Goal: Information Seeking & Learning: Learn about a topic

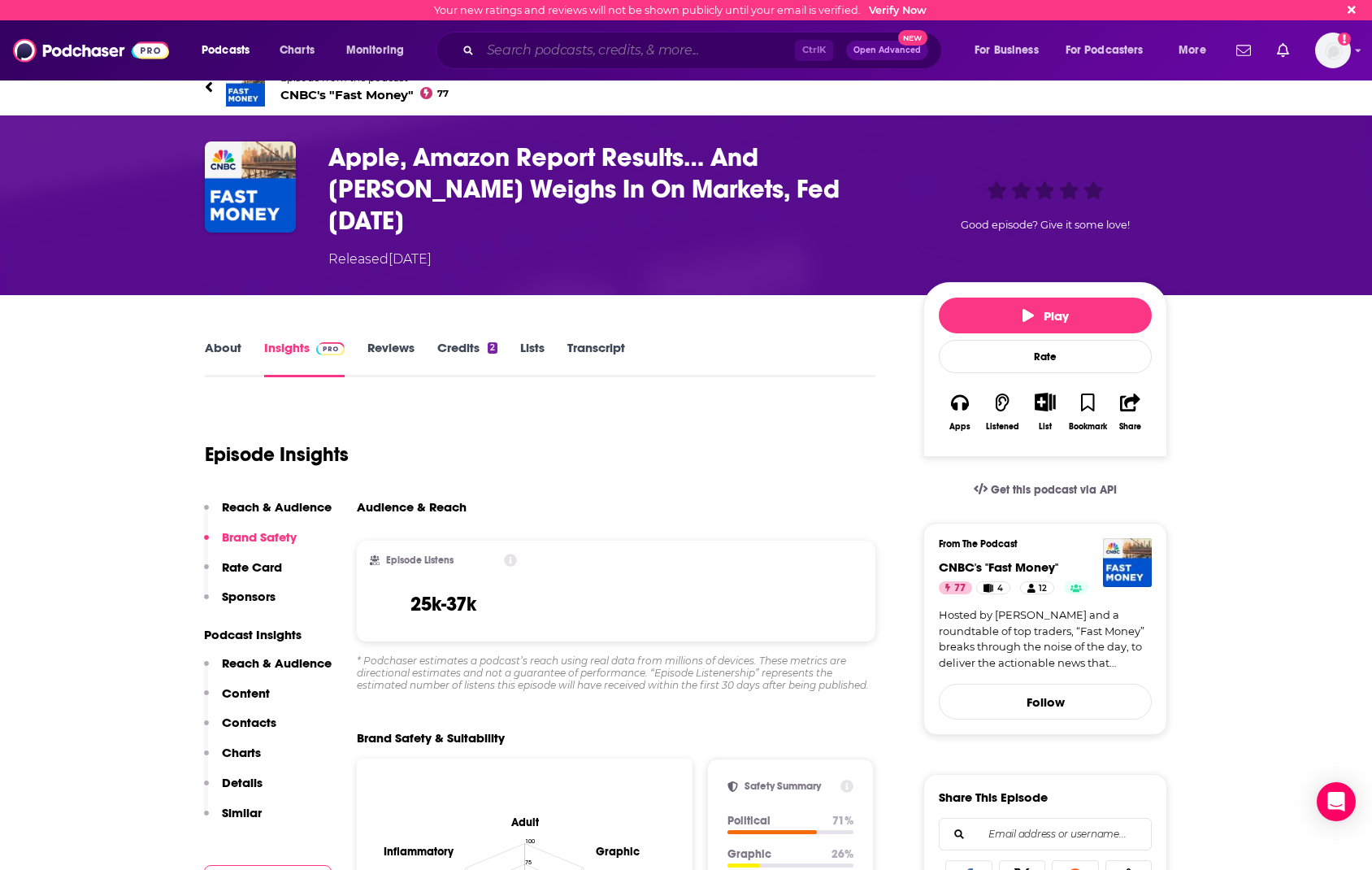
click at [539, 49] on input "Search podcasts, credits, & more..." at bounding box center [637, 51] width 315 height 26
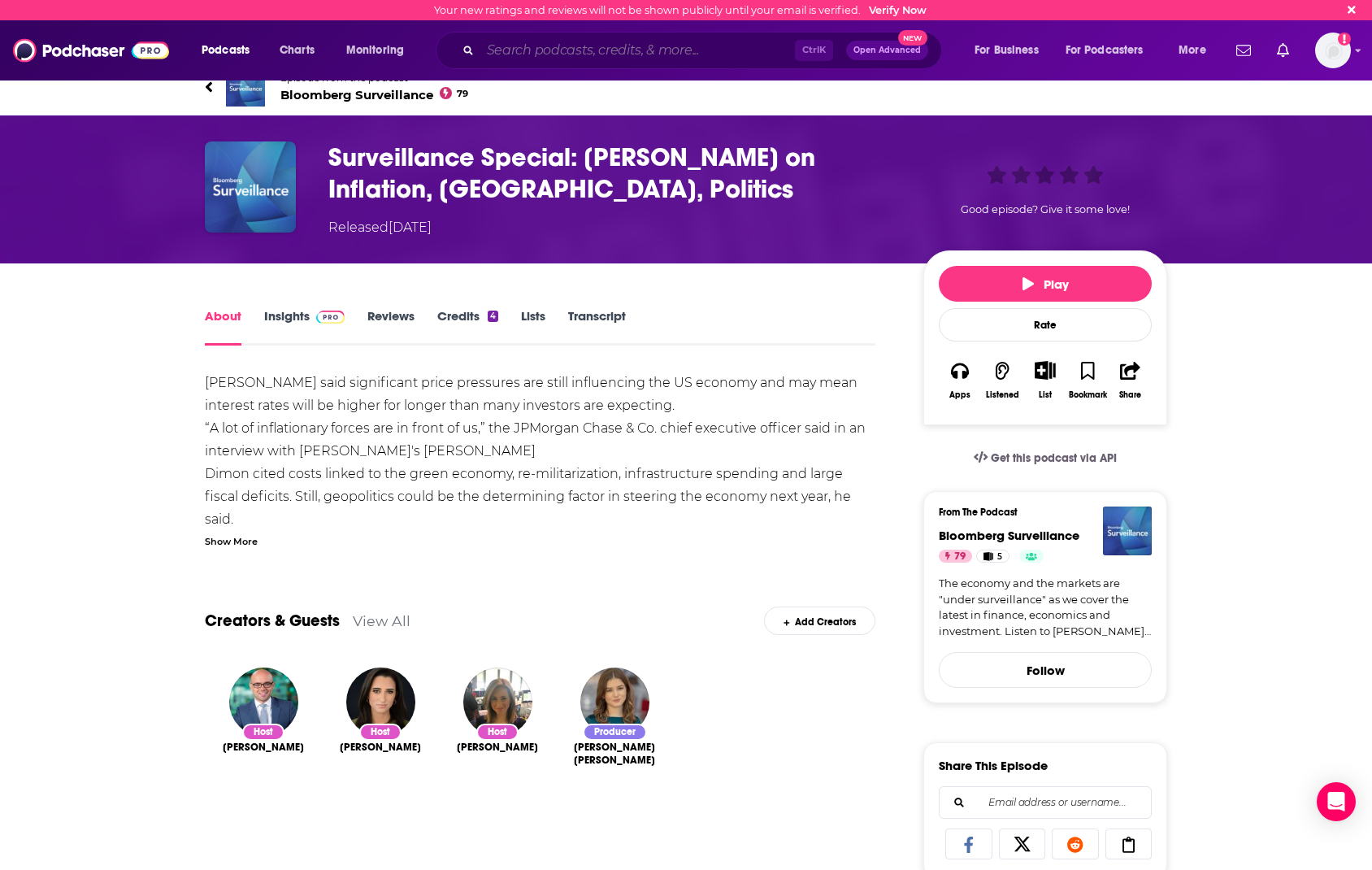
click at [612, 50] on input "Search podcasts, credits, & more..." at bounding box center [637, 51] width 315 height 26
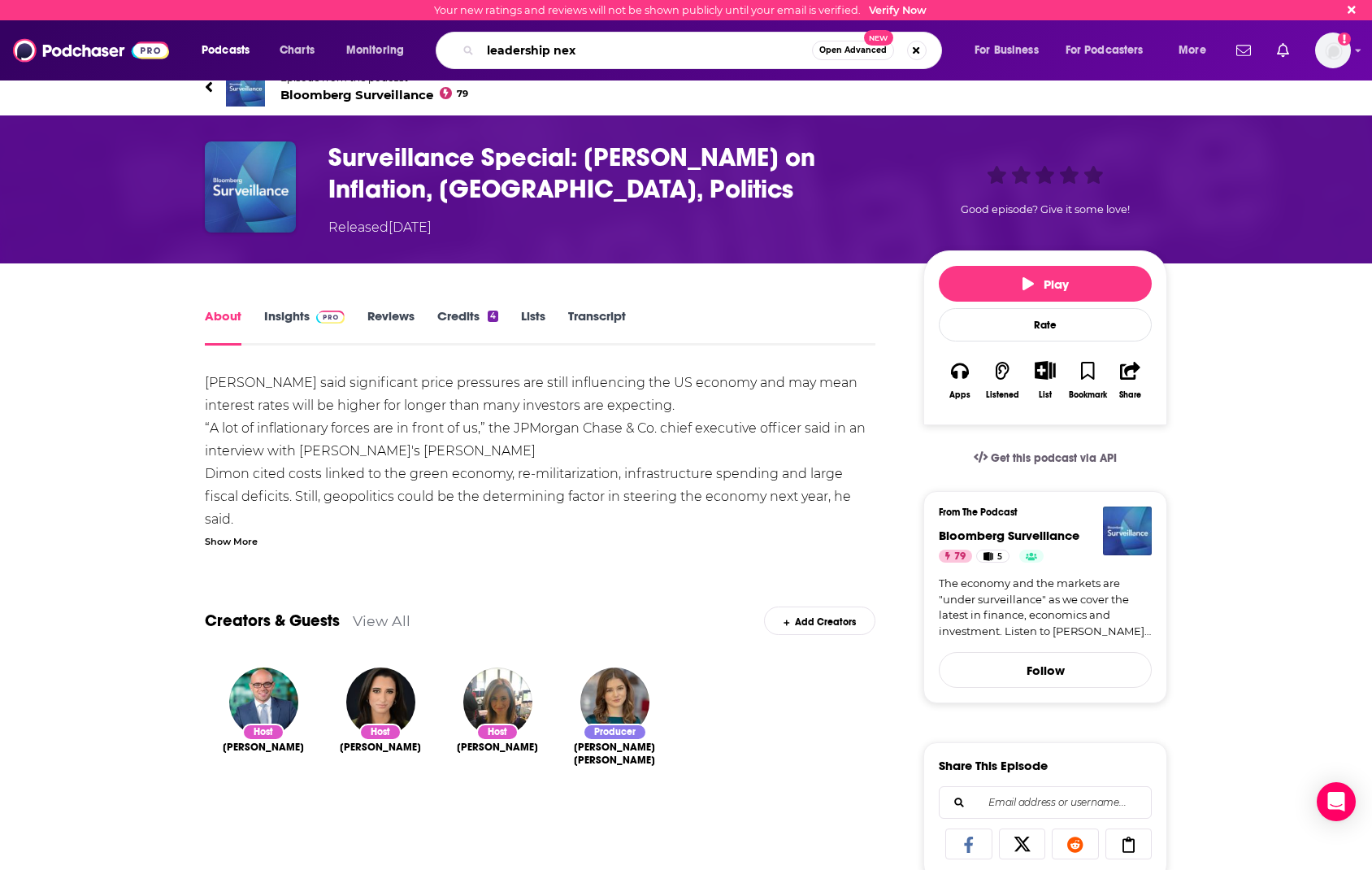
type input "leadership next"
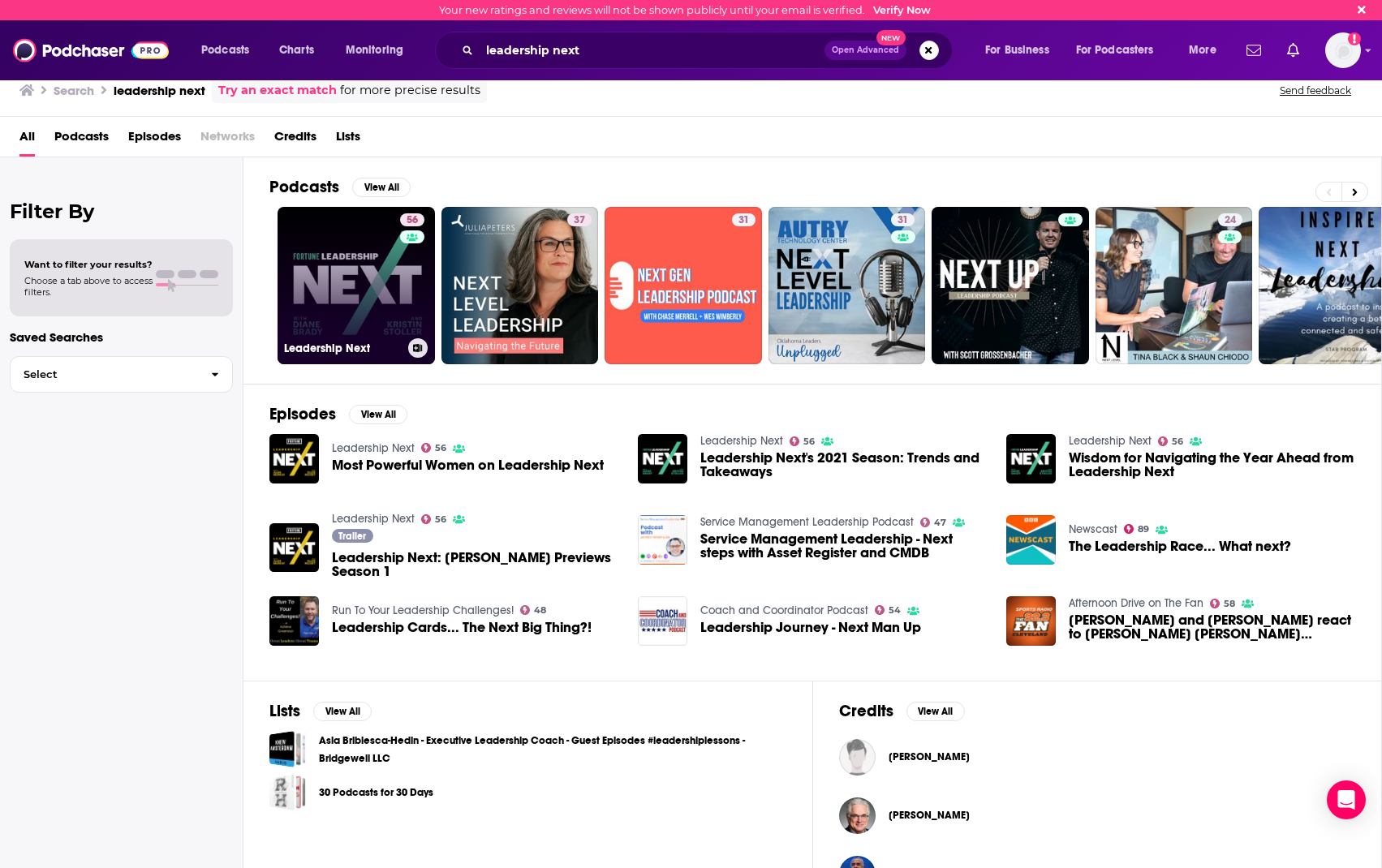
click at [374, 256] on link "56 Leadership Next" at bounding box center [356, 285] width 158 height 158
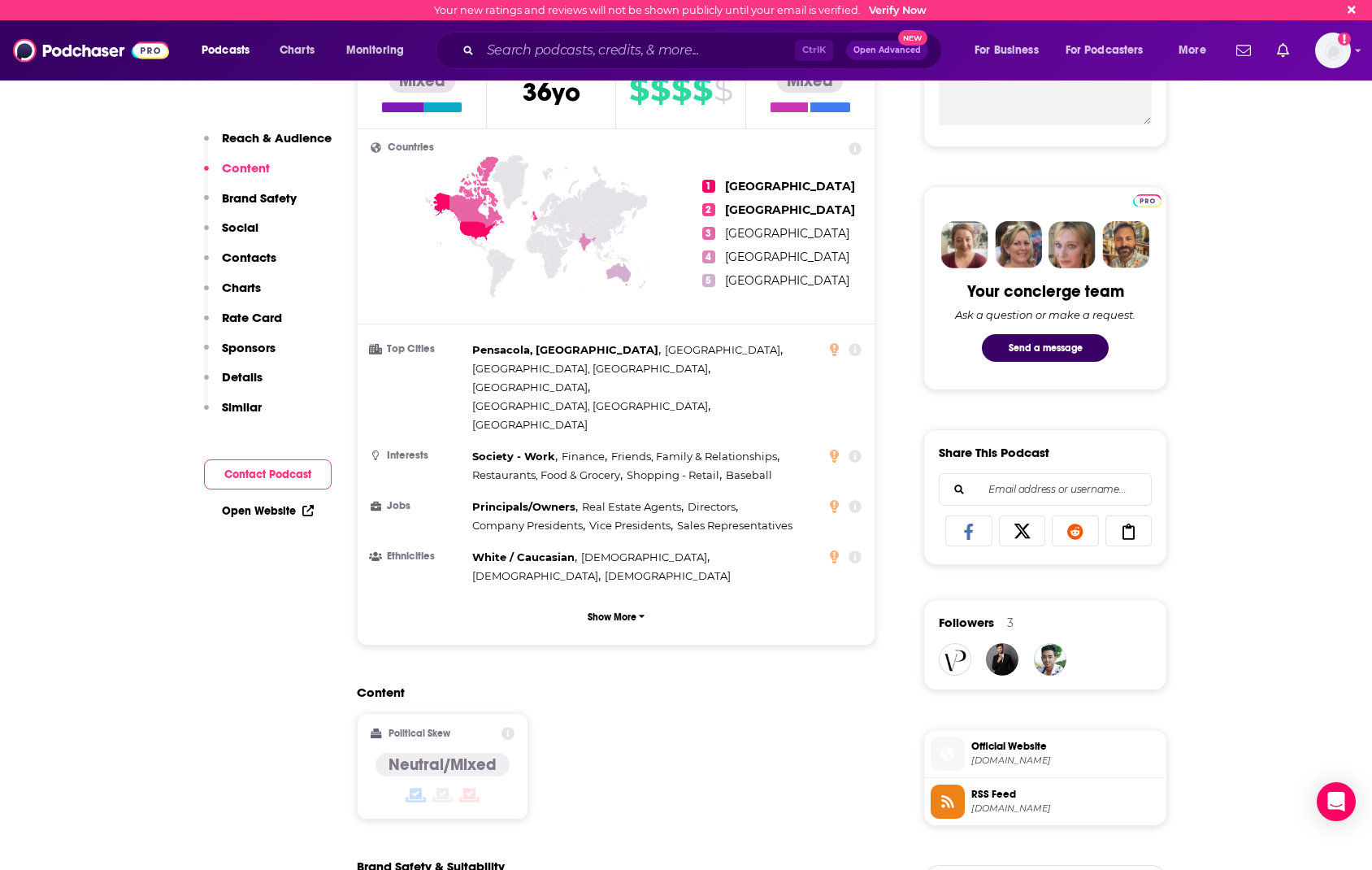
scroll to position [406, 0]
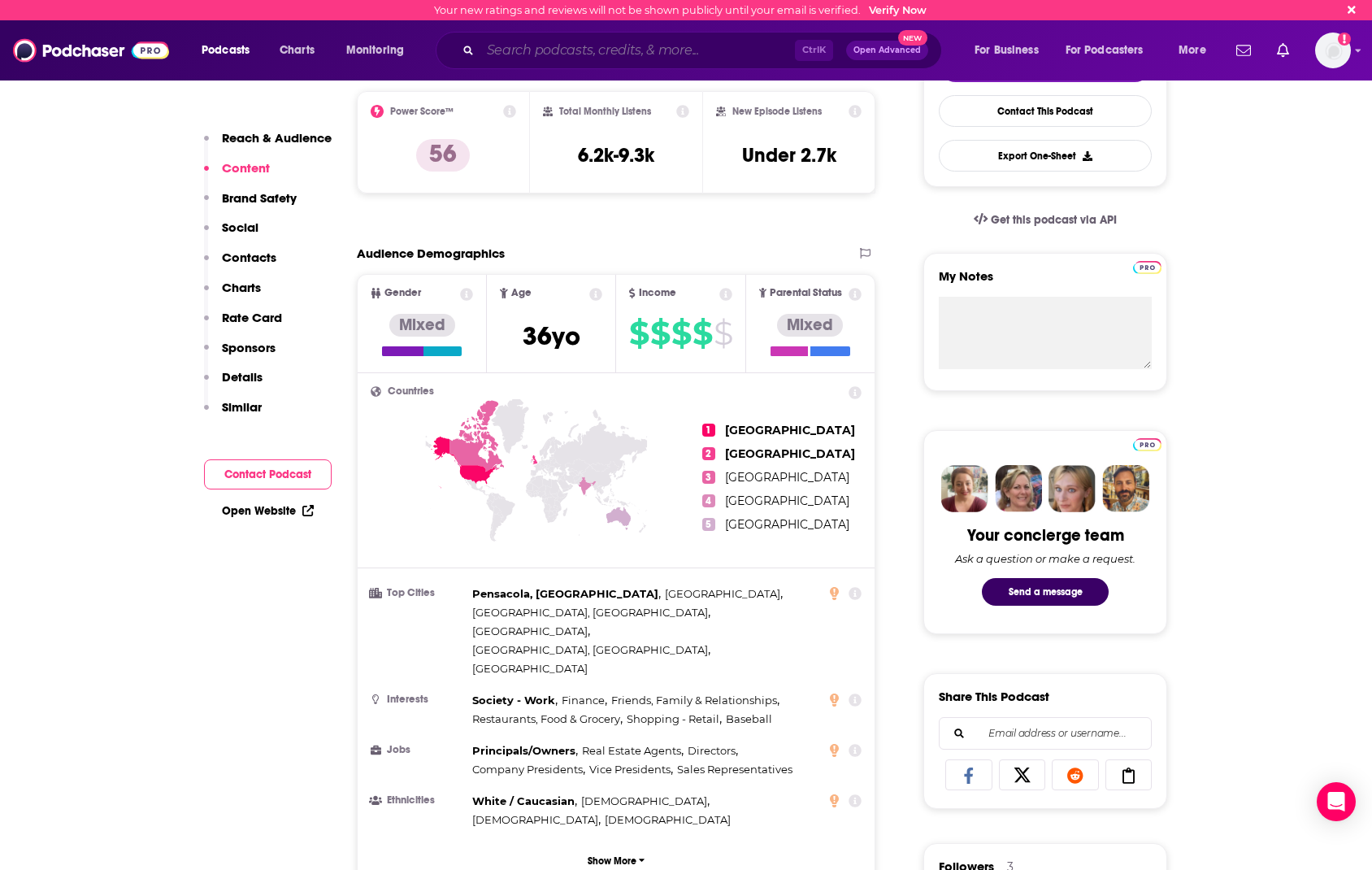
click at [626, 52] on input "Search podcasts, credits, & more..." at bounding box center [637, 51] width 315 height 26
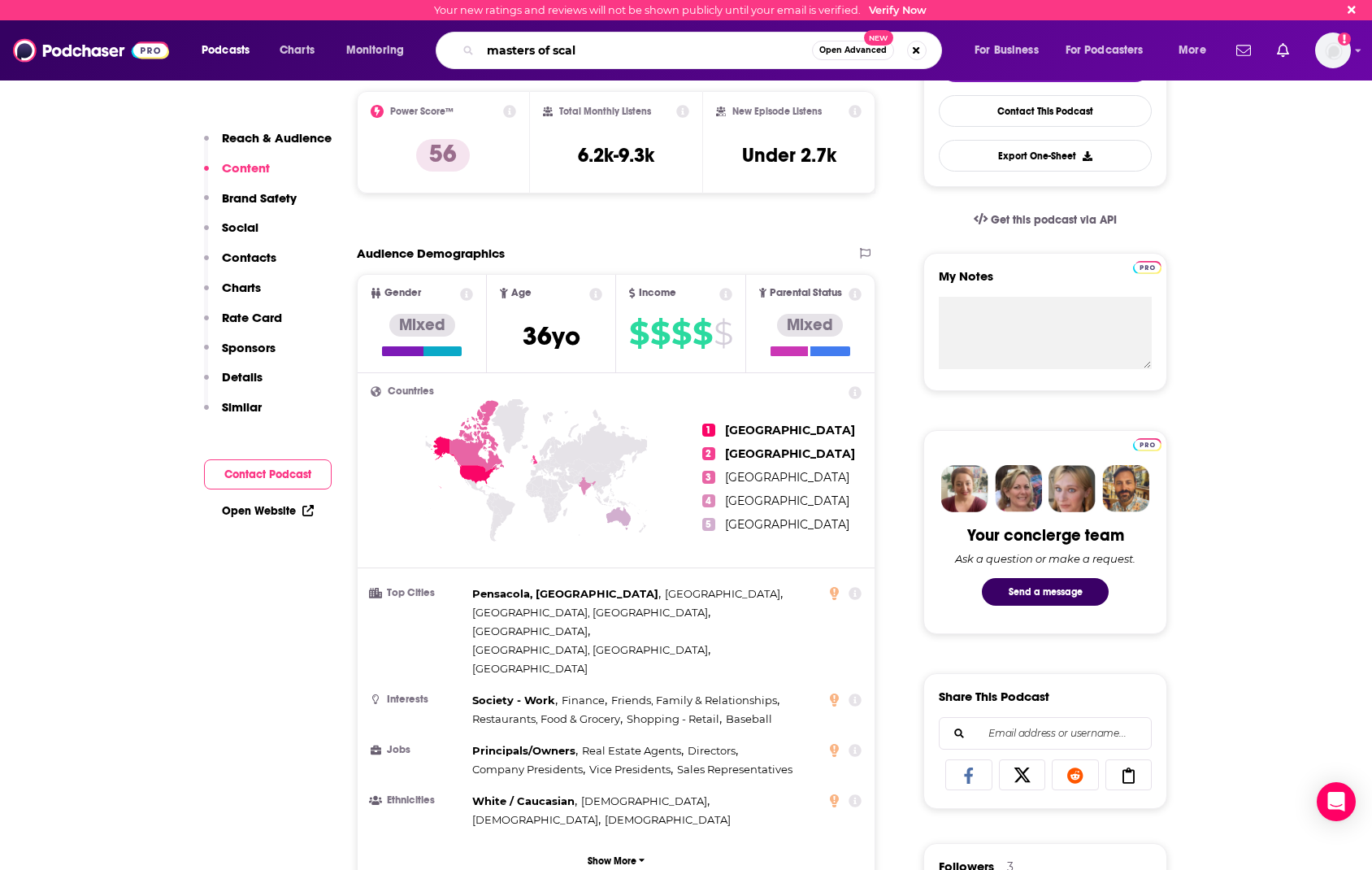
type input "masters of scale"
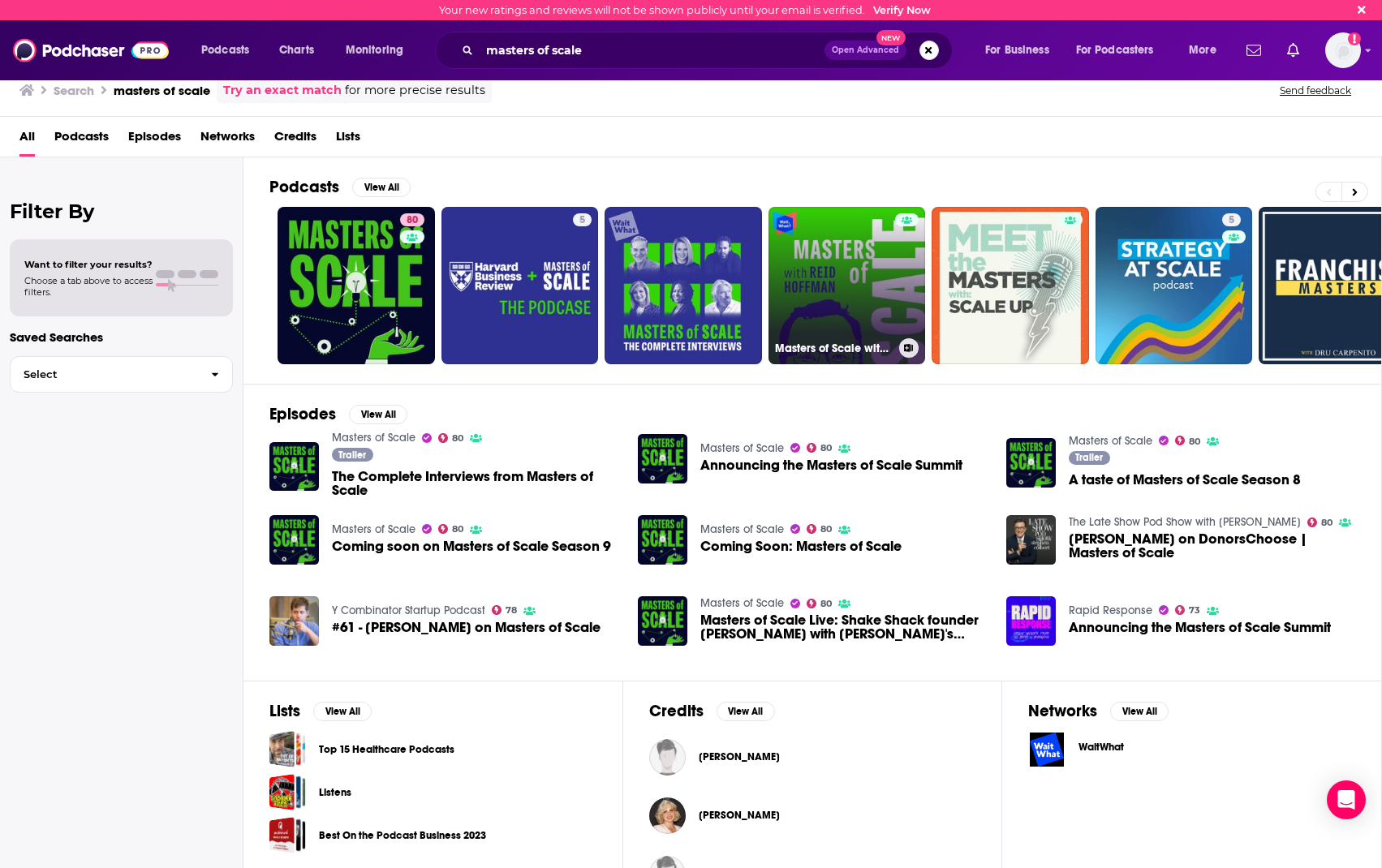
click at [877, 272] on link "Masters of Scale with Reid Hoffman" at bounding box center [847, 285] width 158 height 158
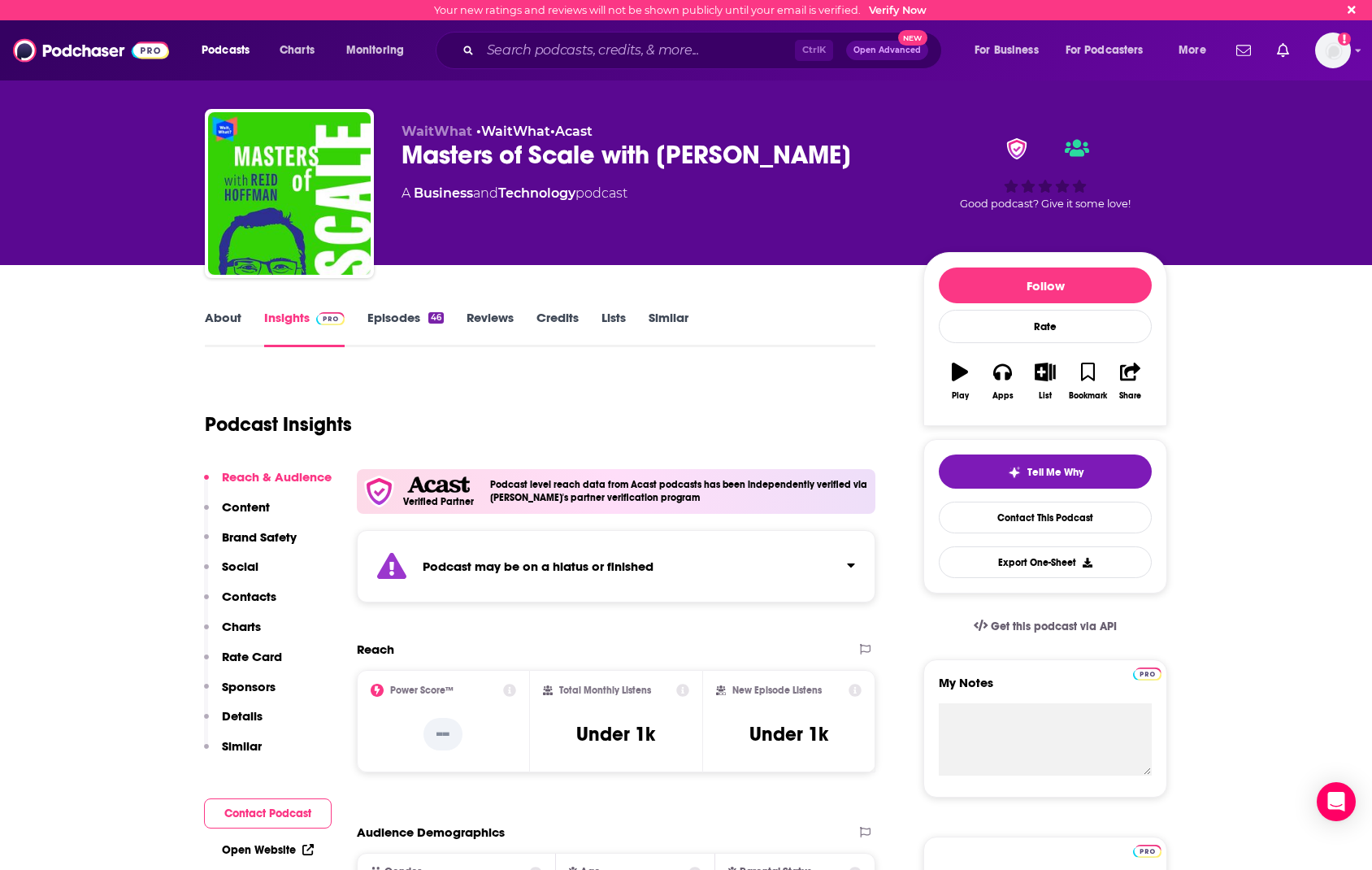
scroll to position [244, 0]
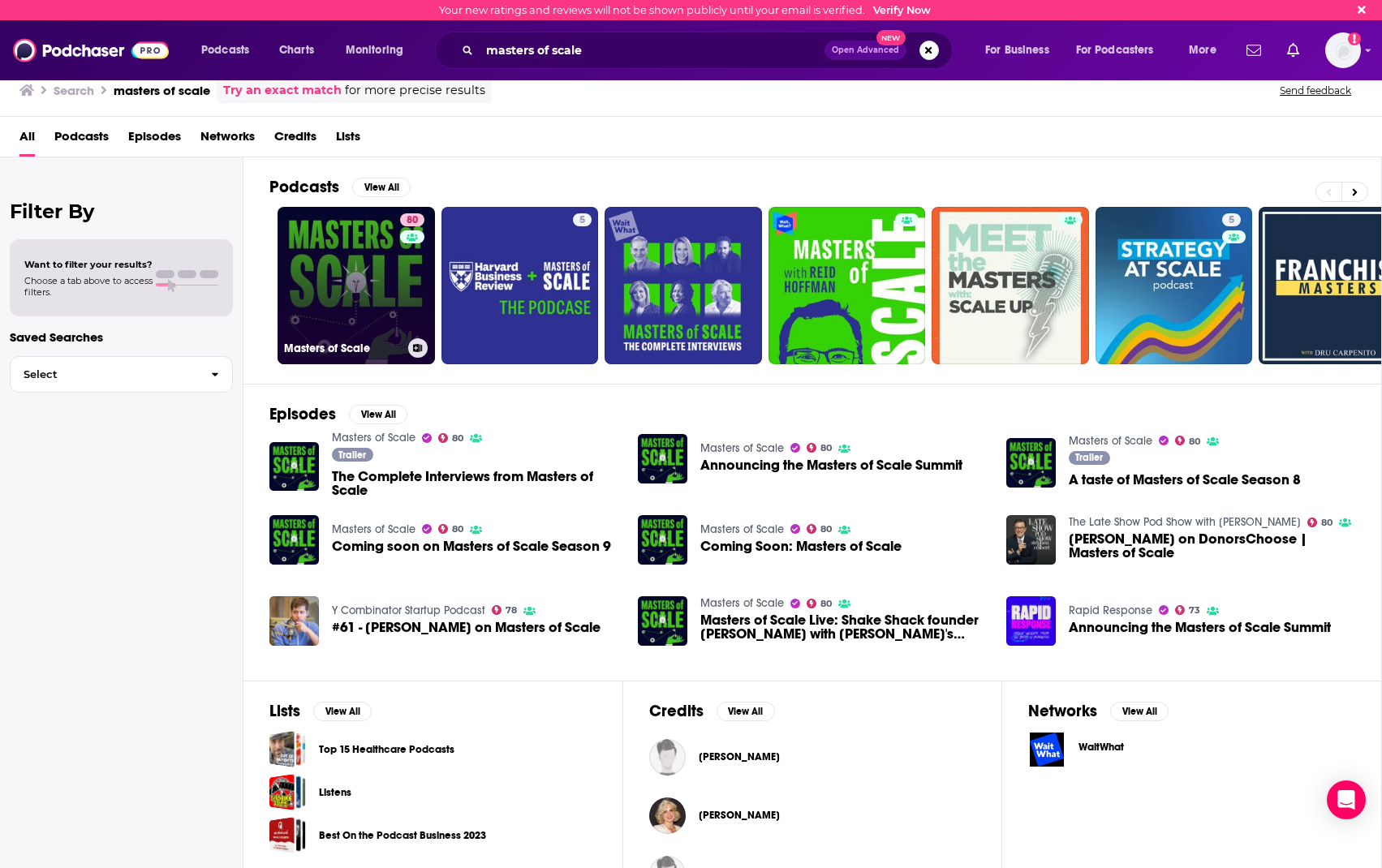
click at [364, 251] on link "80 Masters of Scale" at bounding box center [356, 285] width 158 height 158
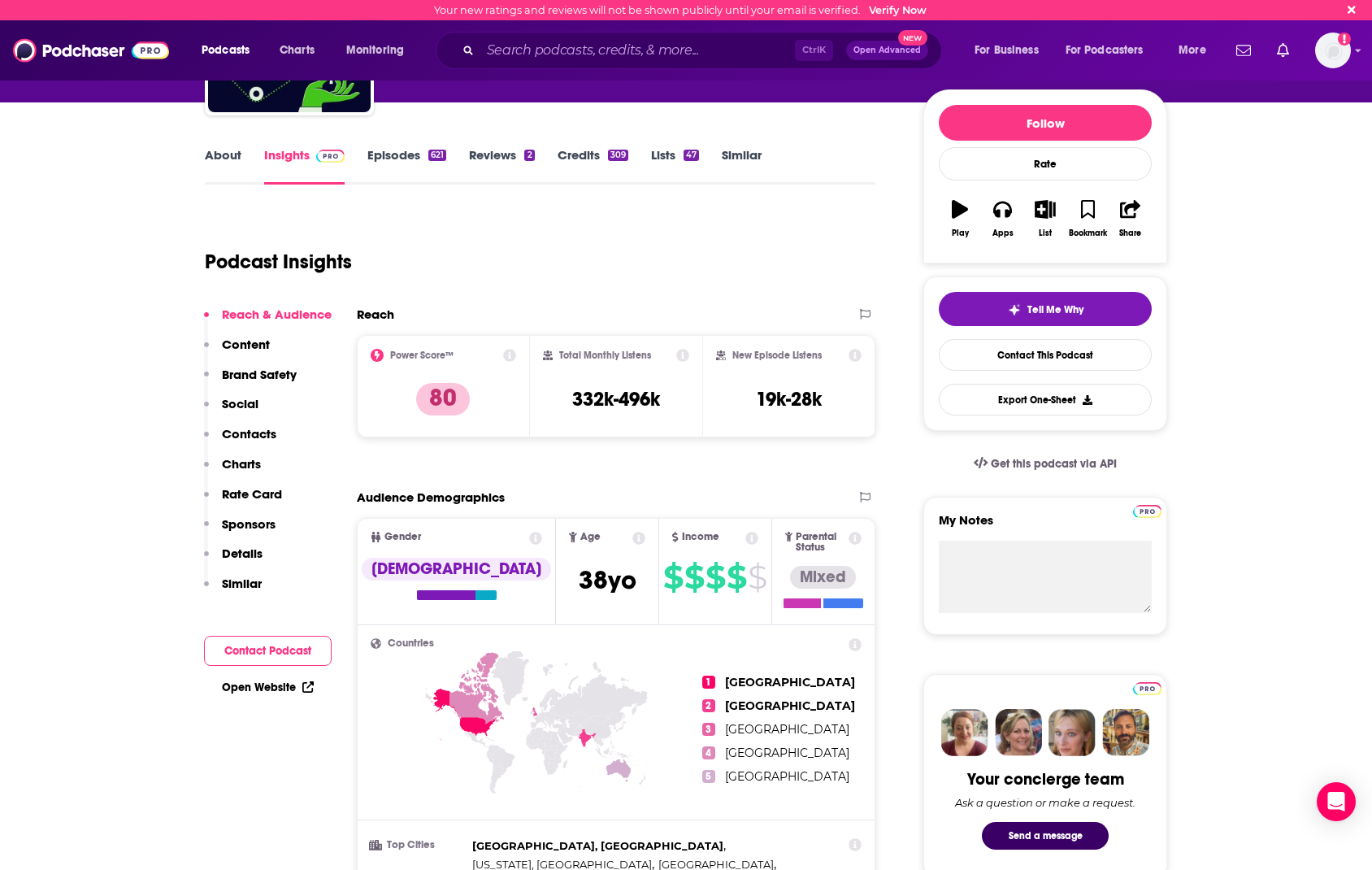
scroll to position [488, 0]
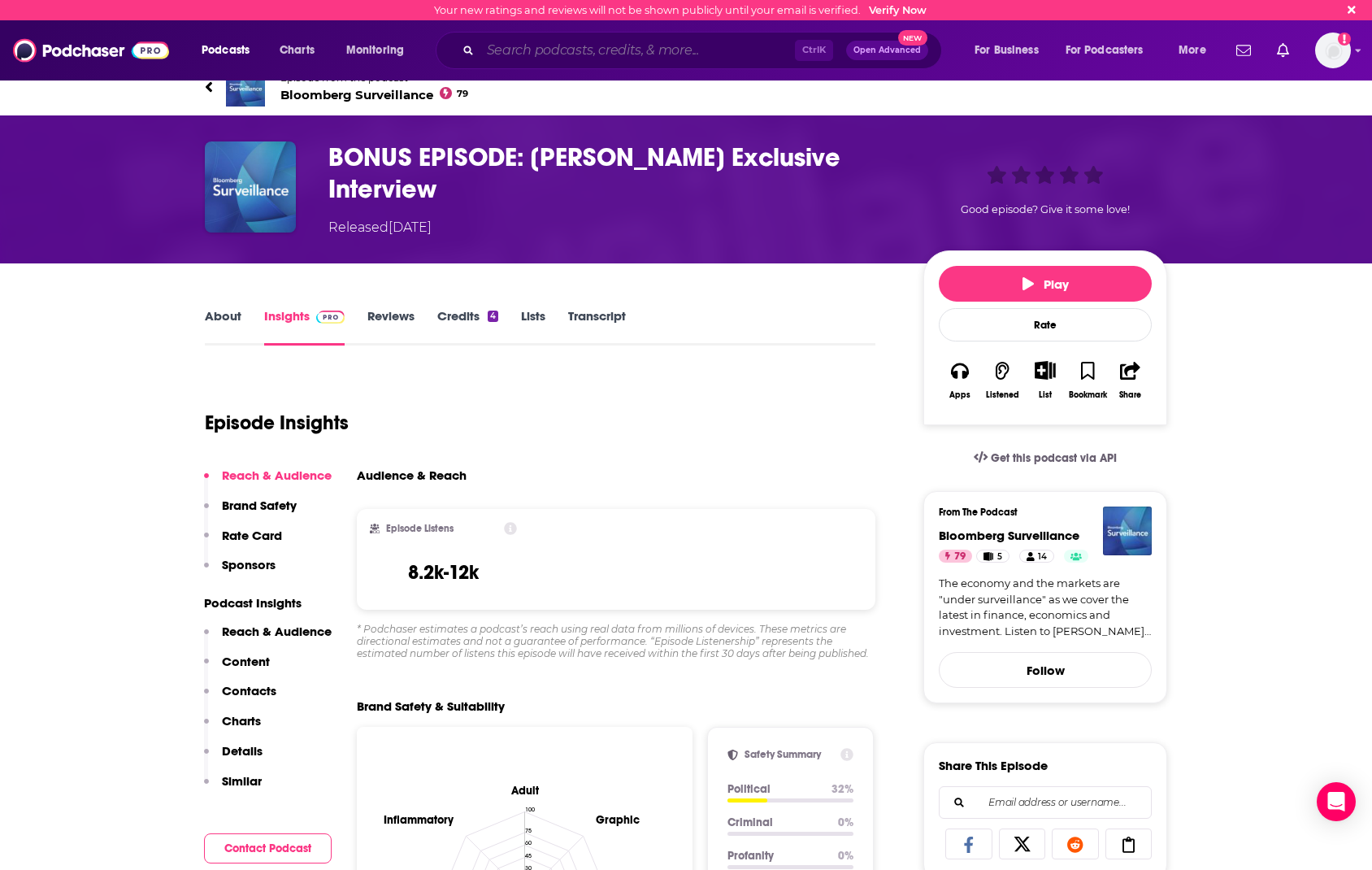
click at [617, 49] on input "Search podcasts, credits, & more..." at bounding box center [637, 51] width 315 height 26
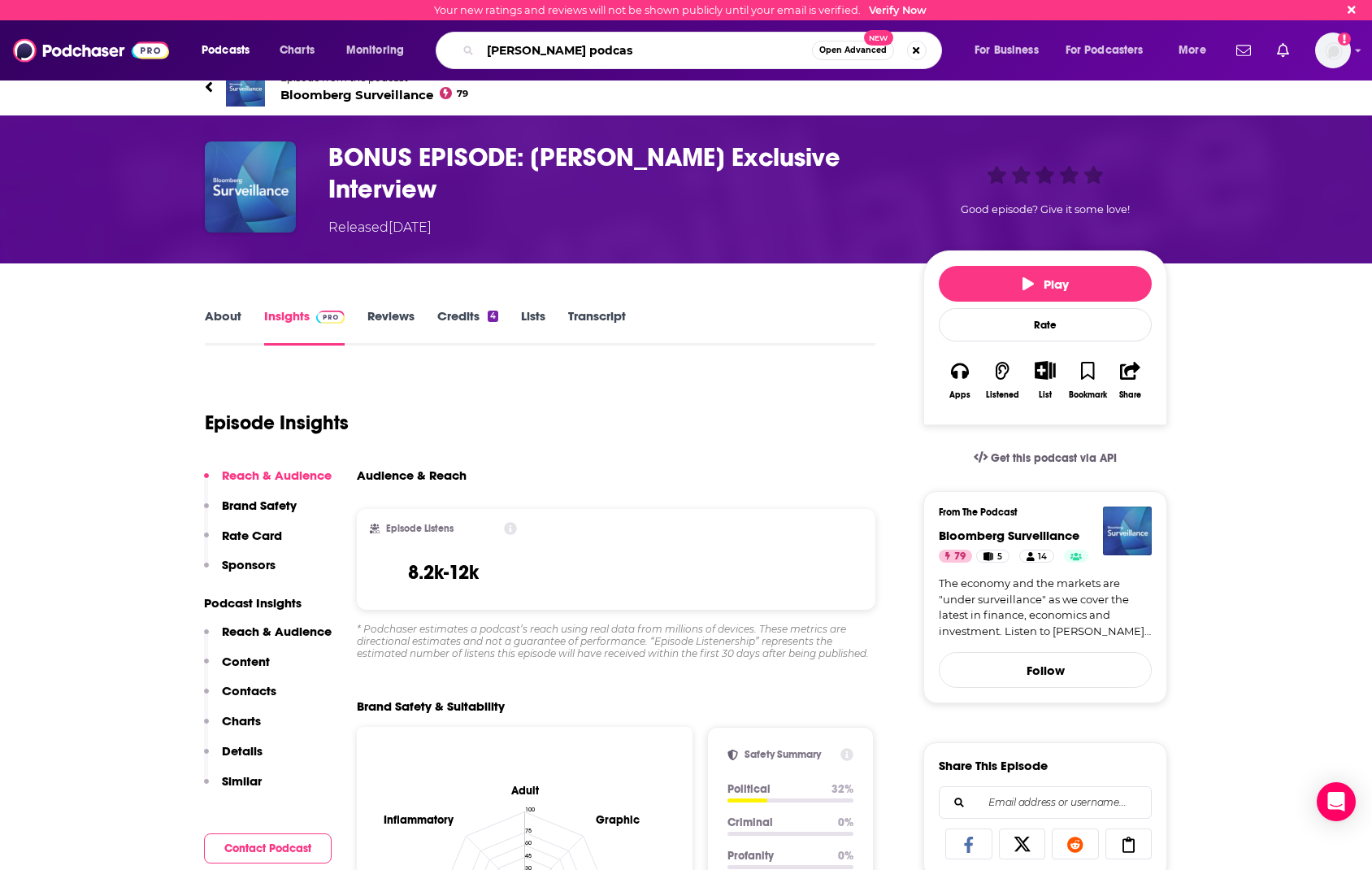
type input "lex fridman podcast"
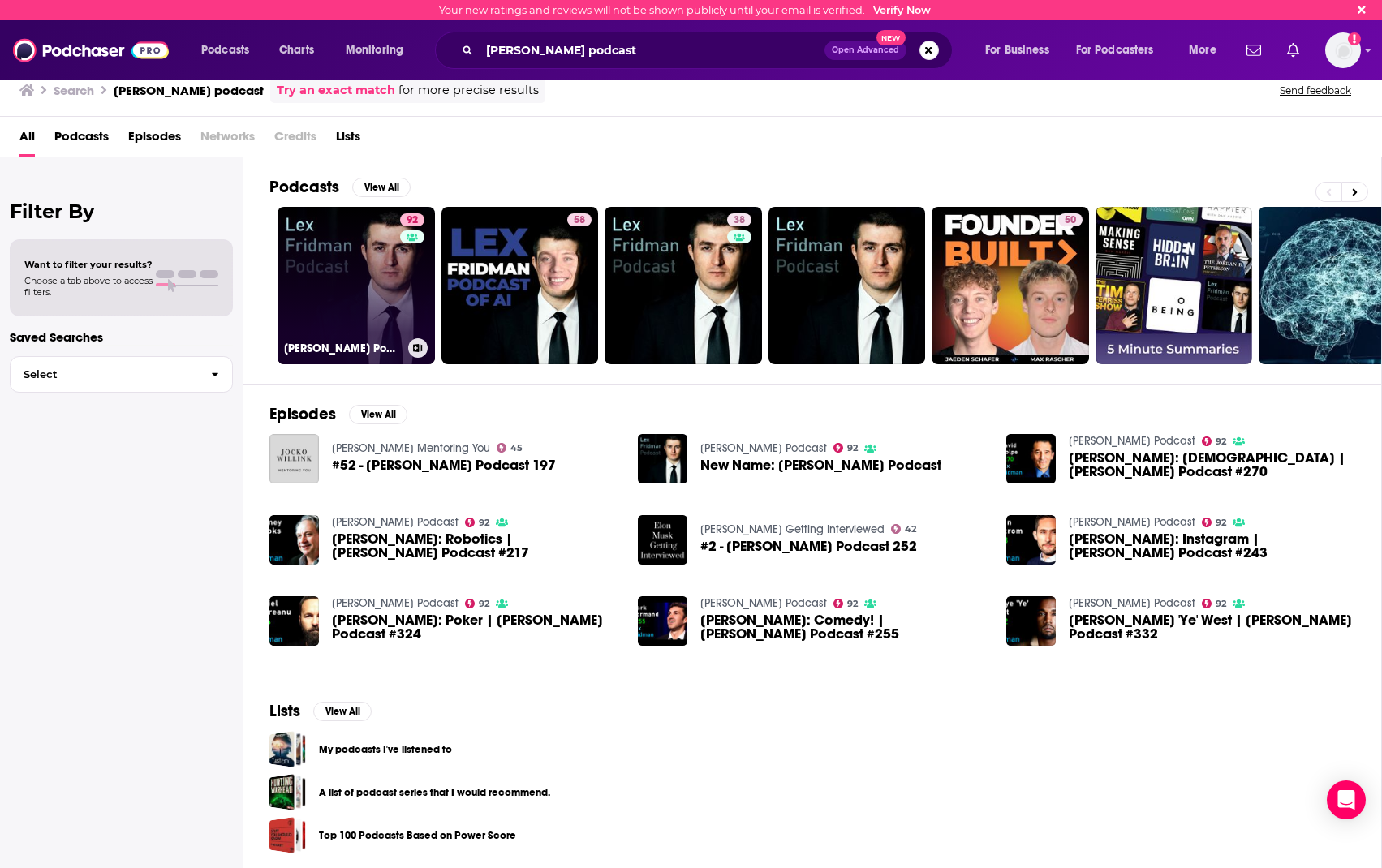
click at [384, 272] on link "92 Lex Fridman Podcast" at bounding box center [356, 285] width 158 height 158
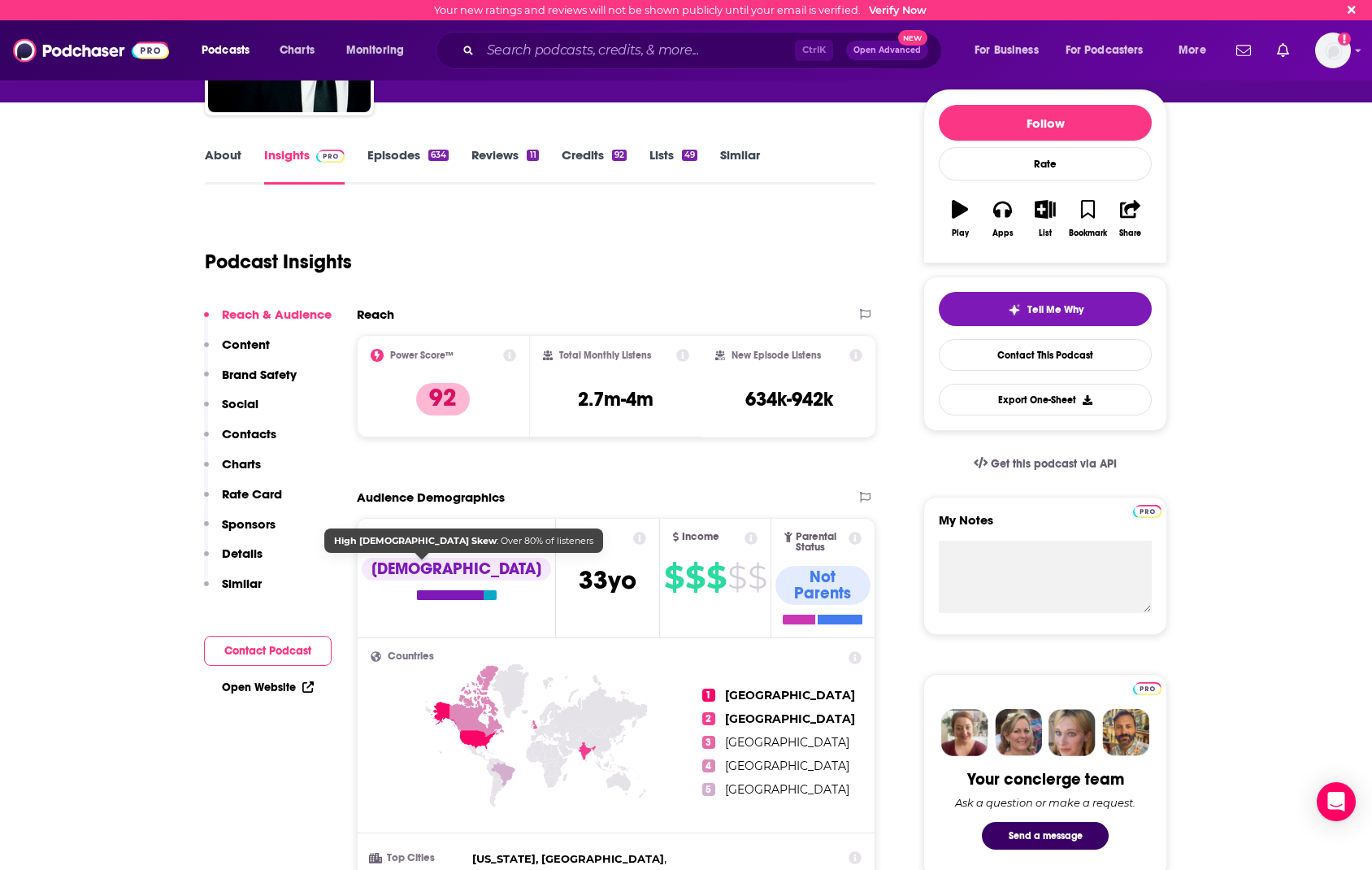
scroll to position [406, 0]
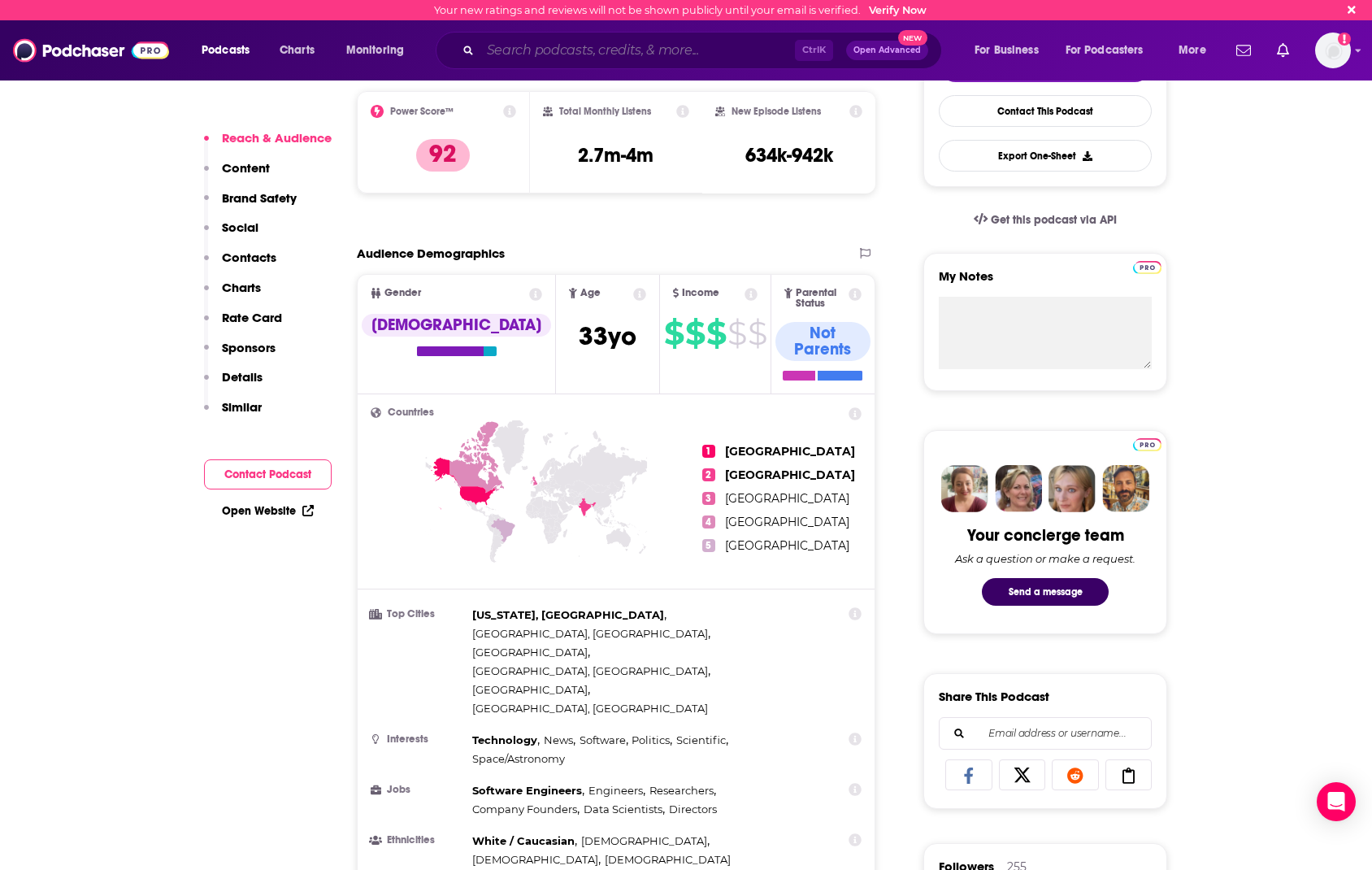
click at [592, 42] on input "Search podcasts, credits, & more..." at bounding box center [637, 51] width 315 height 26
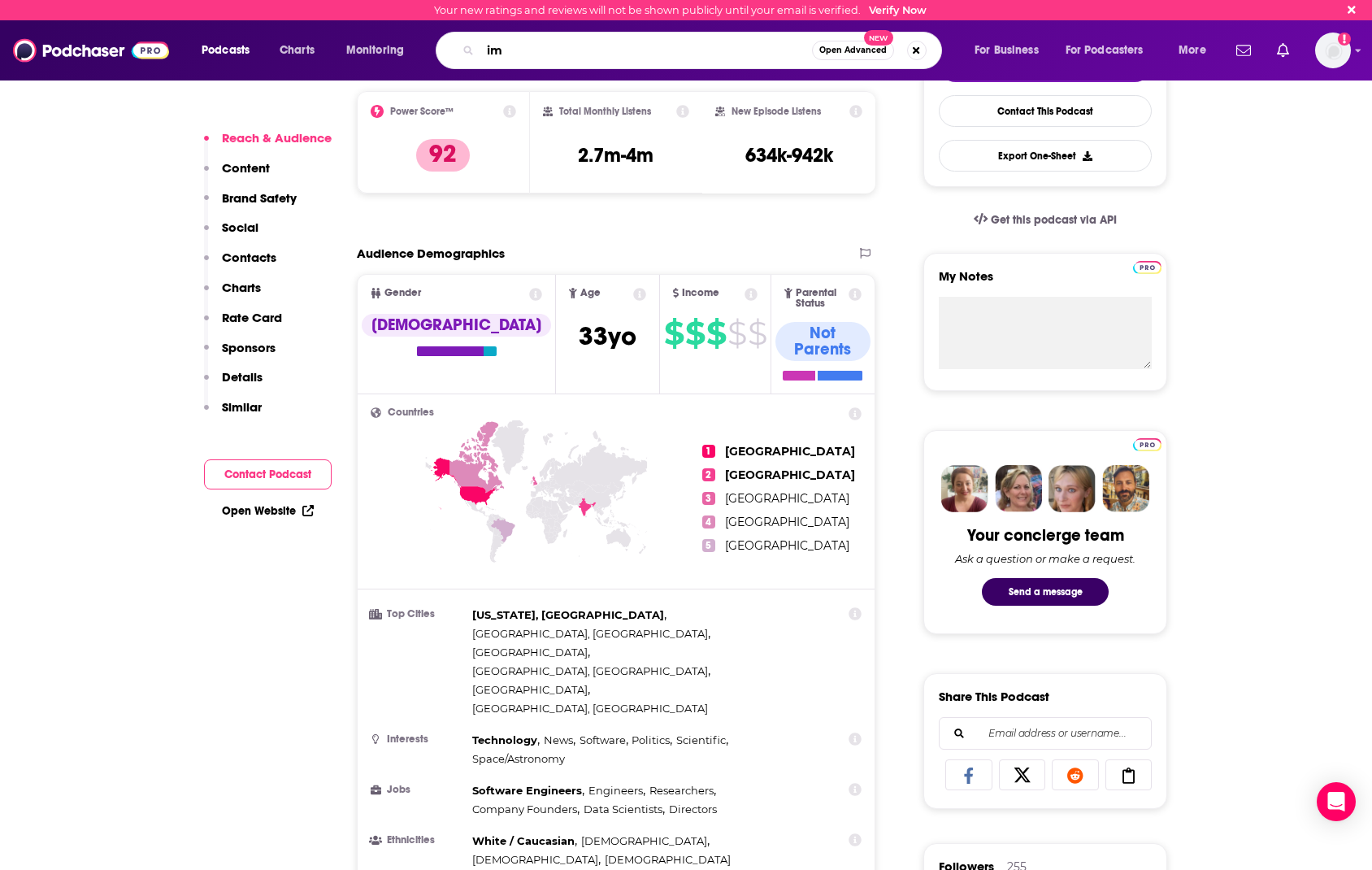
type input "imo"
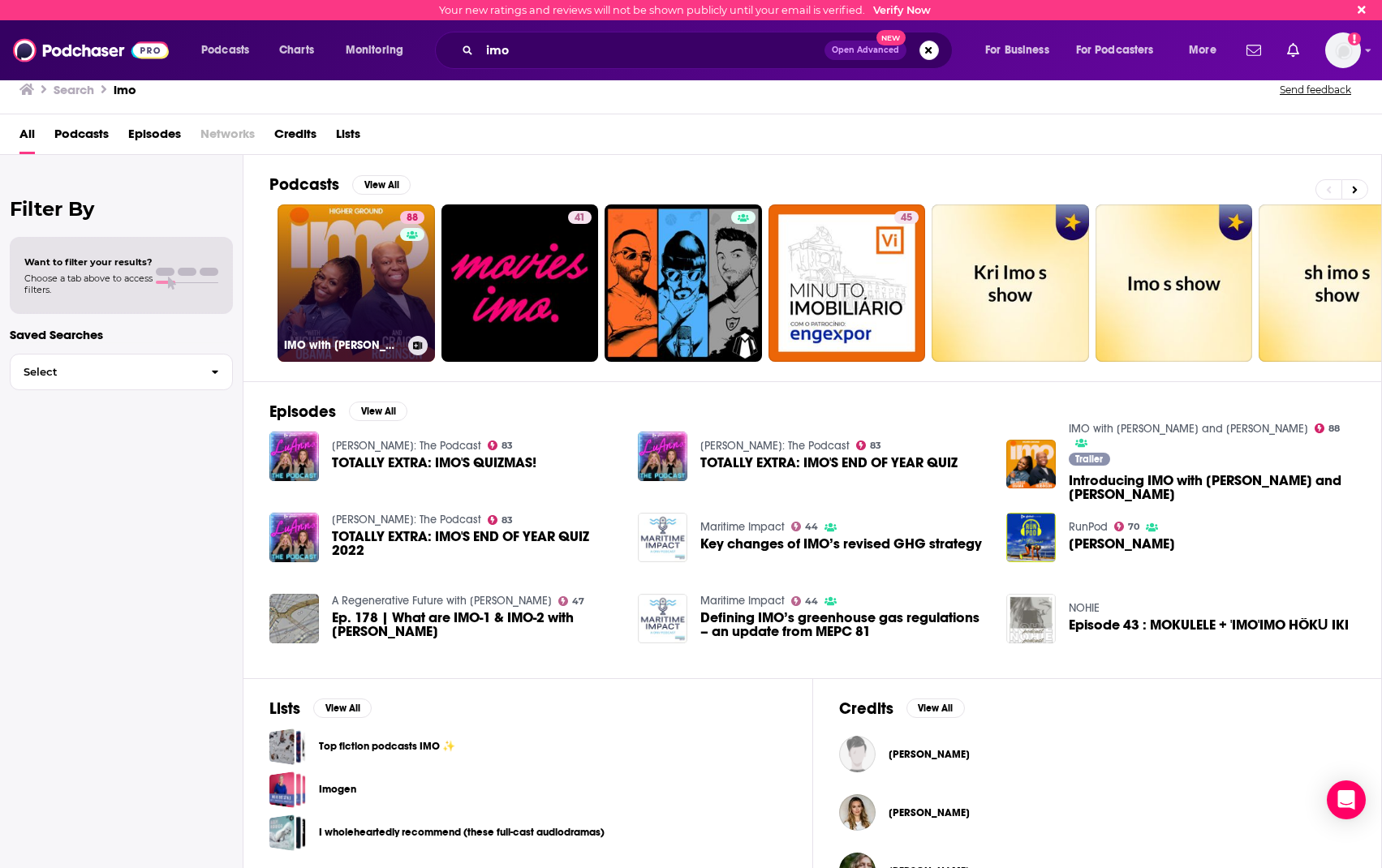
click at [393, 291] on link "88 IMO with Michelle Obama and Craig Robinson" at bounding box center [356, 282] width 158 height 158
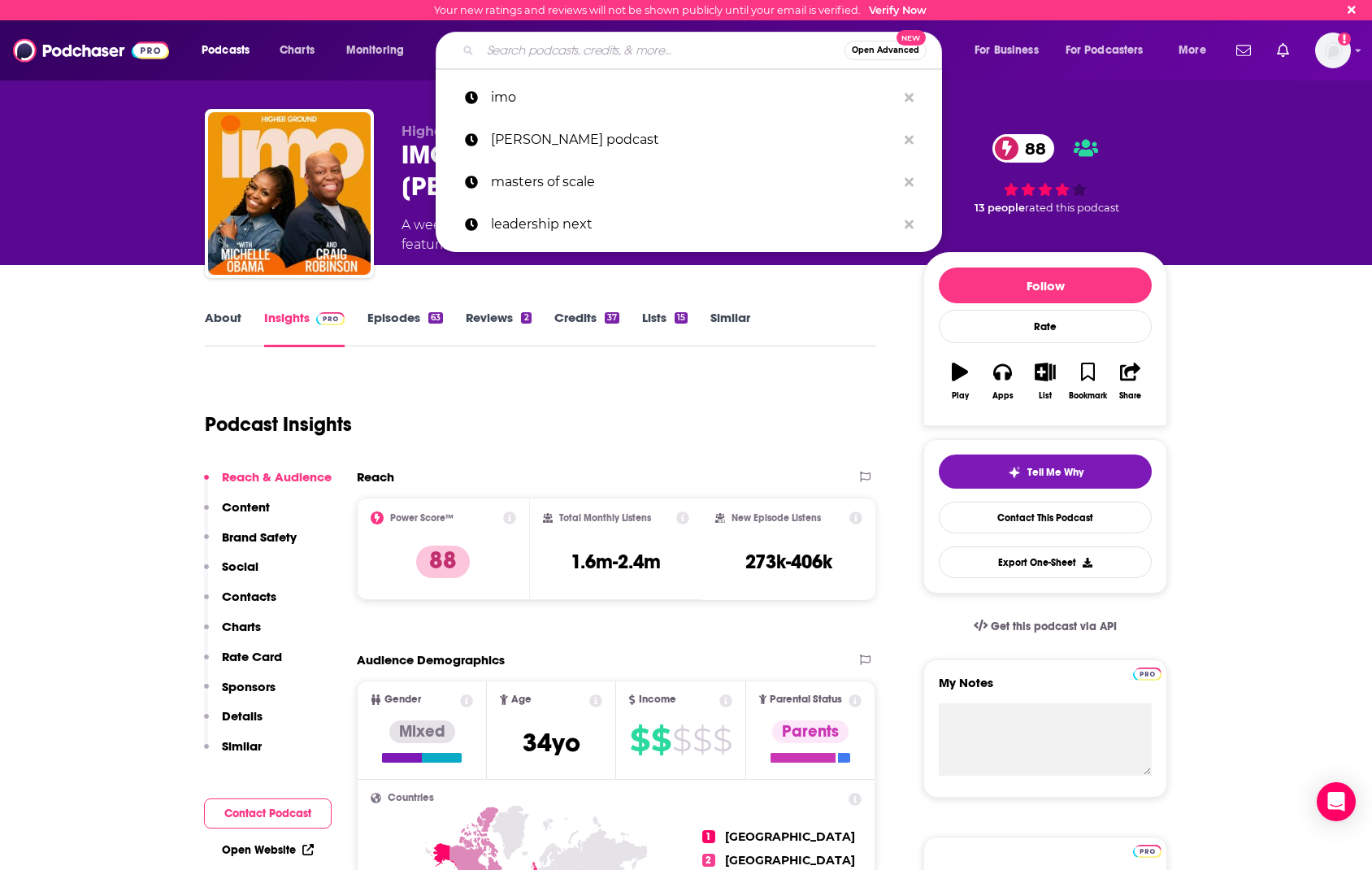
click at [559, 52] on input "Search podcasts, credits, & more..." at bounding box center [662, 51] width 364 height 26
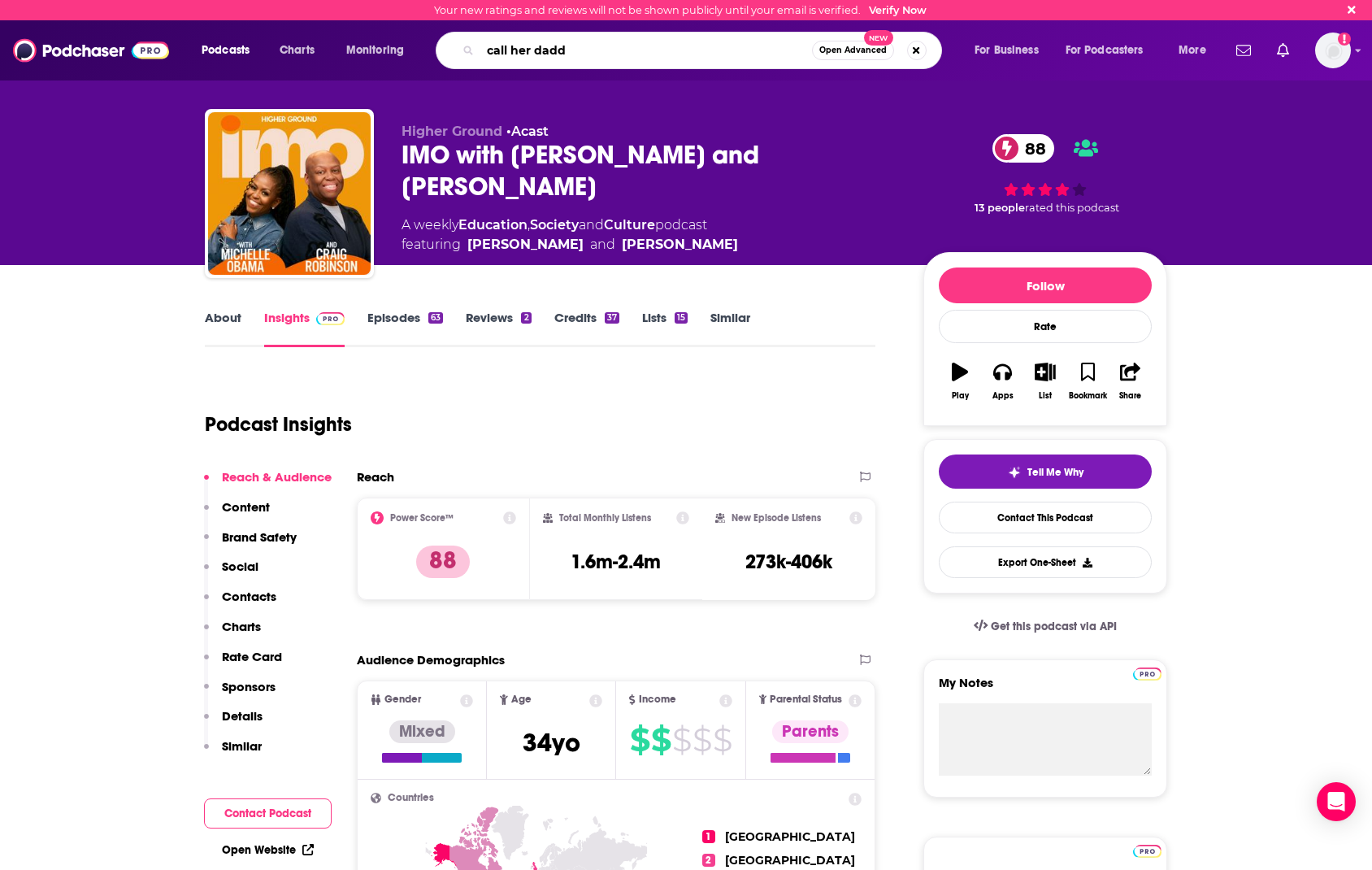
type input "call her daddy"
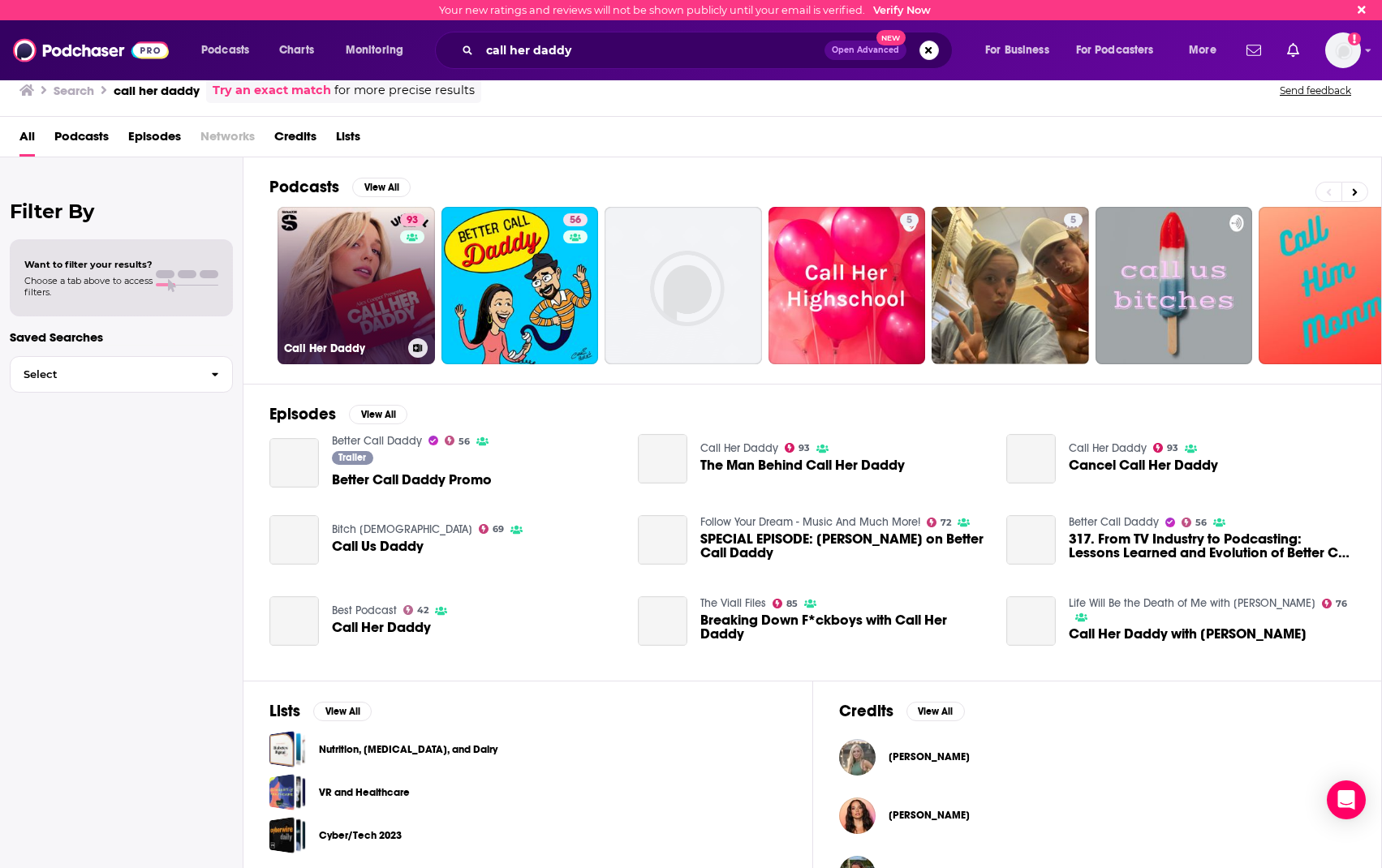
click at [377, 279] on link "93 Call Her Daddy" at bounding box center [356, 285] width 158 height 158
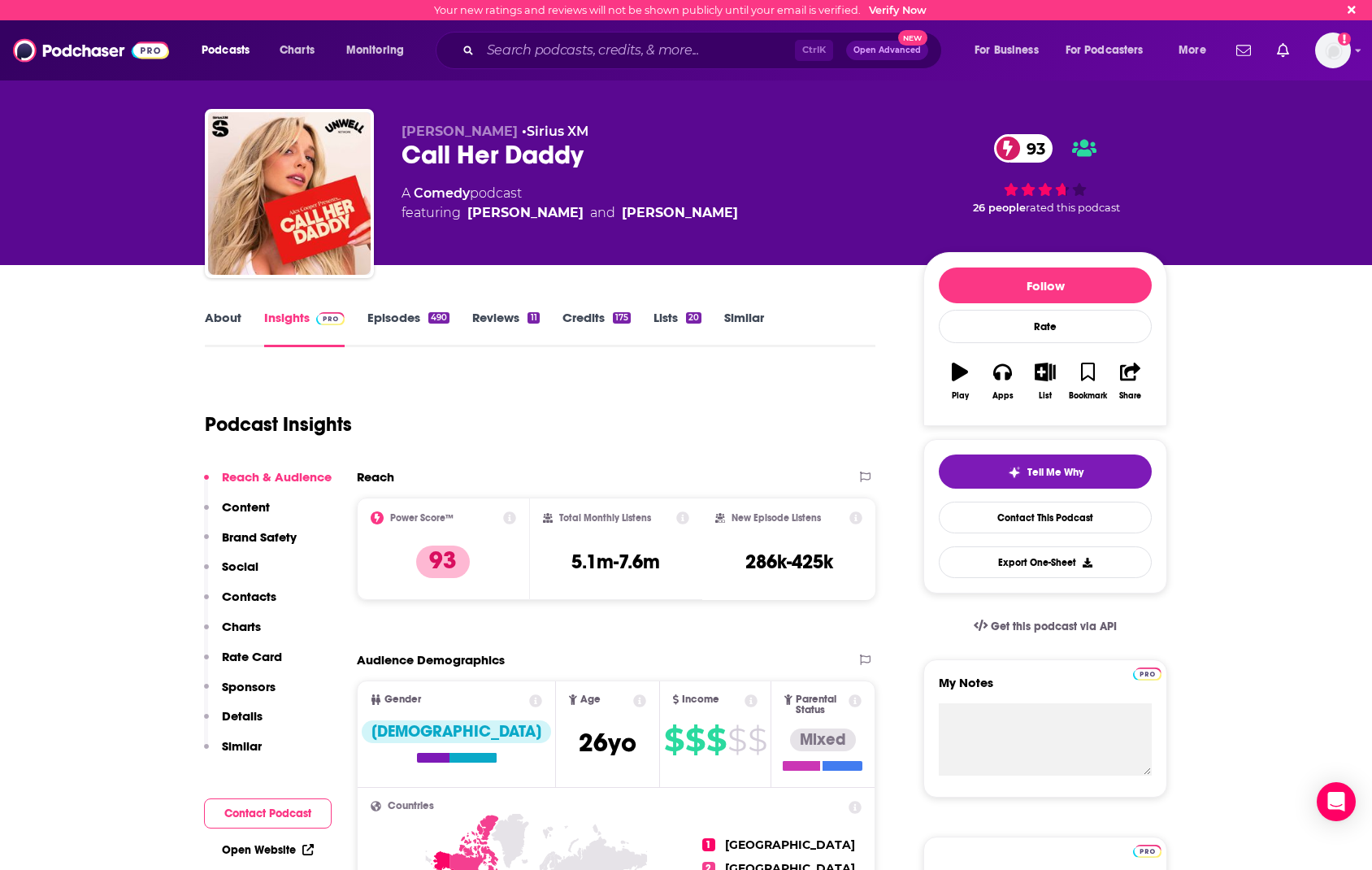
scroll to position [163, 0]
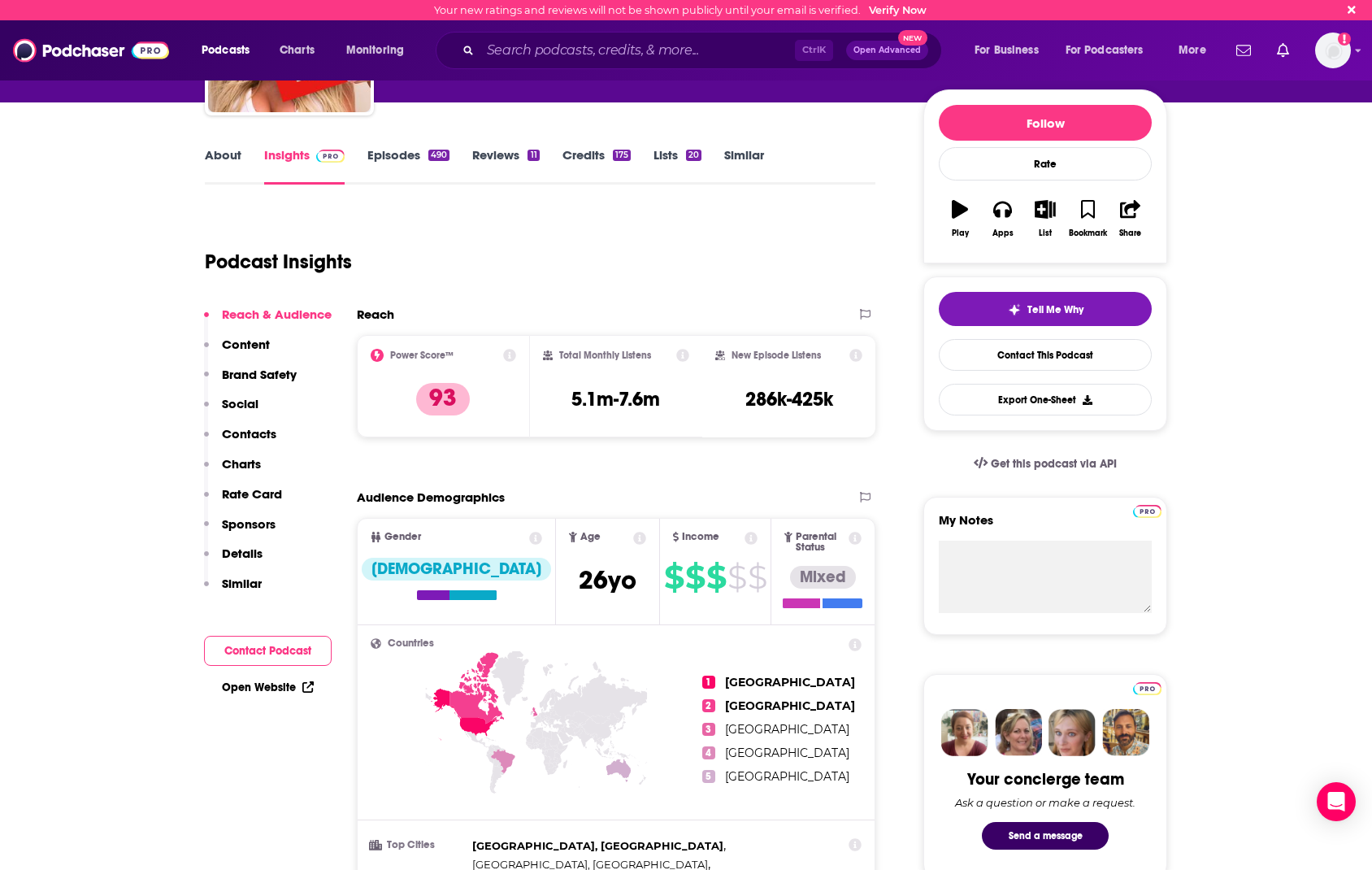
drag, startPoint x: 832, startPoint y: 163, endPoint x: 907, endPoint y: 109, distance: 92.4
click at [832, 163] on div "About Insights Episodes 490 Reviews 11 Credits 175 Lists 20 Similar" at bounding box center [539, 165] width 670 height 40
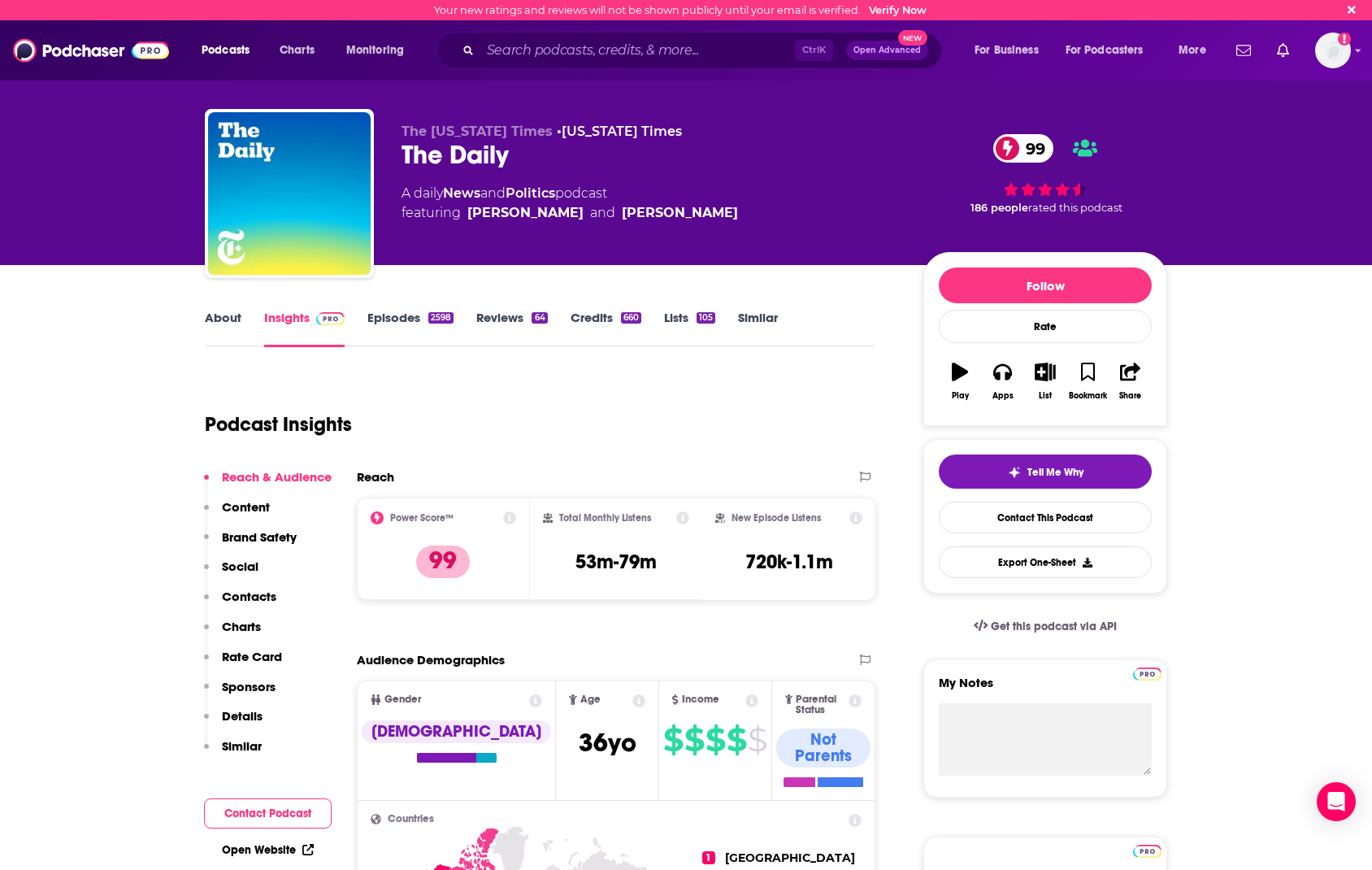
scroll to position [163, 0]
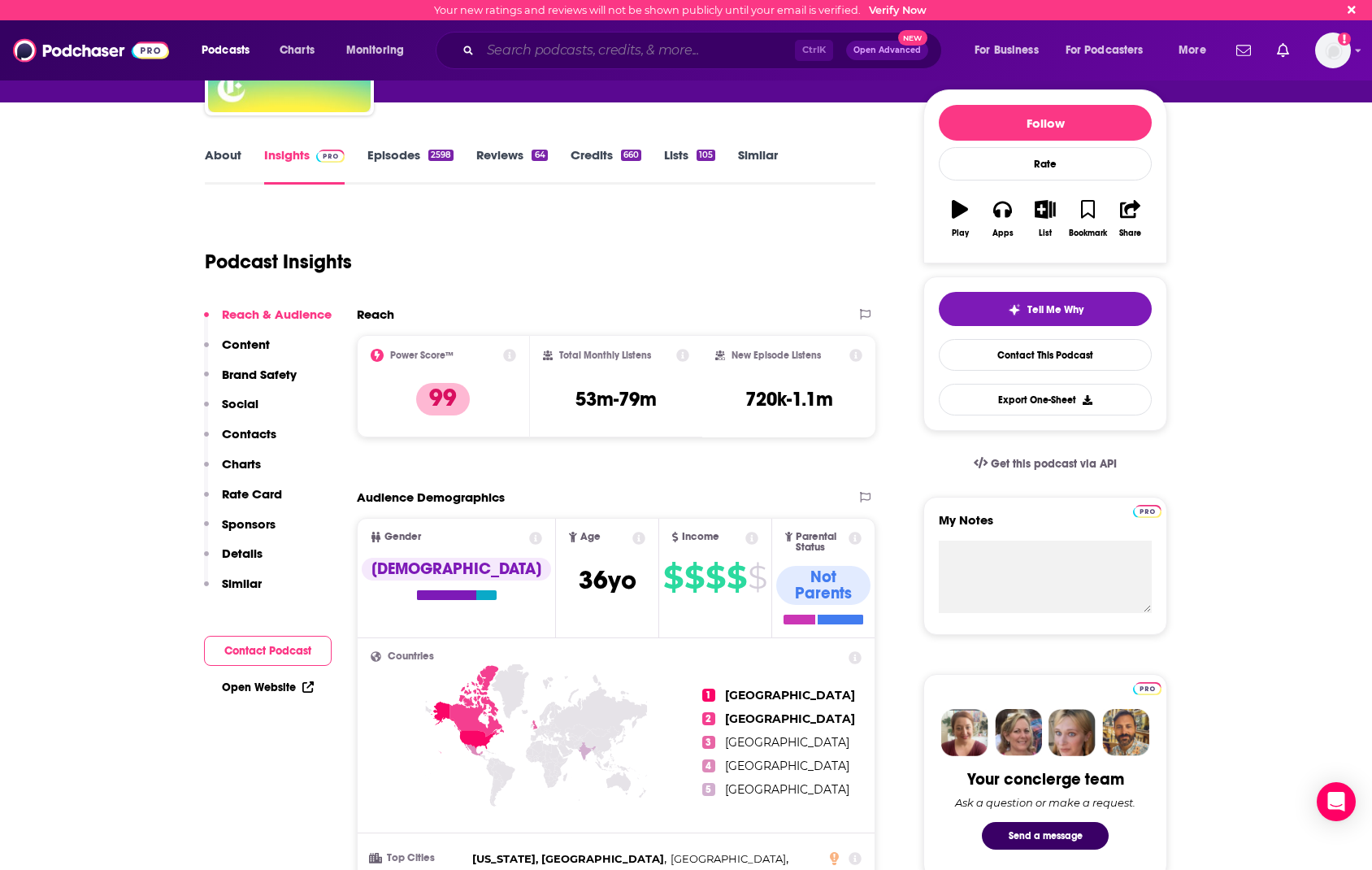
click at [606, 48] on input "Search podcasts, credits, & more..." at bounding box center [637, 51] width 315 height 26
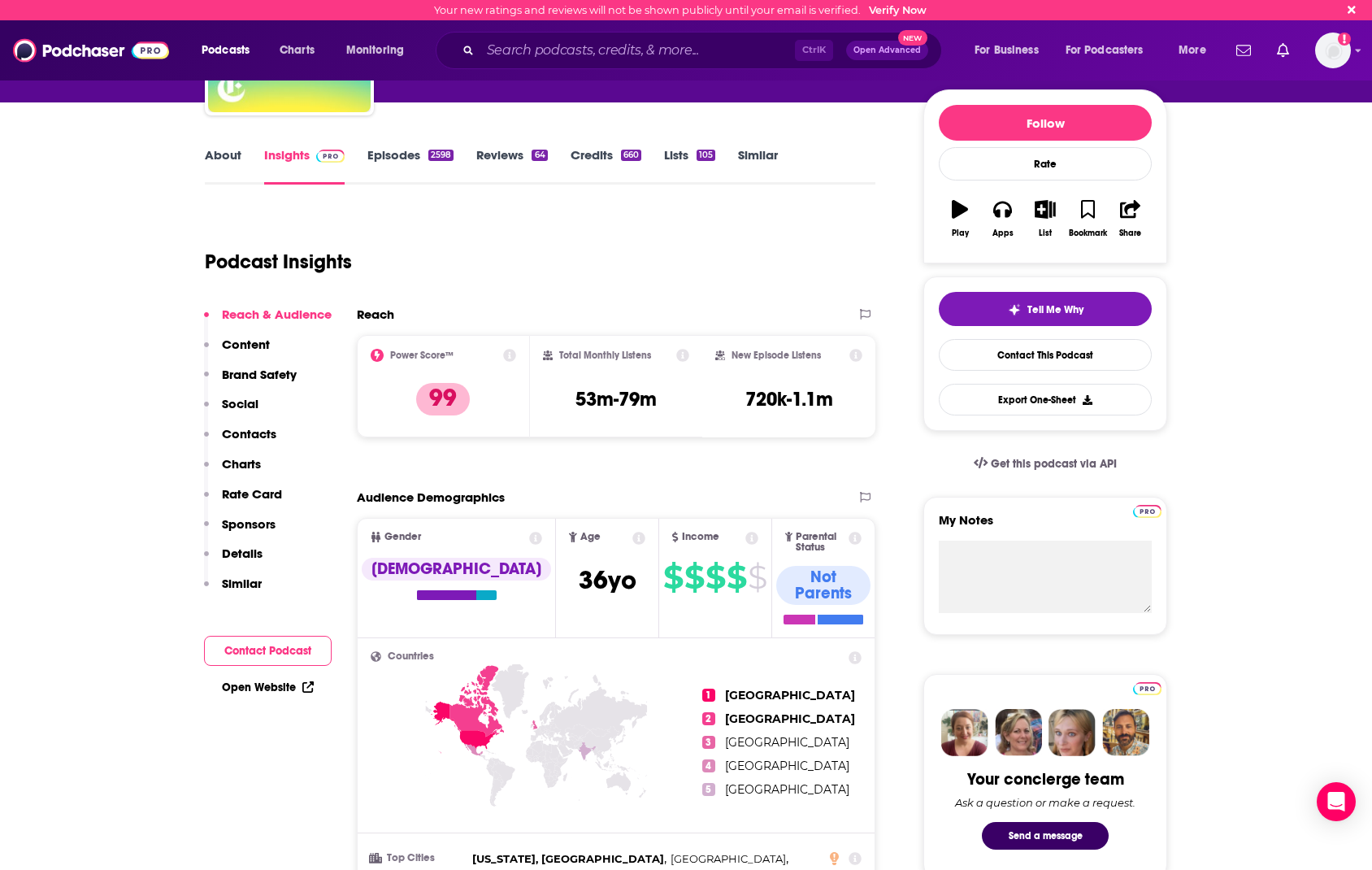
scroll to position [0, 0]
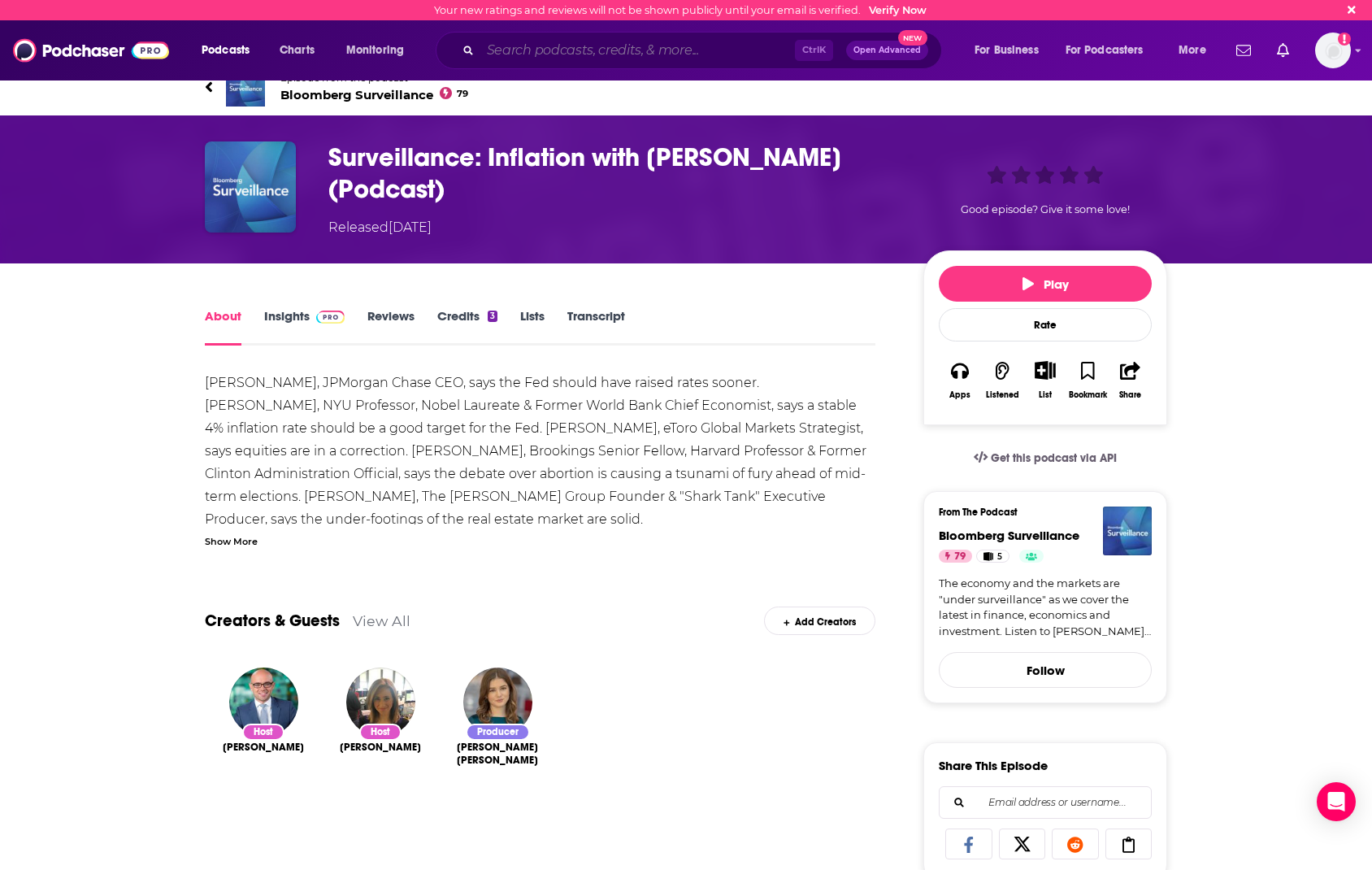
click at [558, 48] on input "Search podcasts, credits, & more..." at bounding box center [637, 51] width 315 height 26
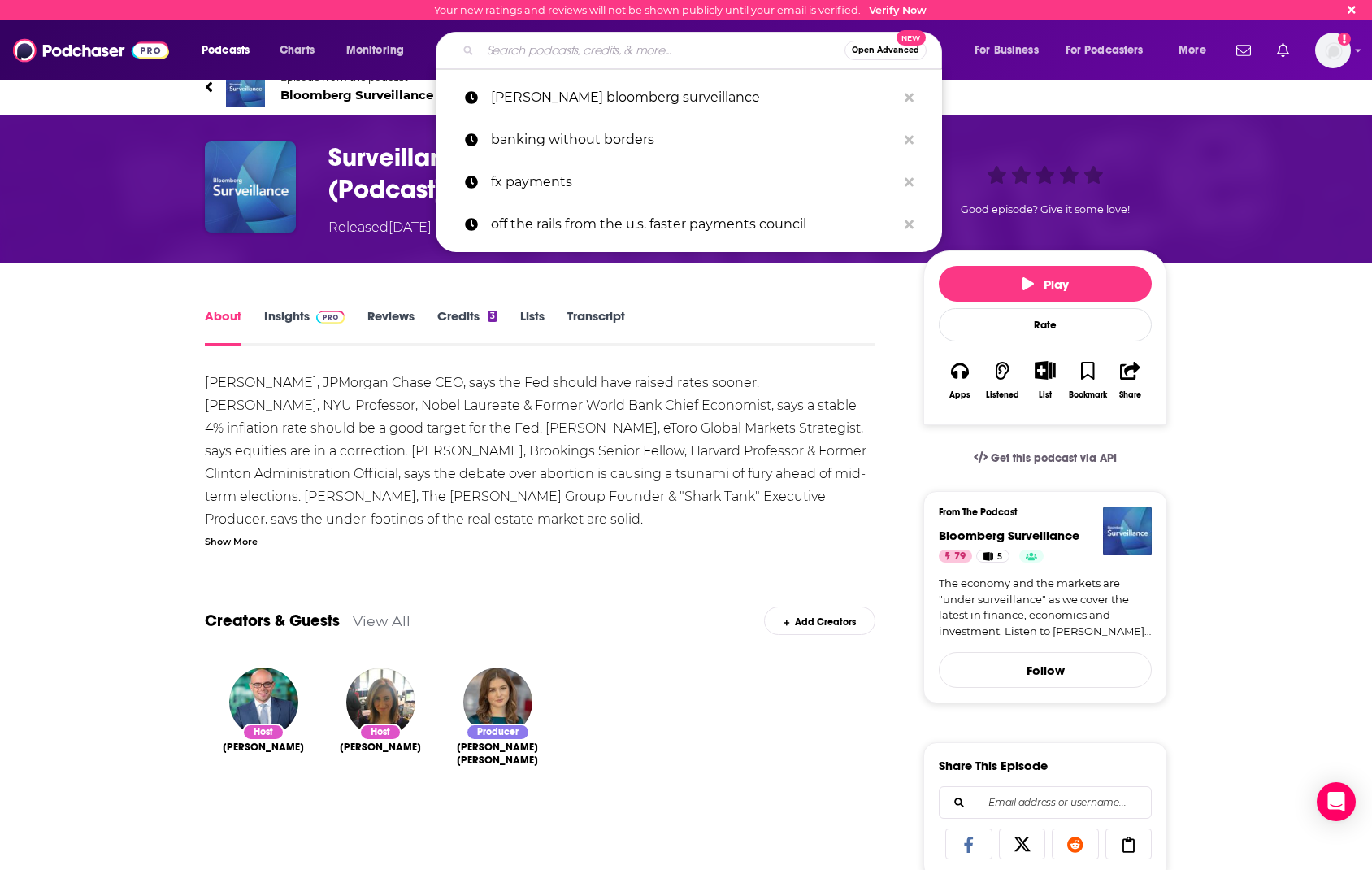
click at [280, 311] on link "Insights" at bounding box center [304, 327] width 80 height 38
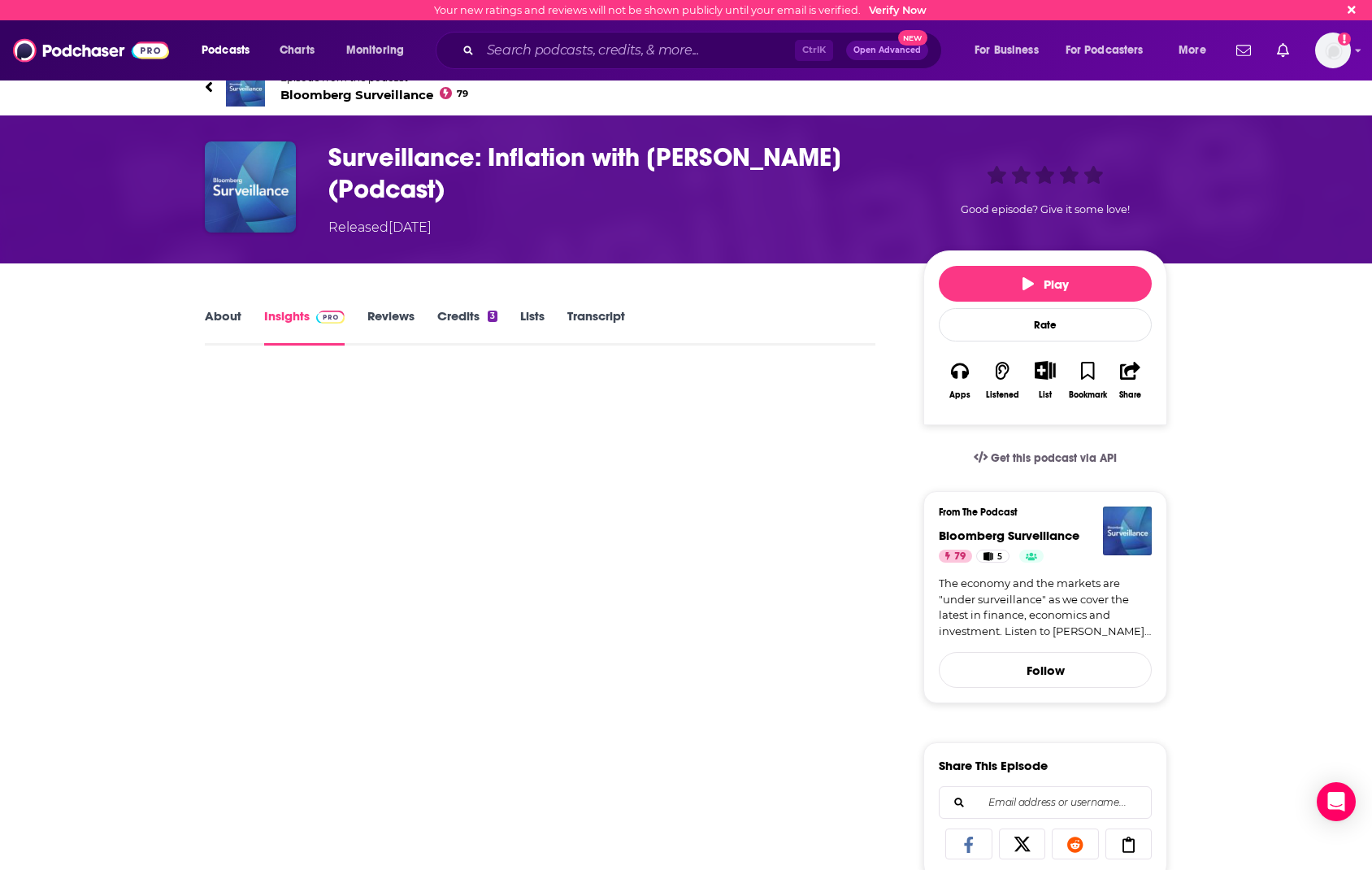
click at [218, 311] on link "About" at bounding box center [222, 327] width 37 height 38
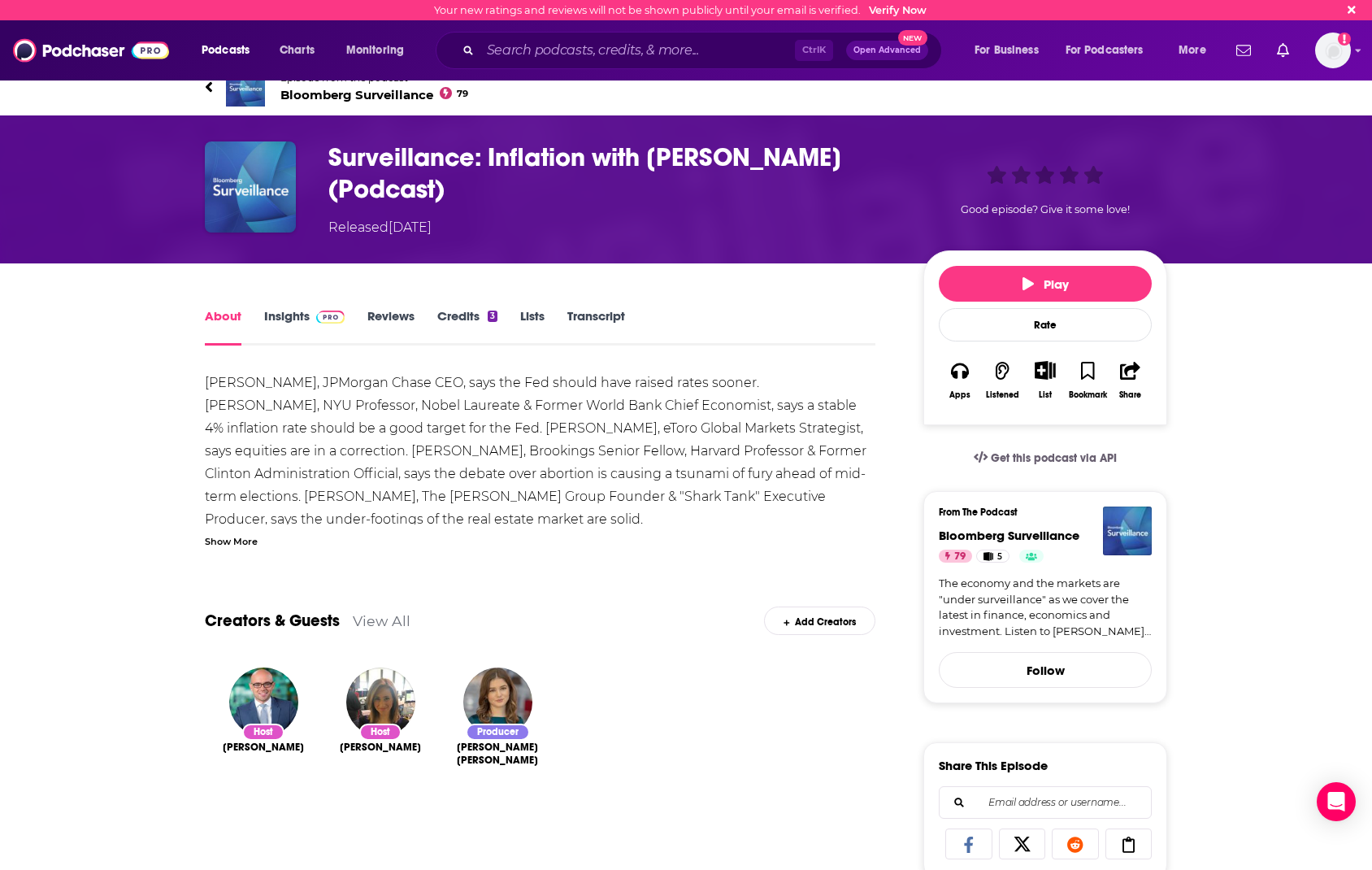
click at [290, 317] on link "Insights" at bounding box center [304, 327] width 80 height 38
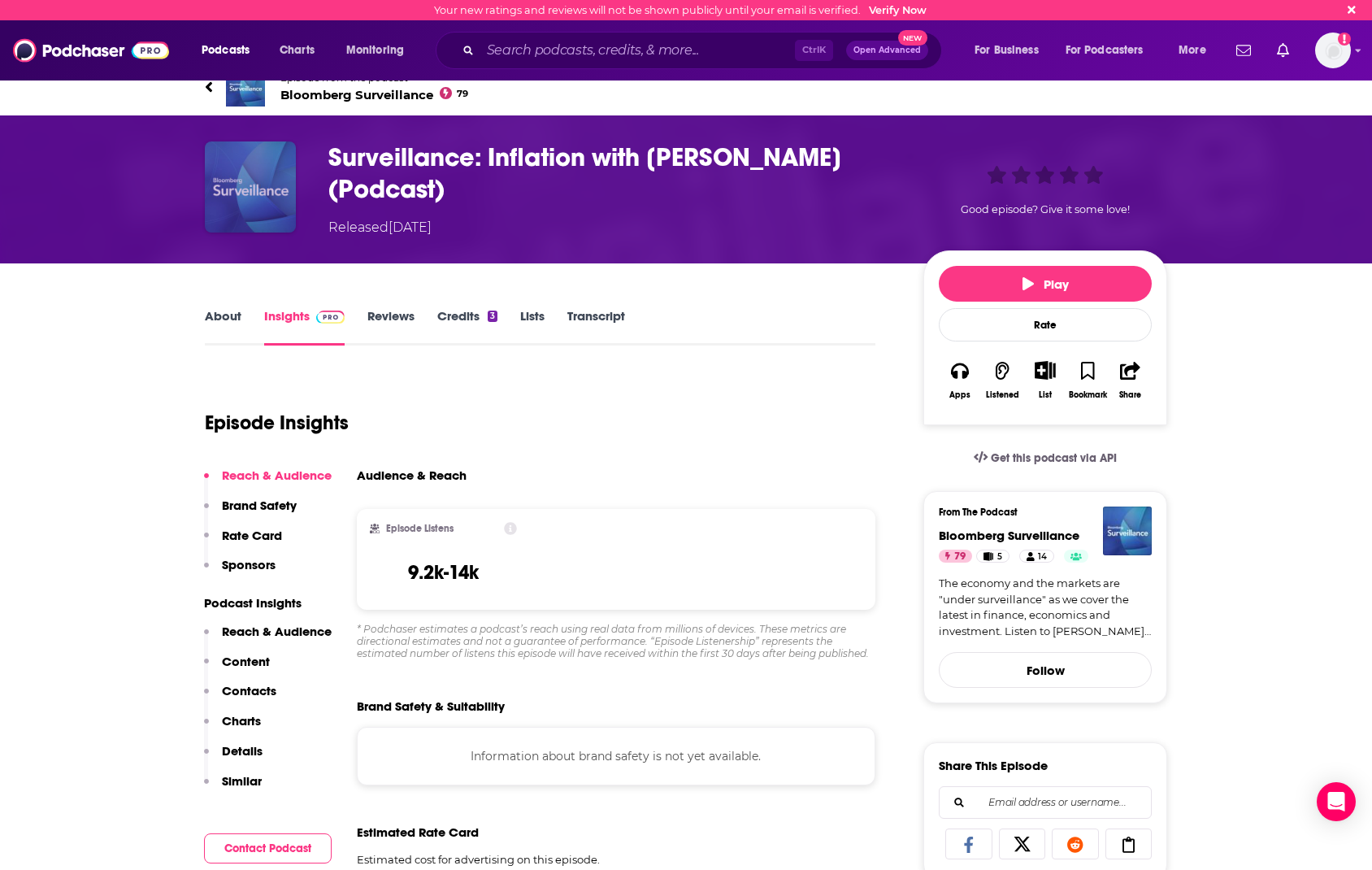
click at [258, 169] on img "Surveillance: Inflation with Jamie Dimon (Podcast)" at bounding box center [250, 187] width 91 height 91
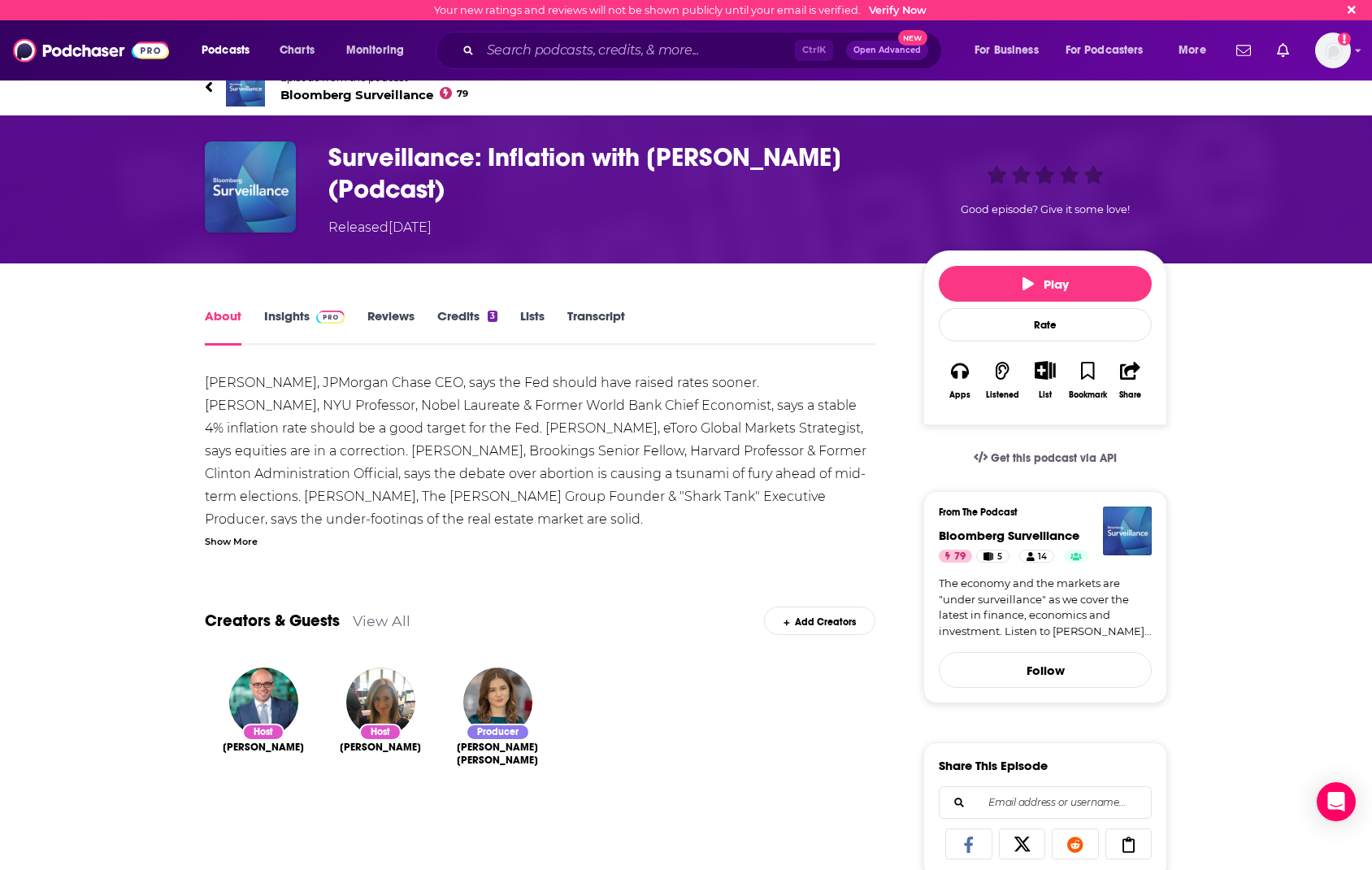
click at [393, 92] on span "Bloomberg Surveillance 79" at bounding box center [373, 95] width 188 height 16
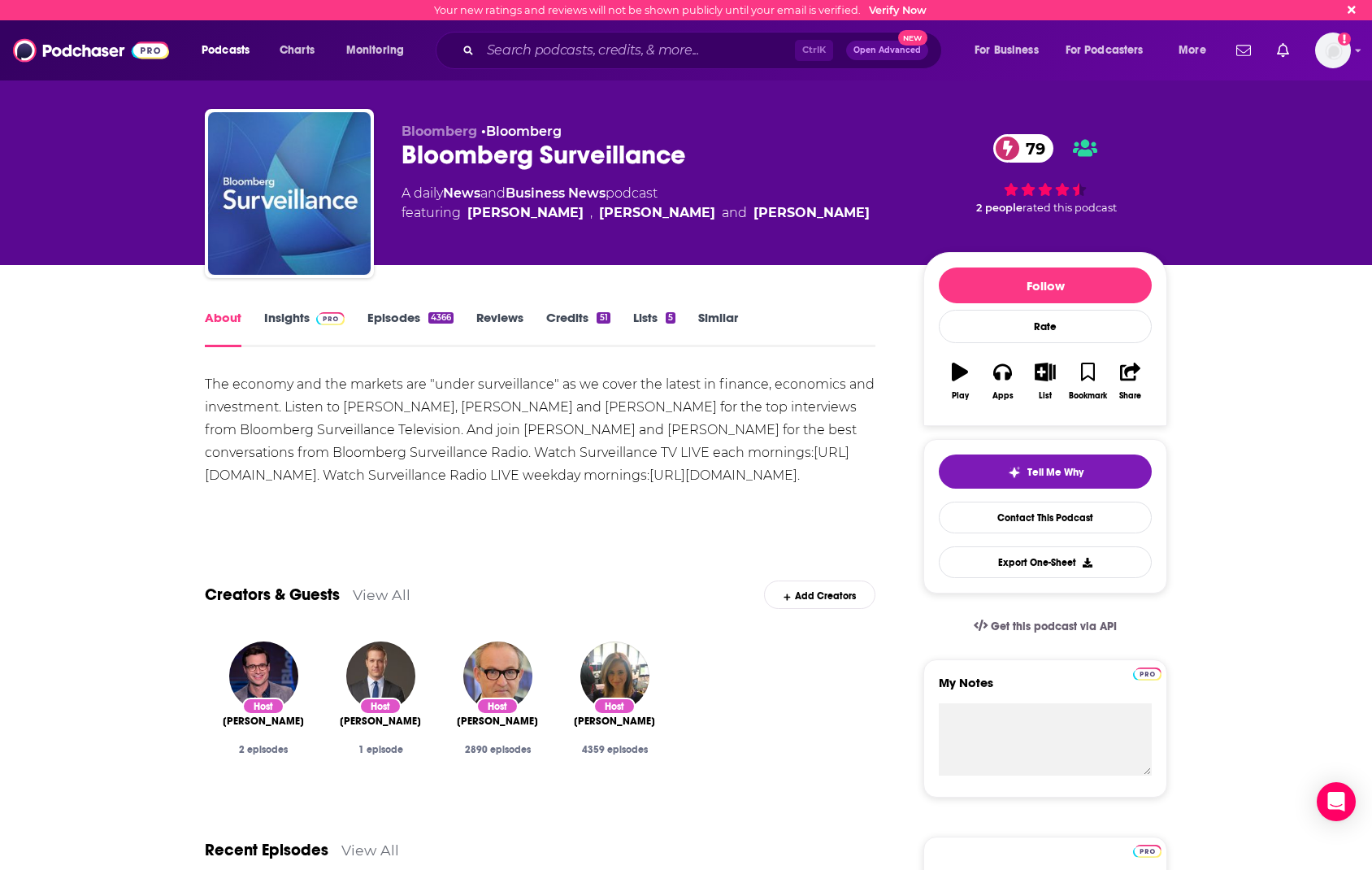
click at [289, 311] on link "Insights" at bounding box center [304, 329] width 80 height 38
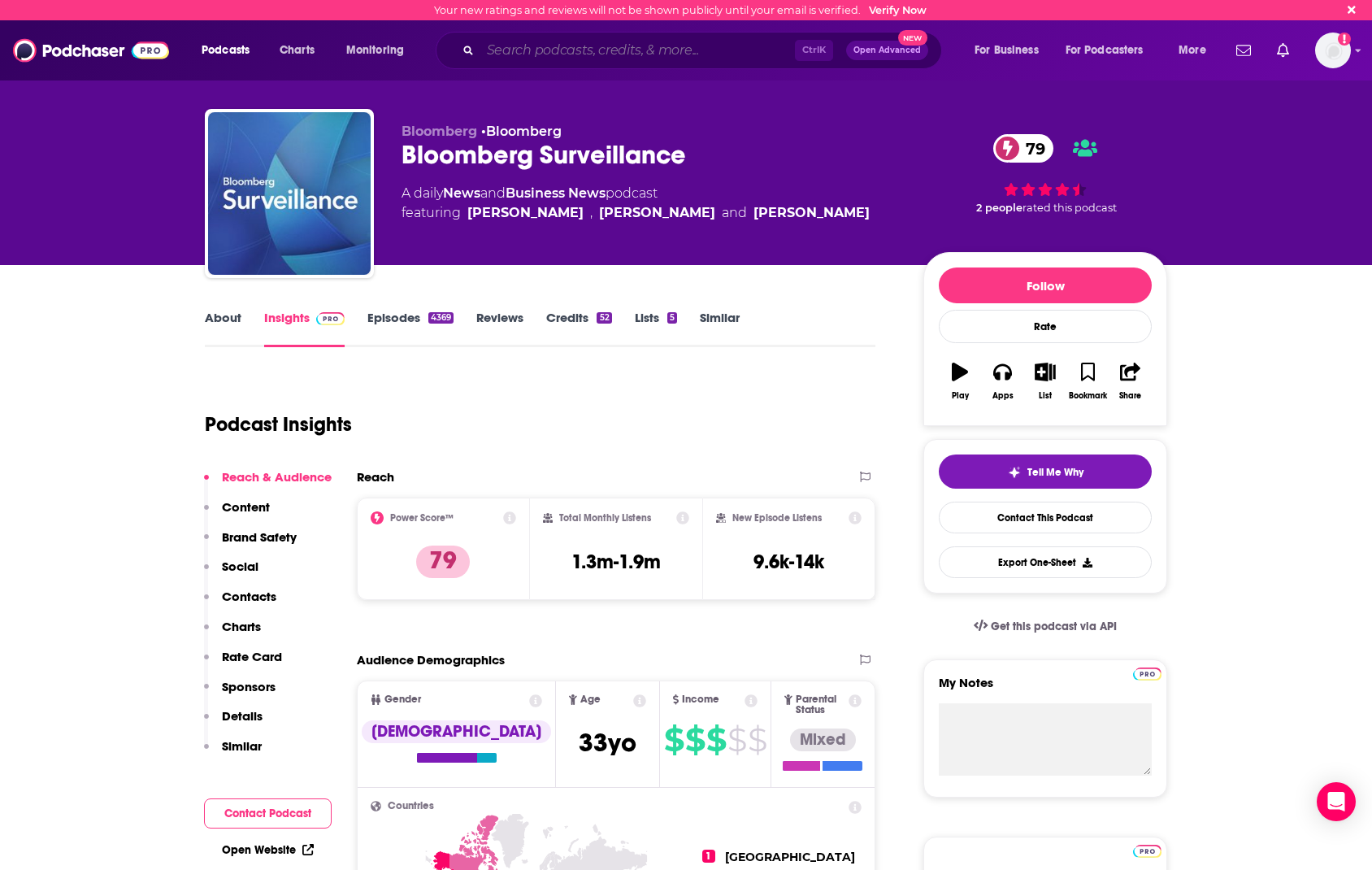
click at [616, 49] on input "Search podcasts, credits, & more..." at bounding box center [637, 51] width 315 height 26
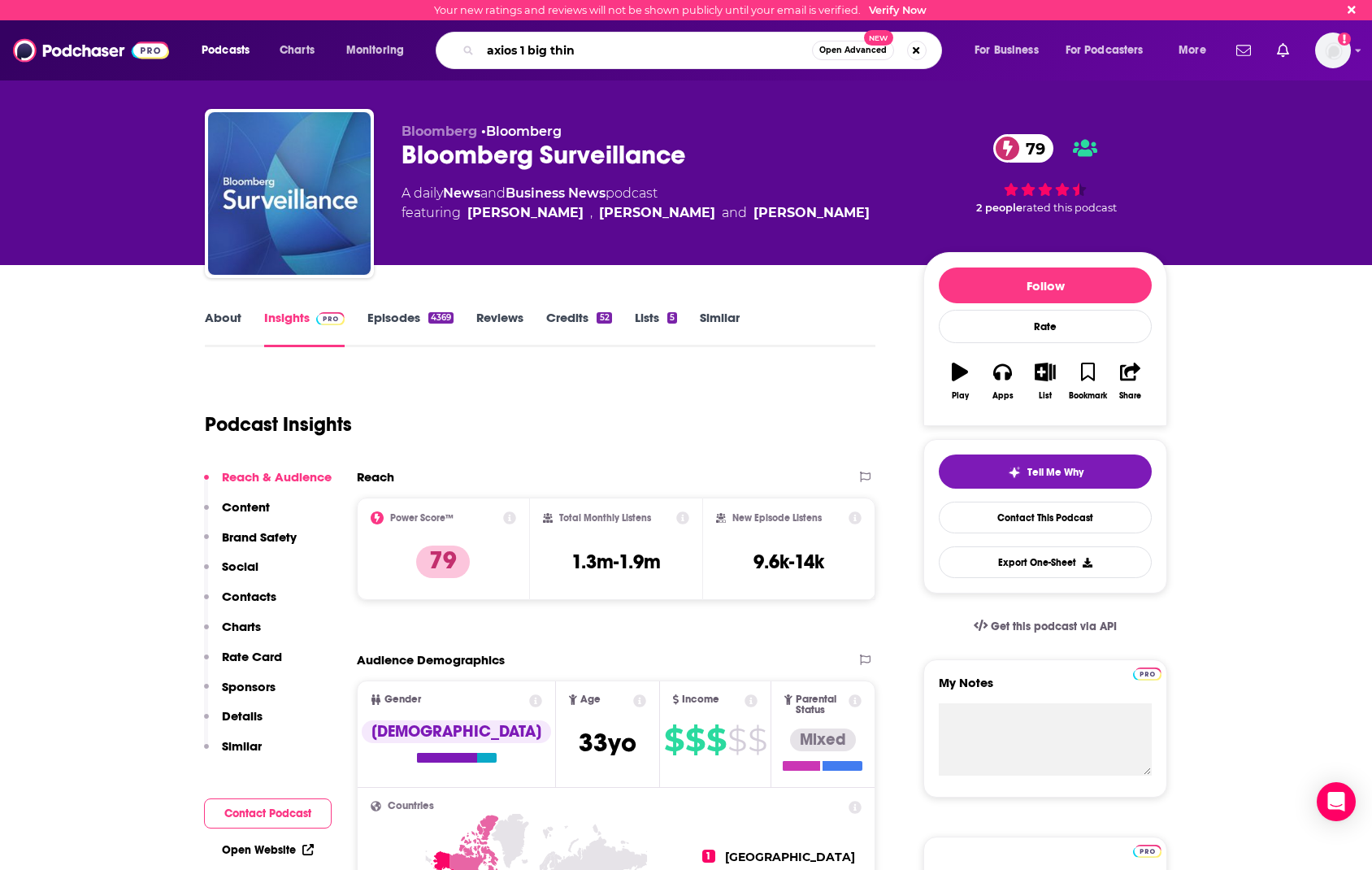
type input "axios 1 big thing"
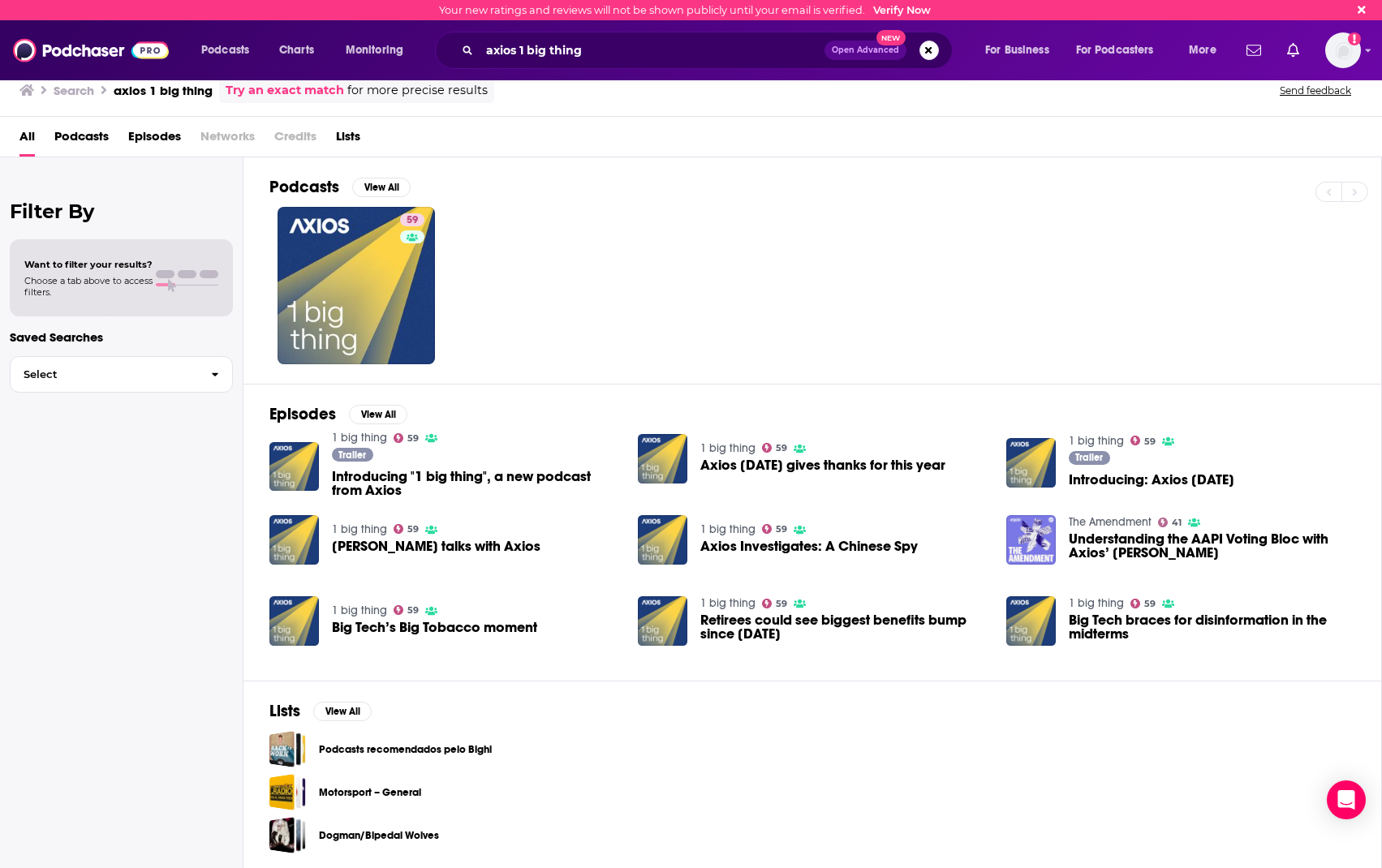
click at [750, 306] on div "59" at bounding box center [826, 285] width 1112 height 158
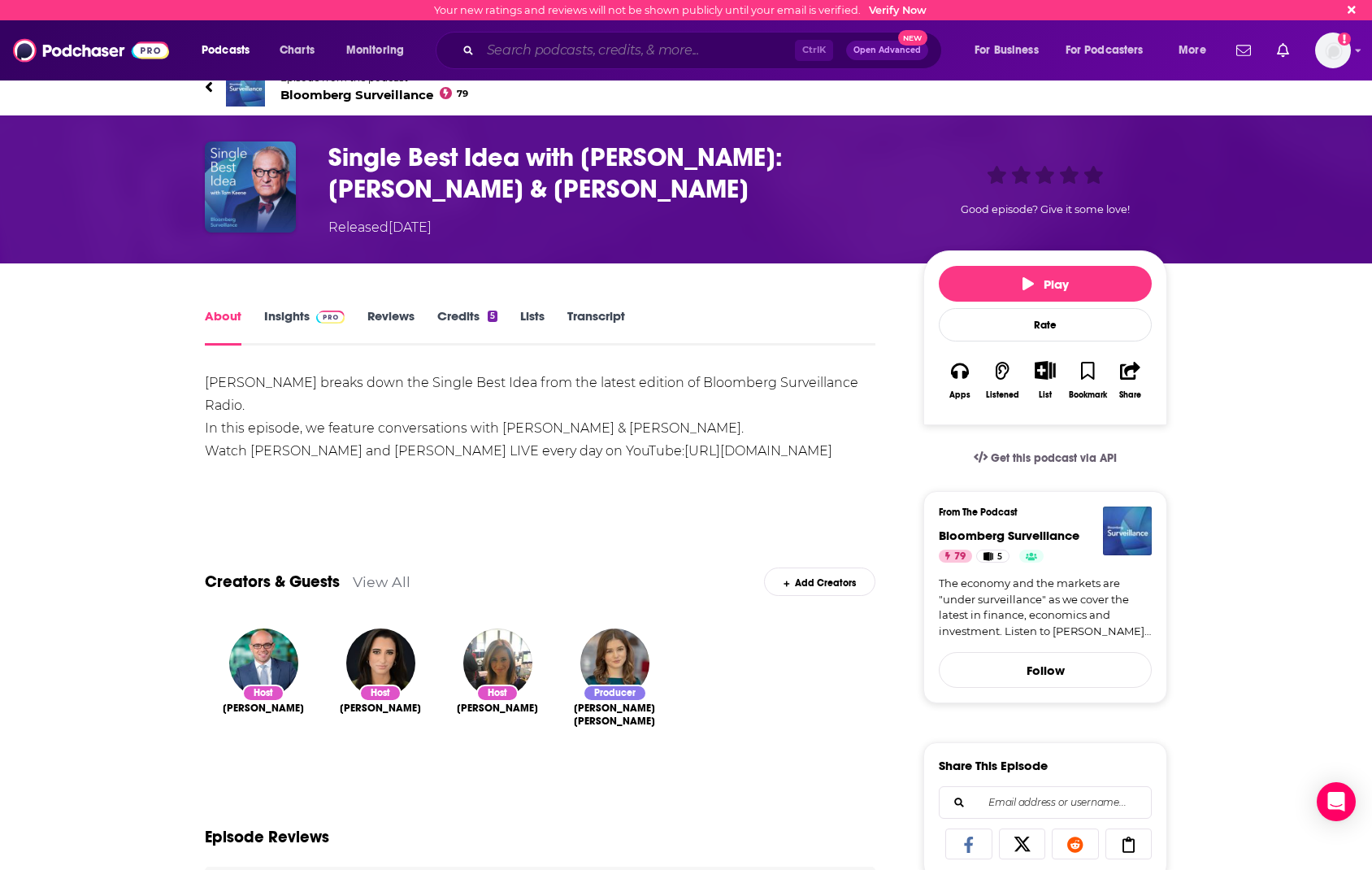
click at [572, 53] on input "Search podcasts, credits, & more..." at bounding box center [637, 51] width 315 height 26
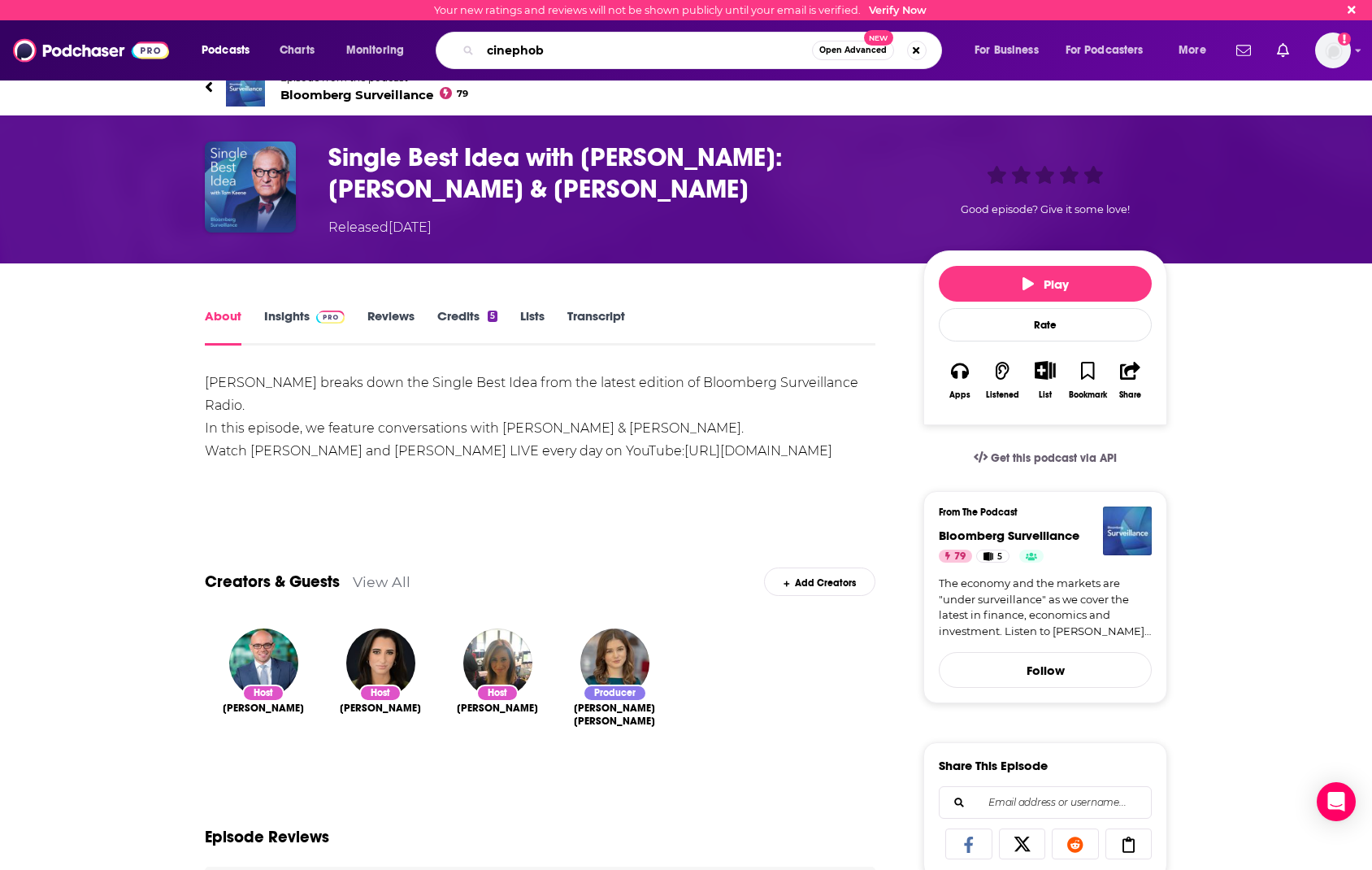
type input "cinephobe"
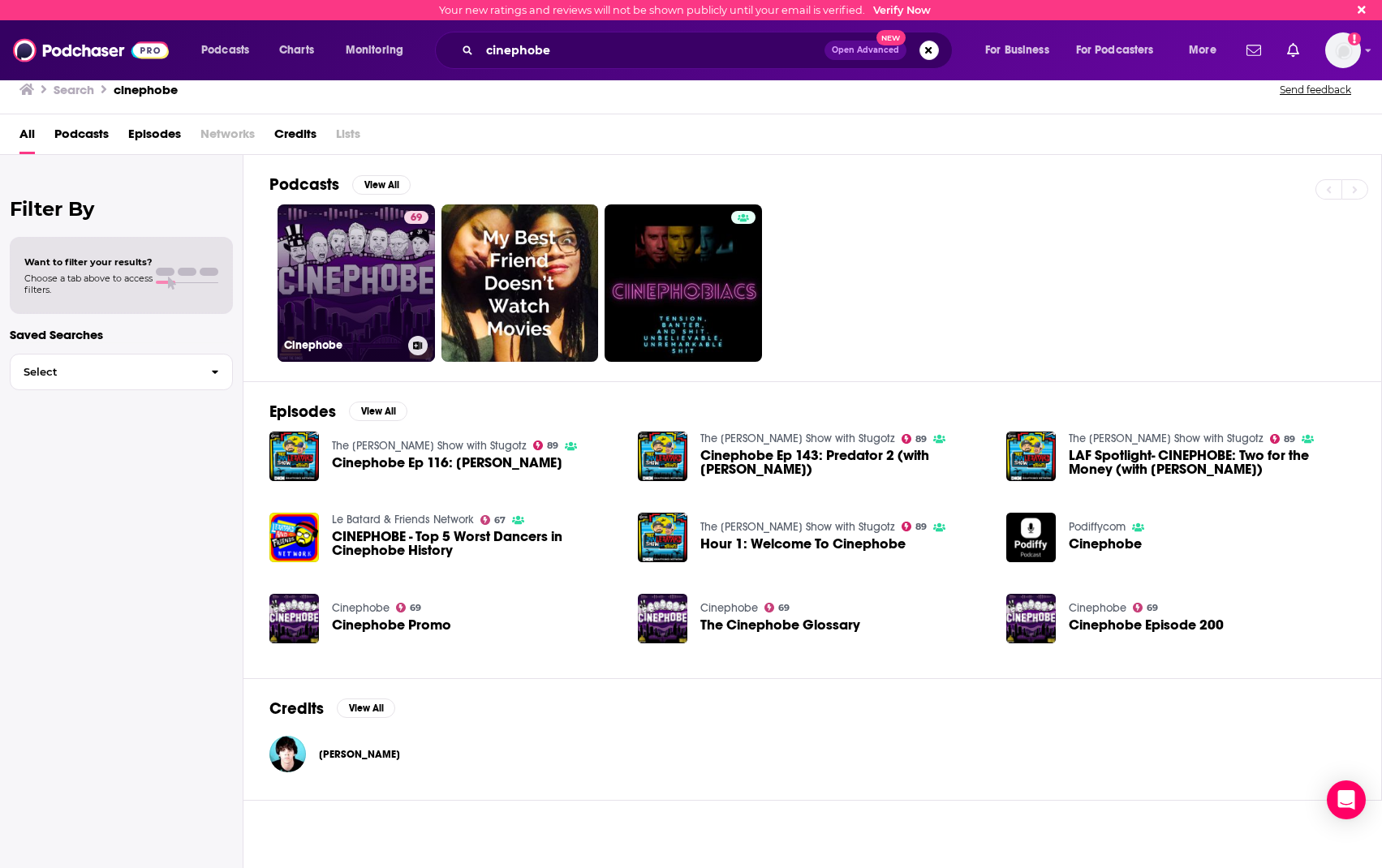
click at [379, 275] on link "69 Cinephobe" at bounding box center [356, 282] width 158 height 158
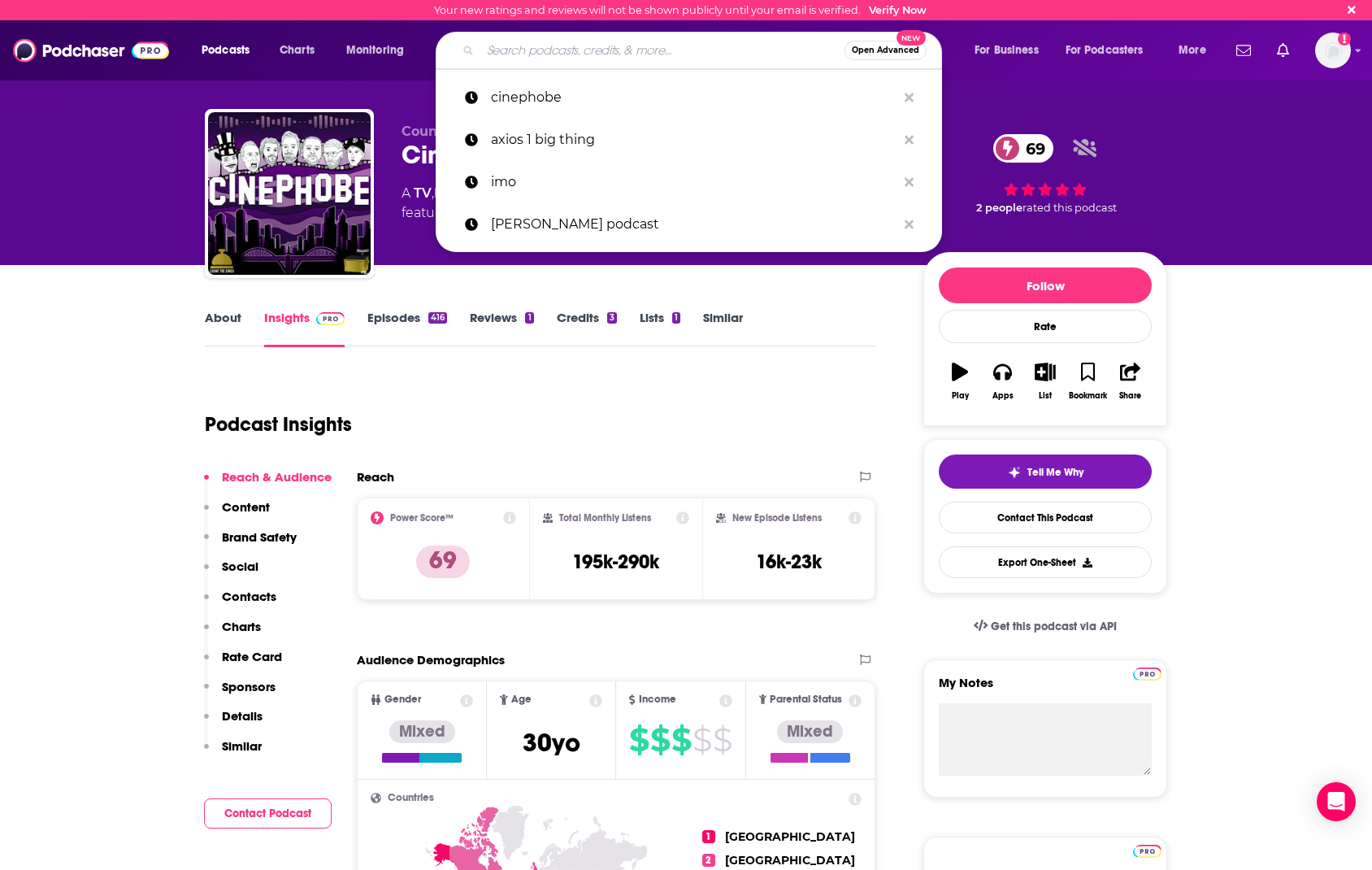
click at [643, 47] on input "Search podcasts, credits, & more..." at bounding box center [662, 51] width 364 height 26
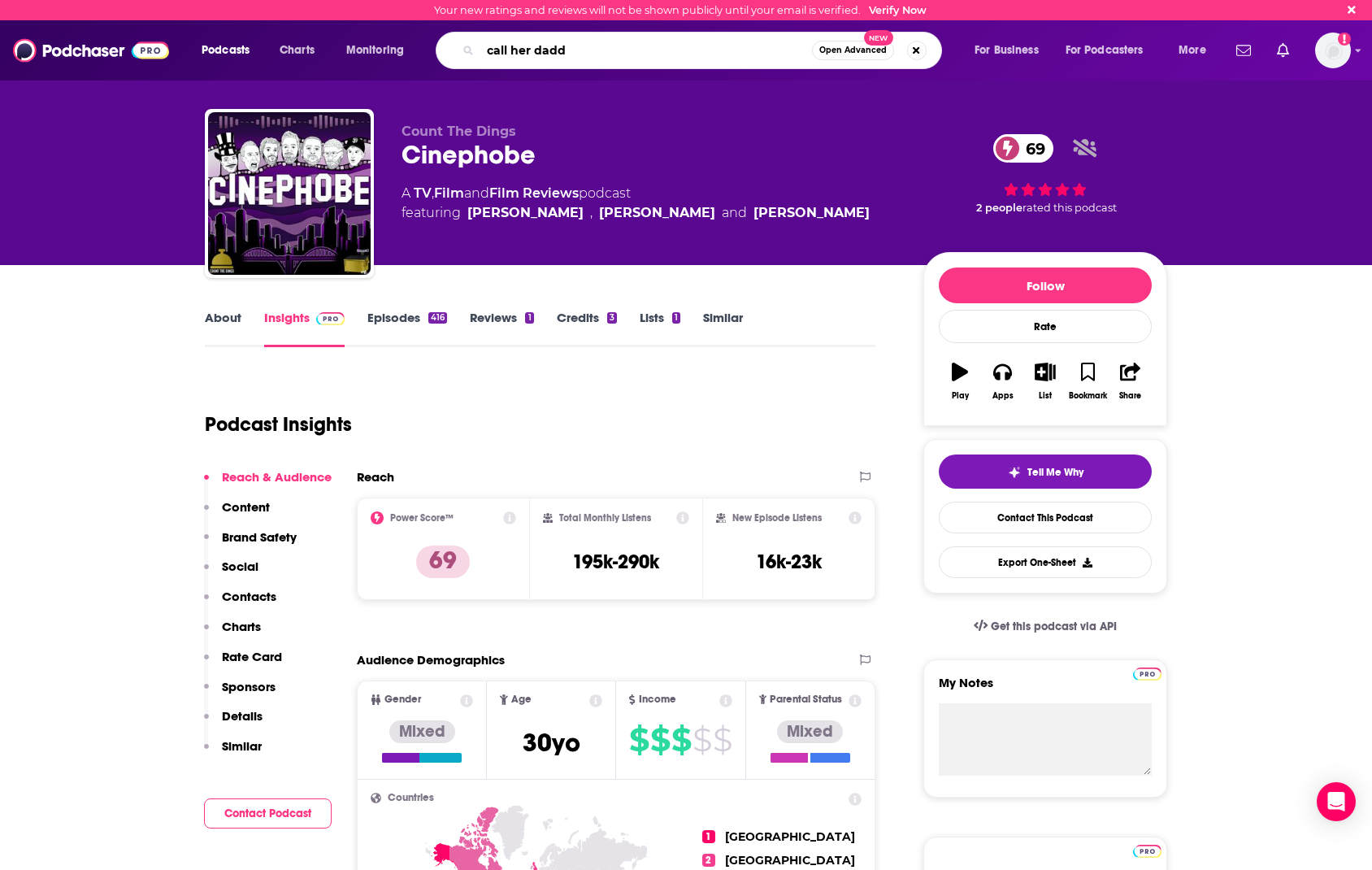
type input "call her daddy"
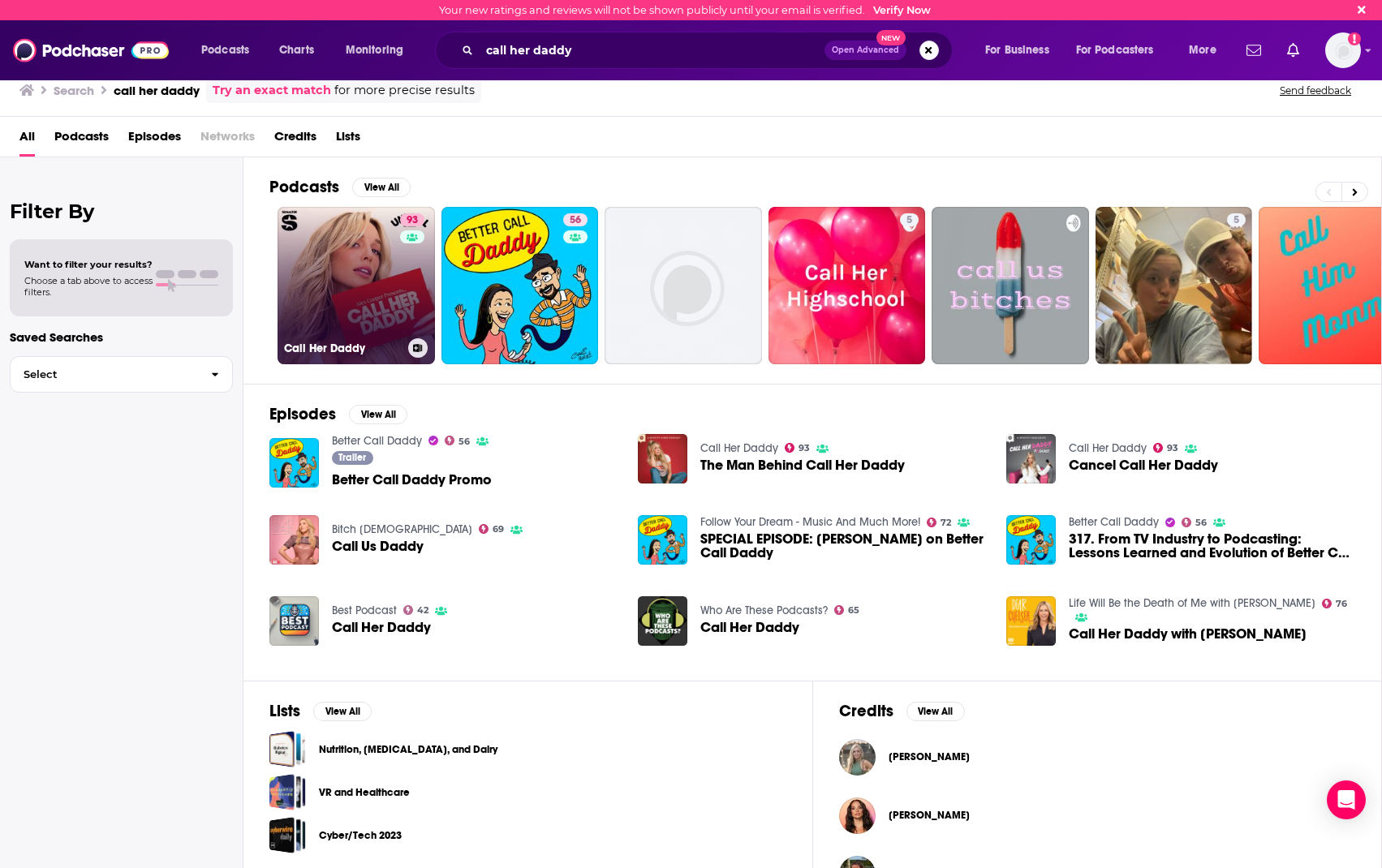
click at [366, 299] on link "93 Call Her Daddy" at bounding box center [356, 285] width 158 height 158
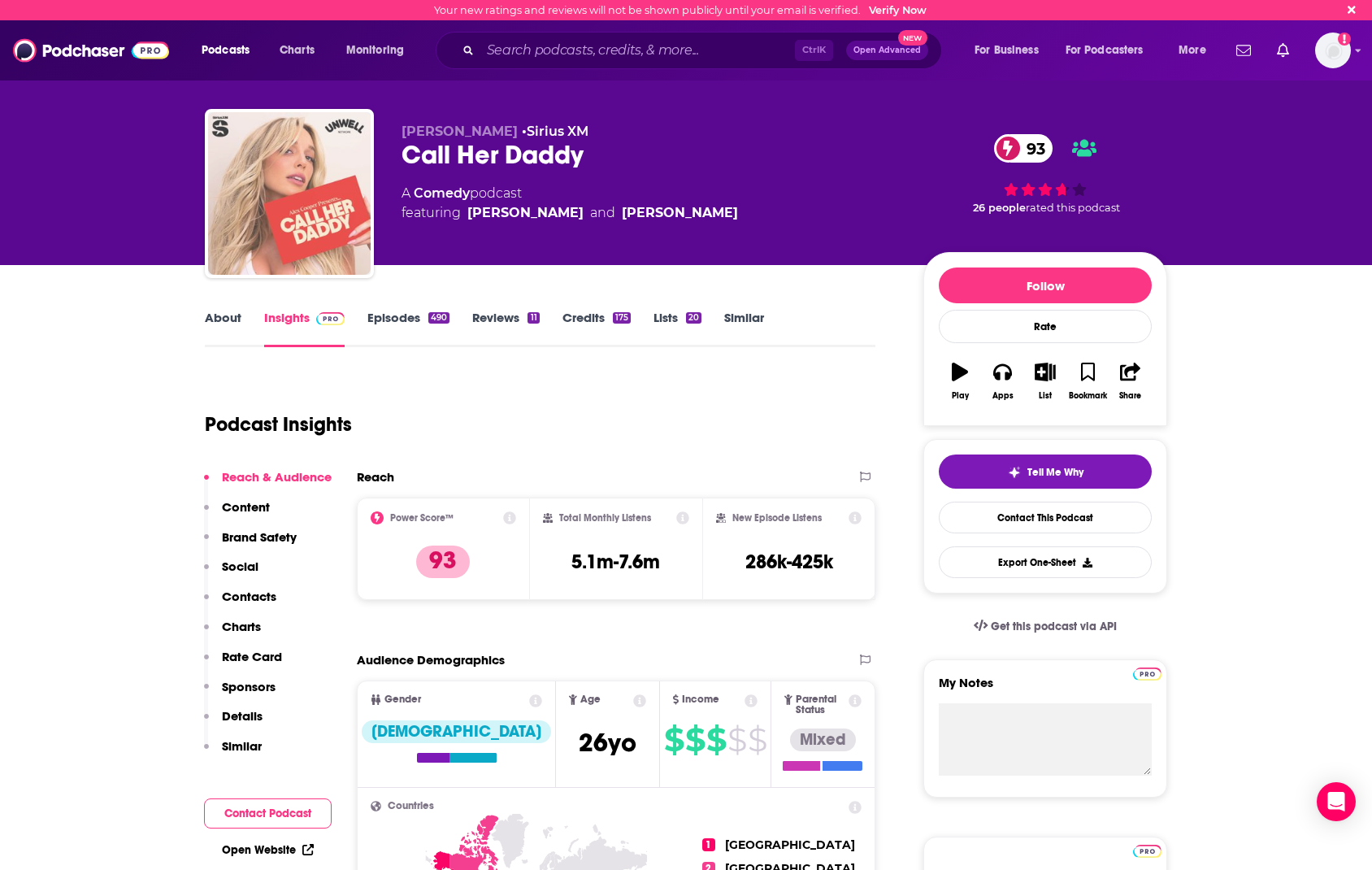
drag, startPoint x: 258, startPoint y: 200, endPoint x: 273, endPoint y: 206, distance: 16.2
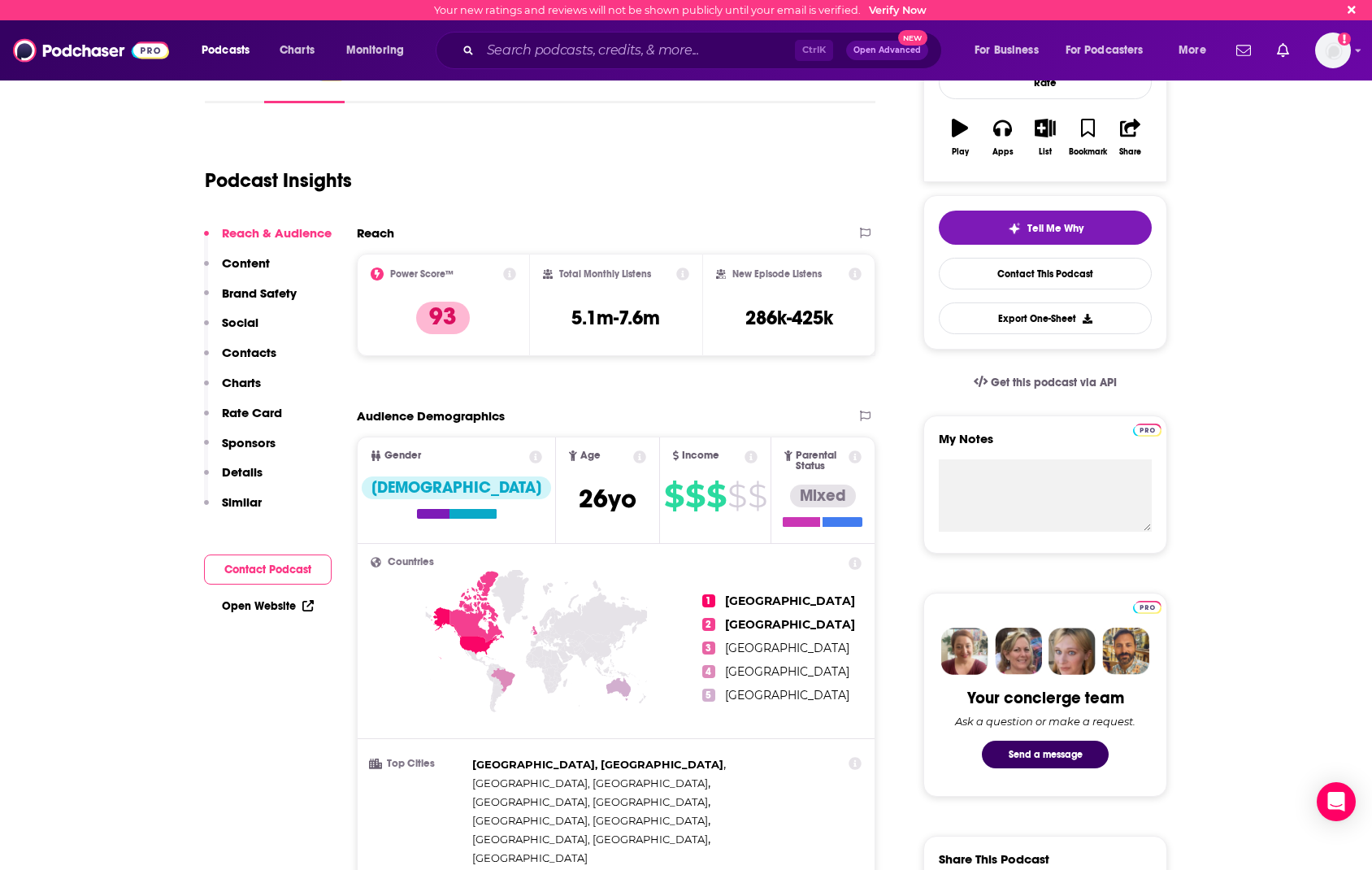
scroll to position [406, 0]
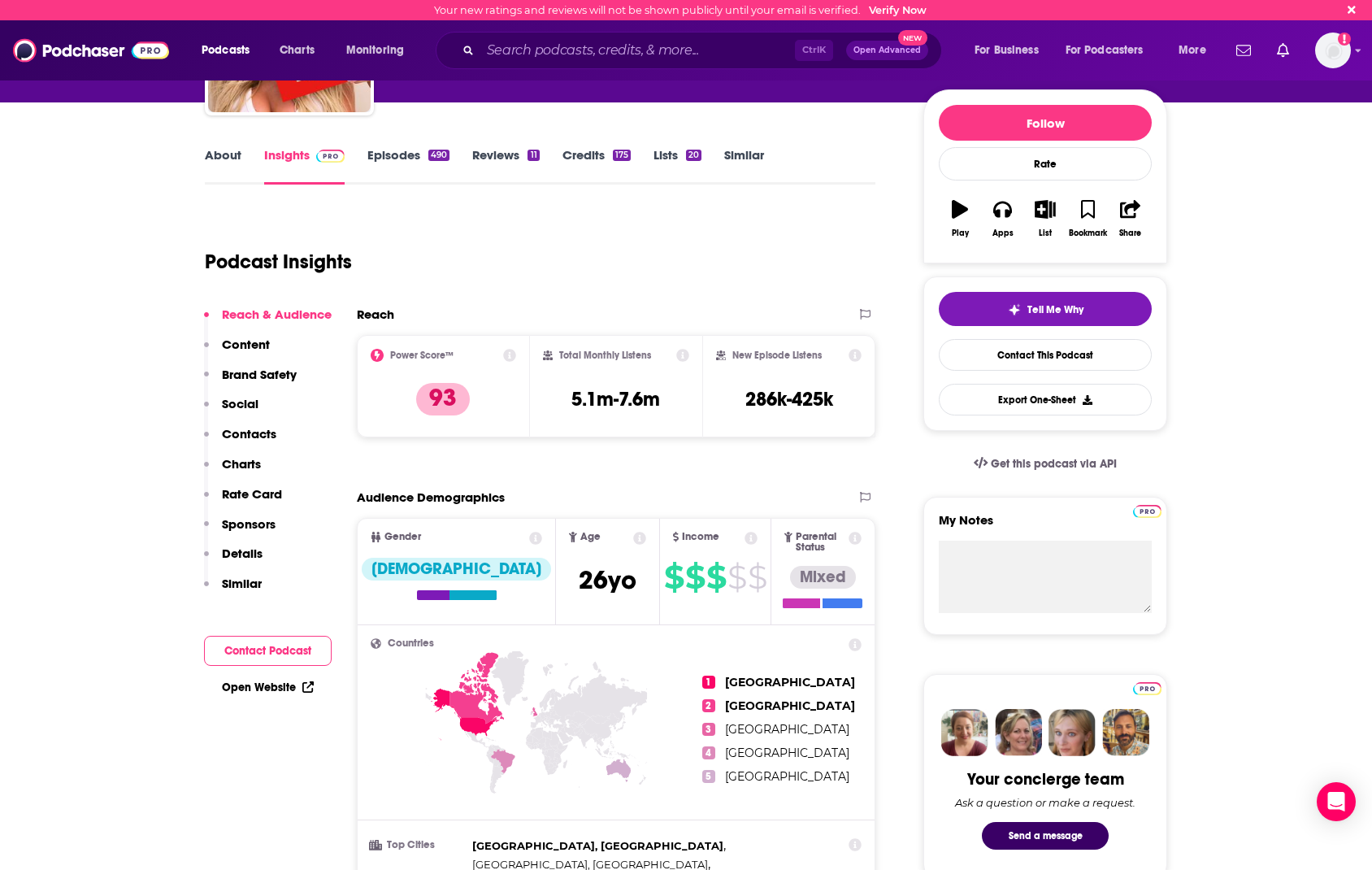
scroll to position [0, 0]
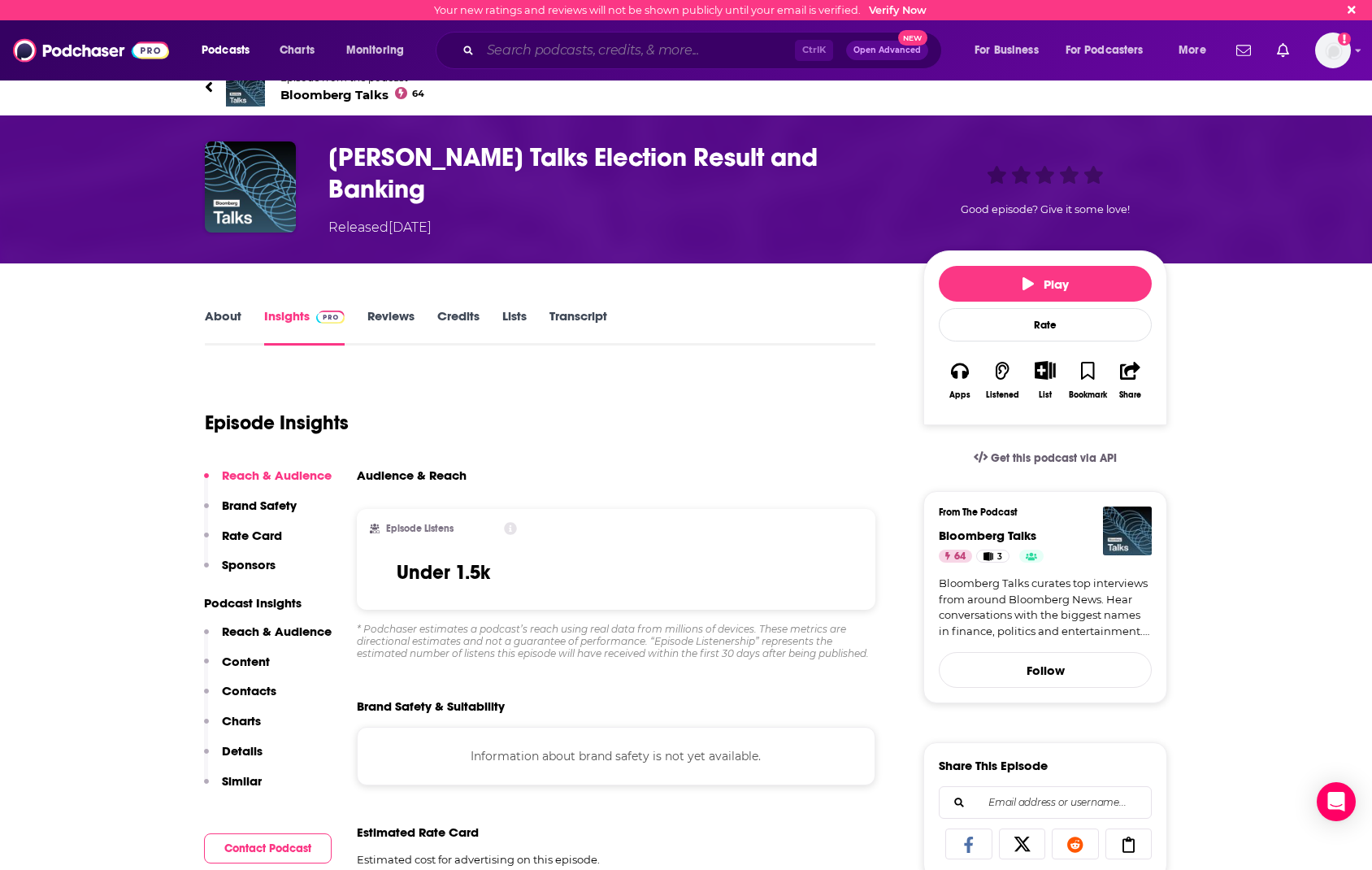
click at [595, 49] on input "Search podcasts, credits, & more..." at bounding box center [637, 51] width 315 height 26
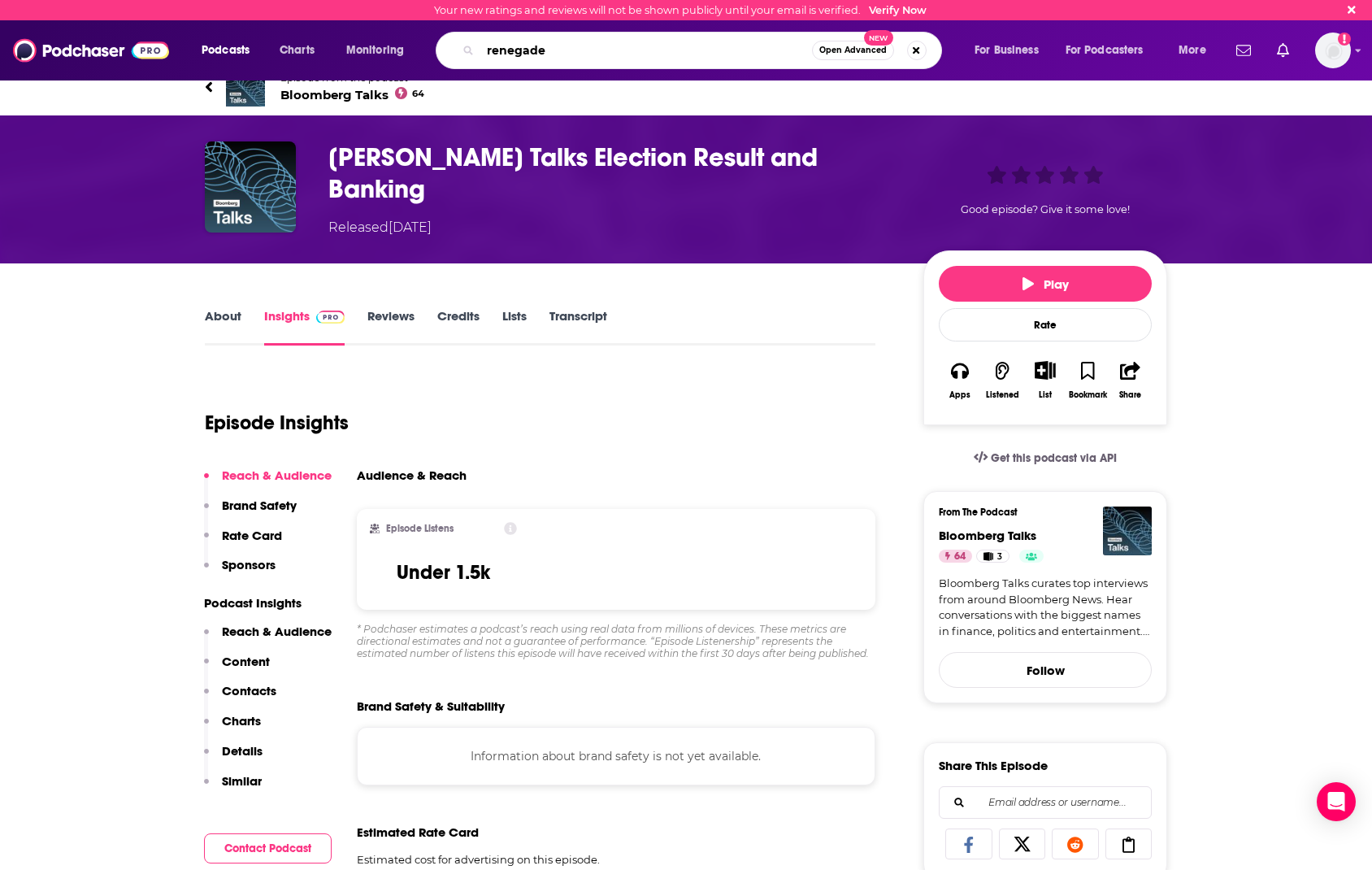
type input "renegades"
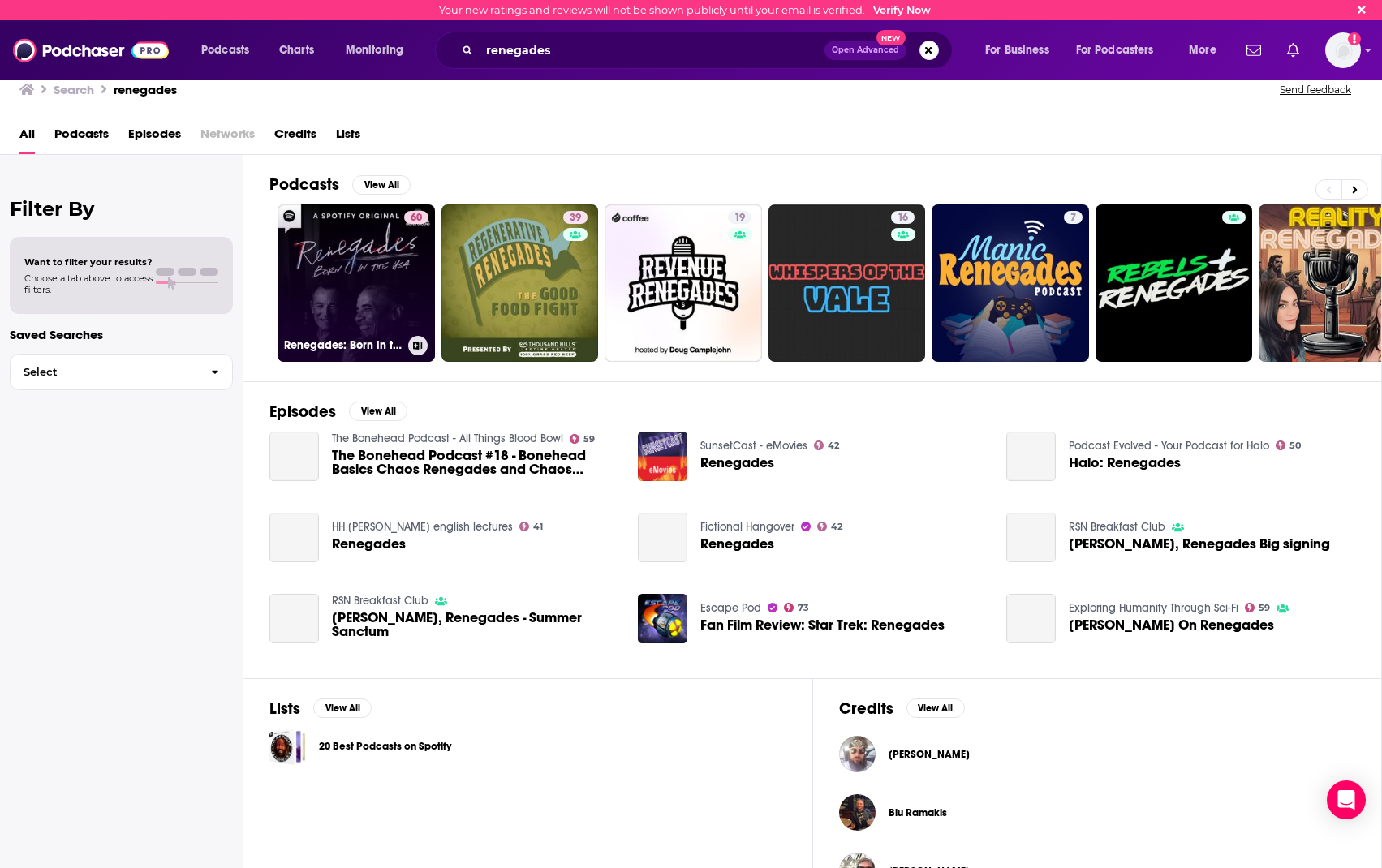
click at [370, 264] on link "60 Renegades: Born in the [DEMOGRAPHIC_DATA]" at bounding box center [356, 282] width 158 height 158
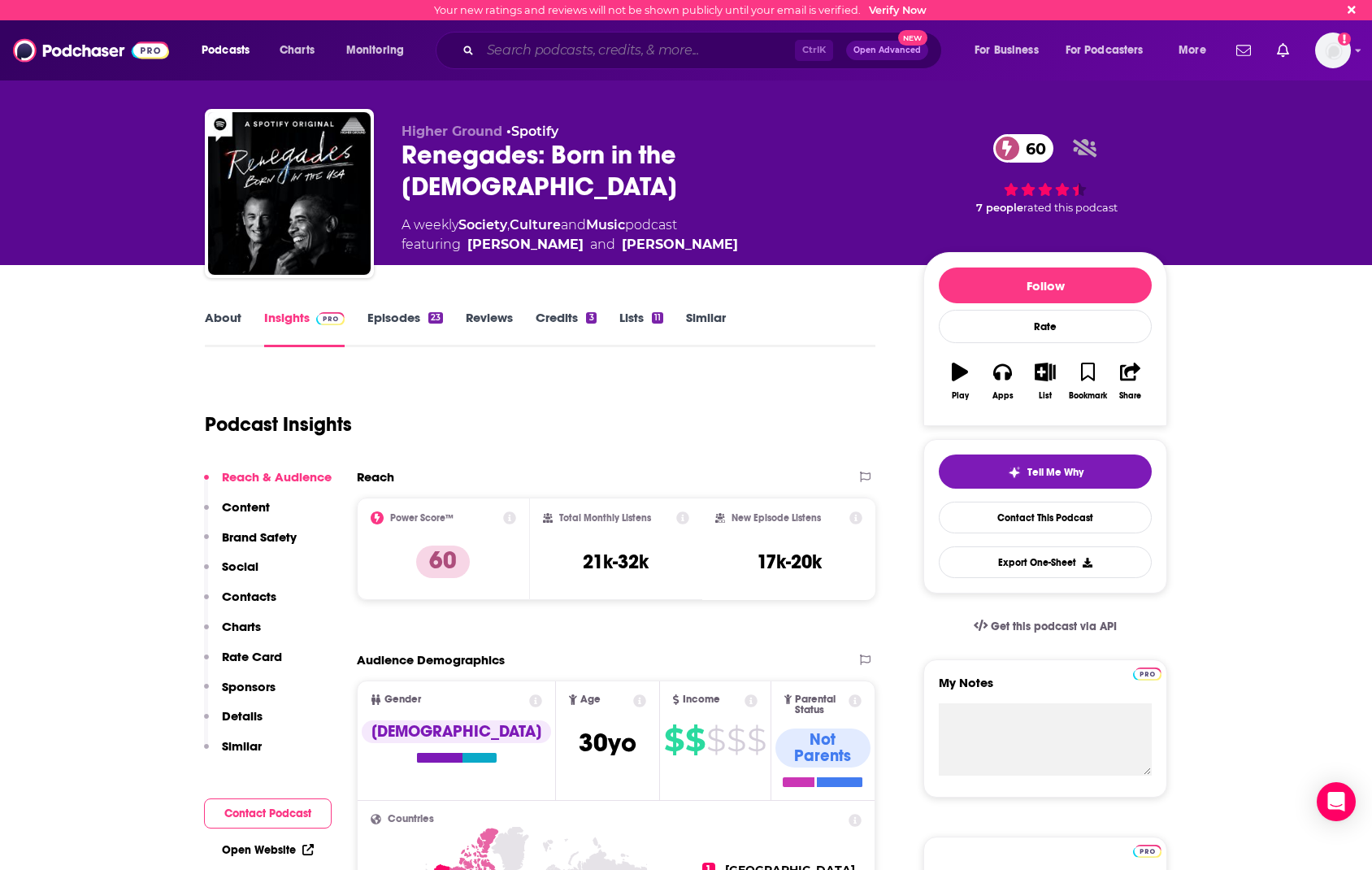
click at [659, 54] on input "Search podcasts, credits, & more..." at bounding box center [637, 51] width 315 height 26
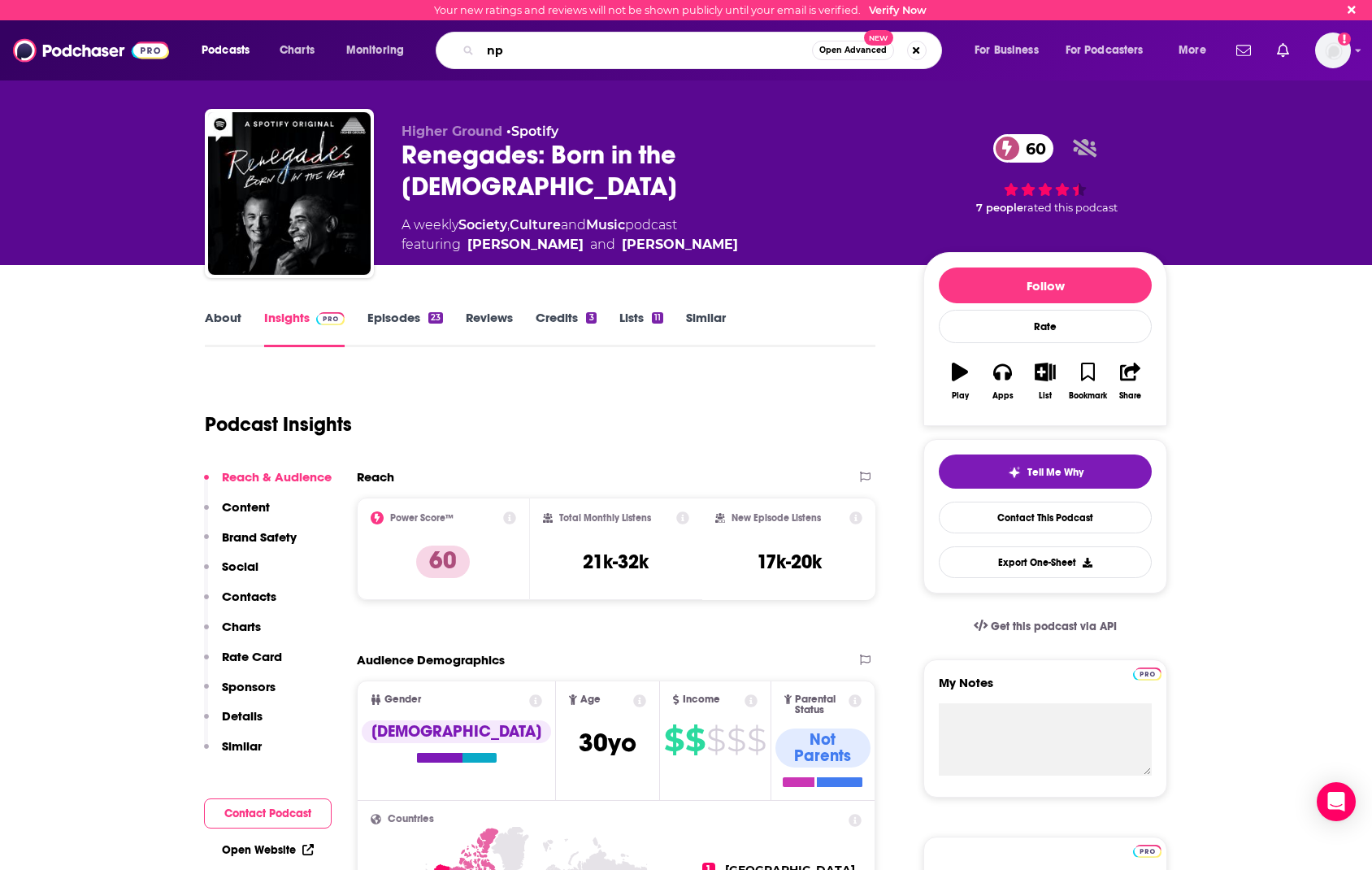
type input "npr"
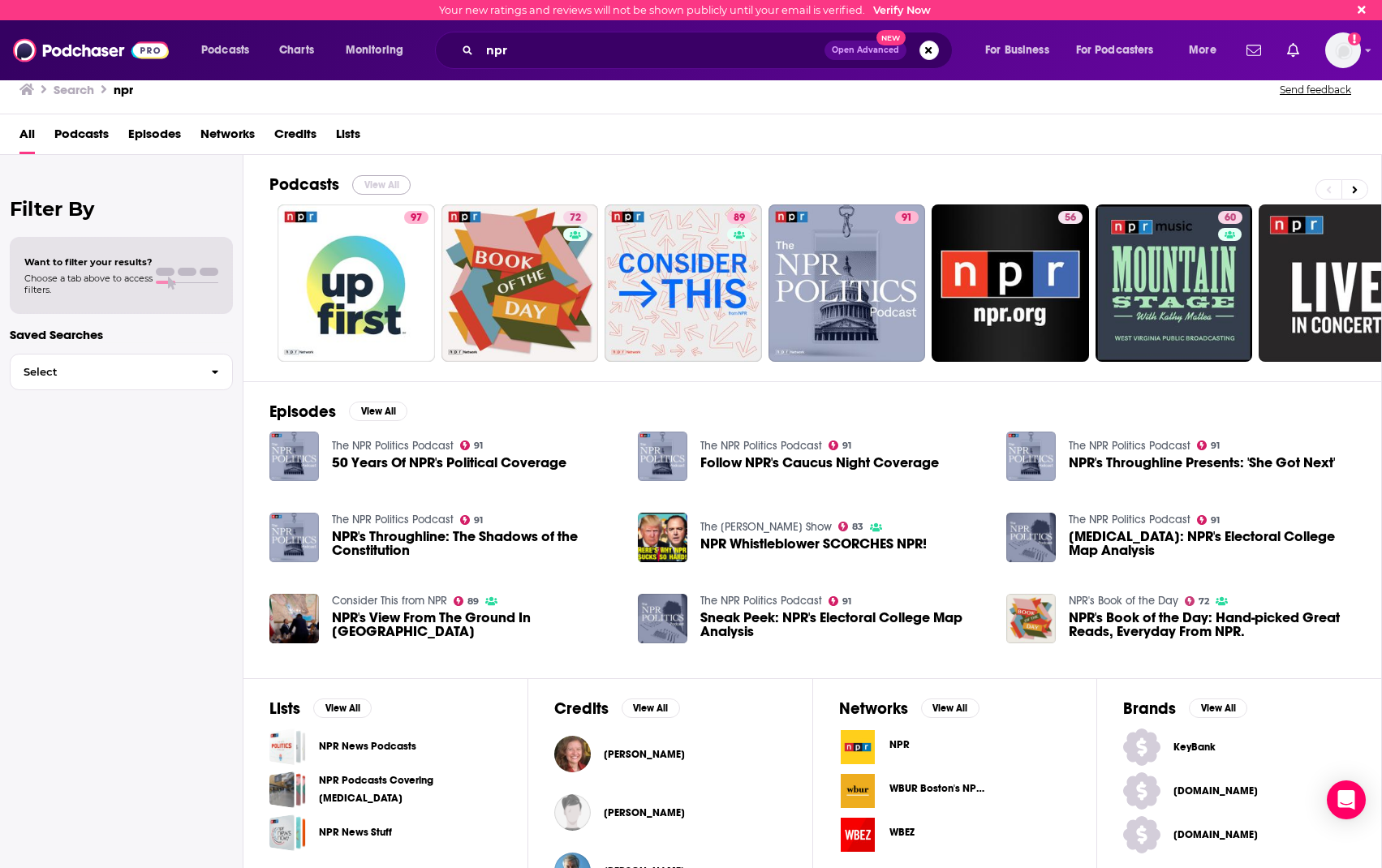
click at [399, 183] on button "View All" at bounding box center [381, 185] width 58 height 20
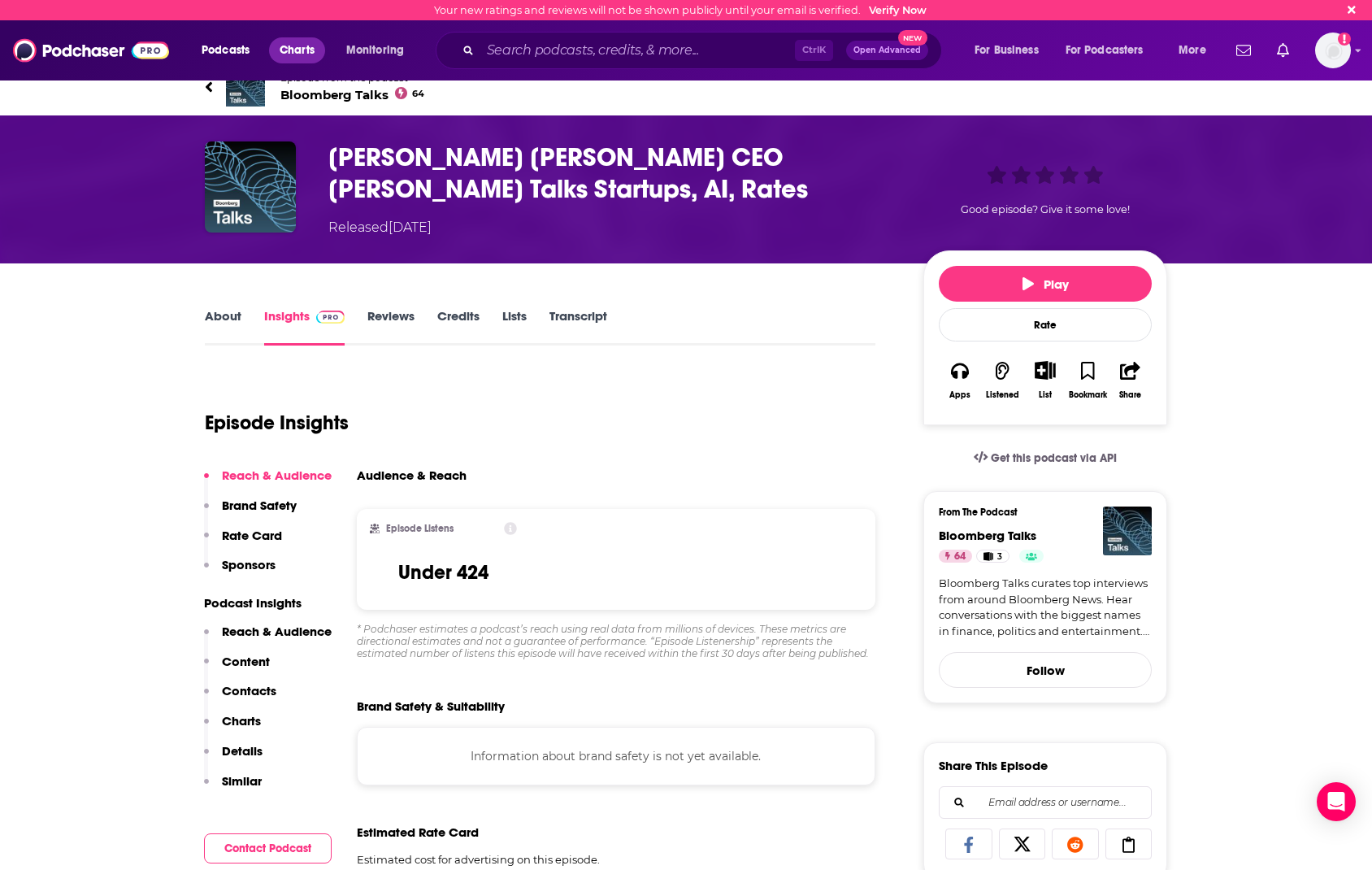
click at [300, 50] on span "Charts" at bounding box center [297, 50] width 35 height 23
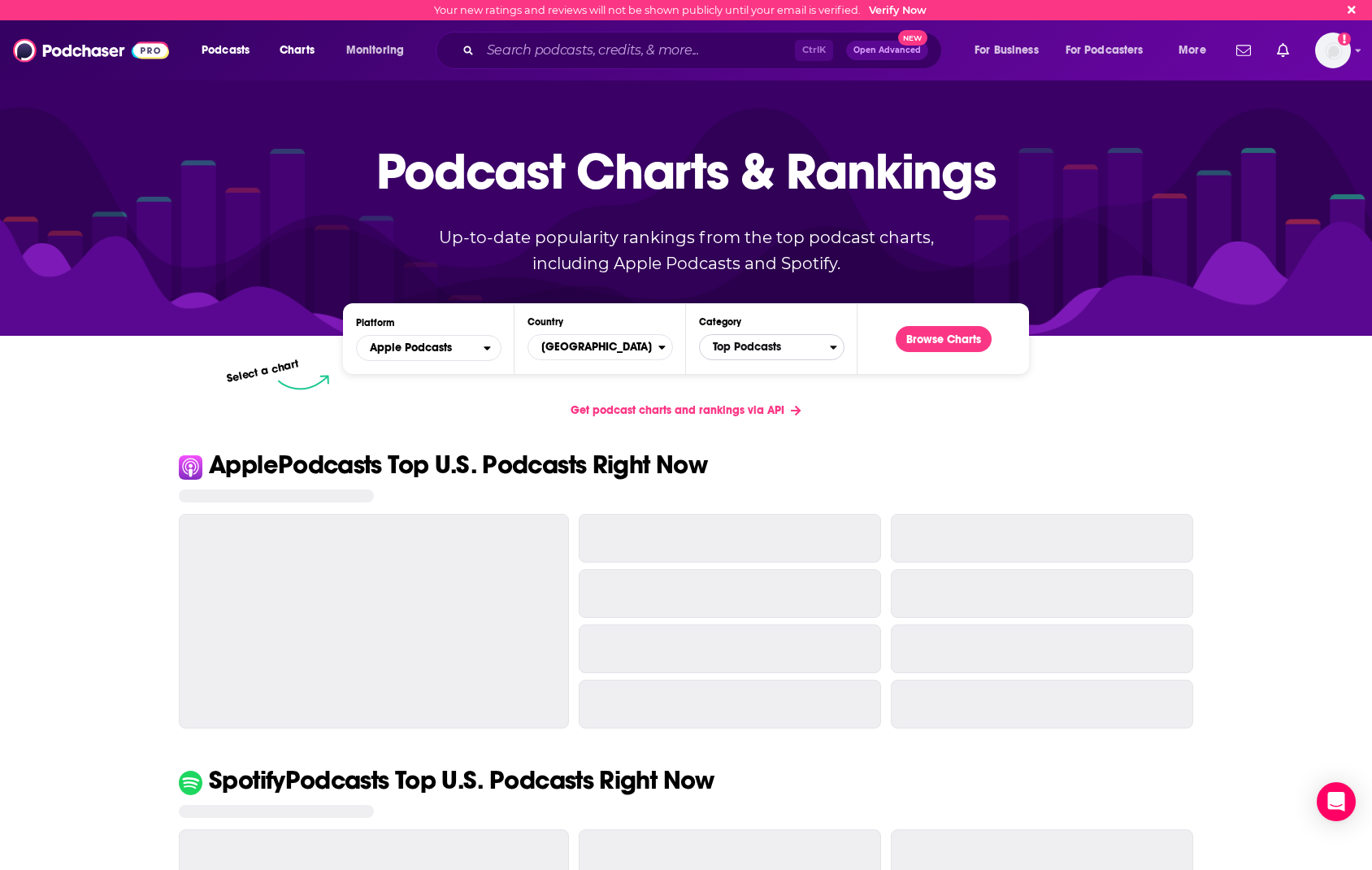
click at [836, 351] on icon "Categories" at bounding box center [833, 347] width 7 height 11
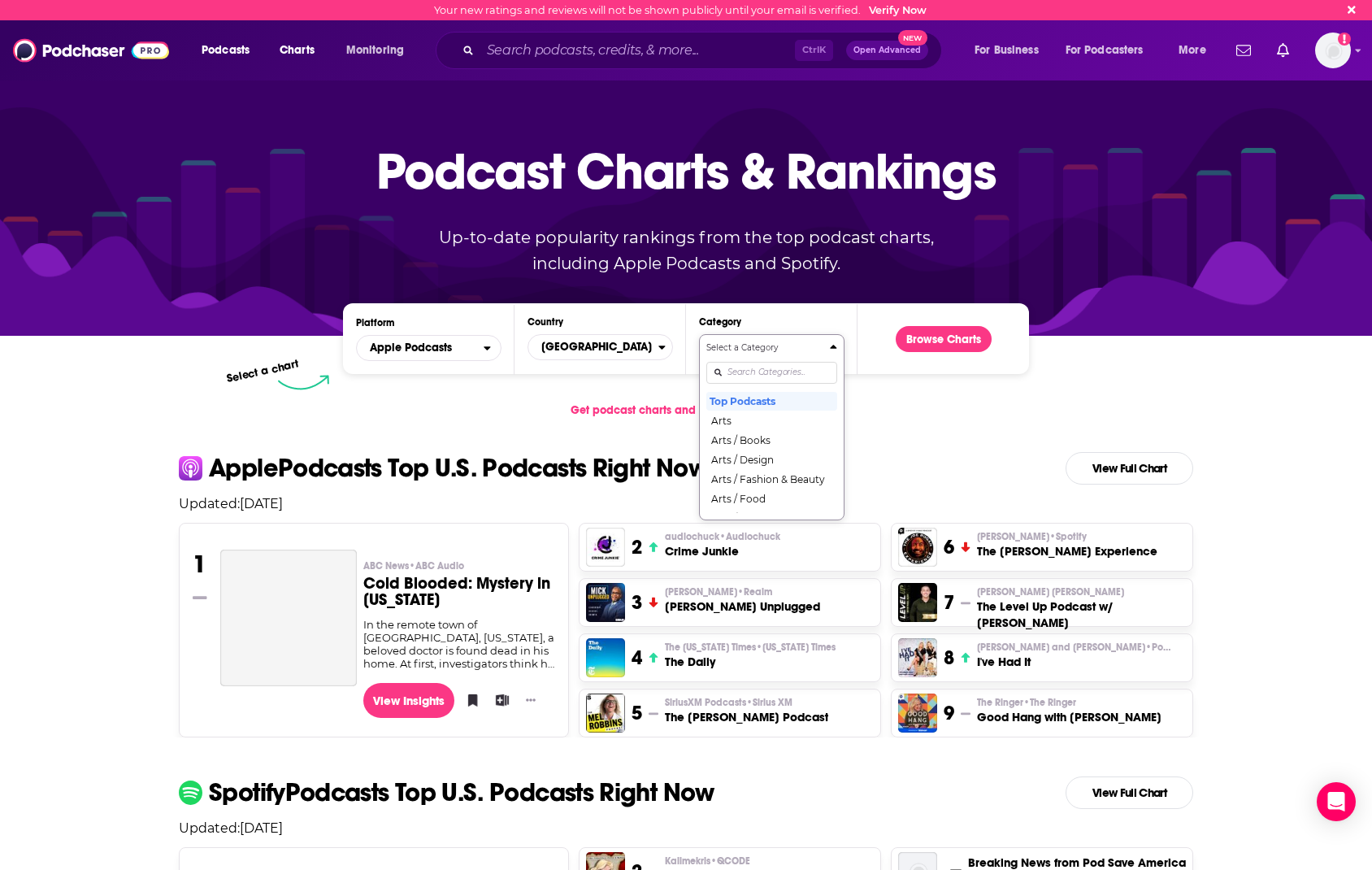
click at [902, 407] on div "Get podcast charts and rankings via API" at bounding box center [686, 410] width 1040 height 40
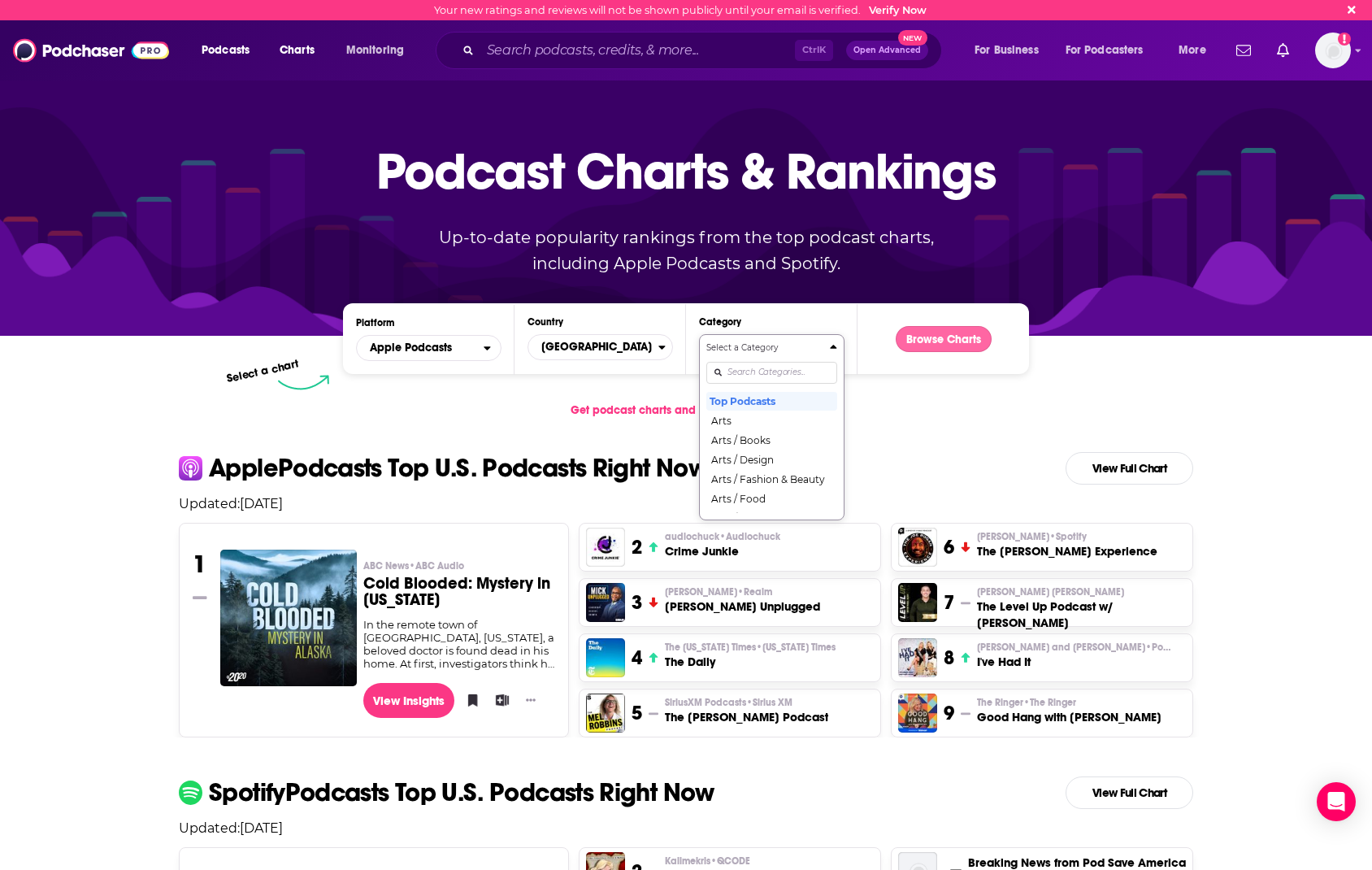
click at [968, 339] on button "Browse Charts" at bounding box center [943, 339] width 96 height 26
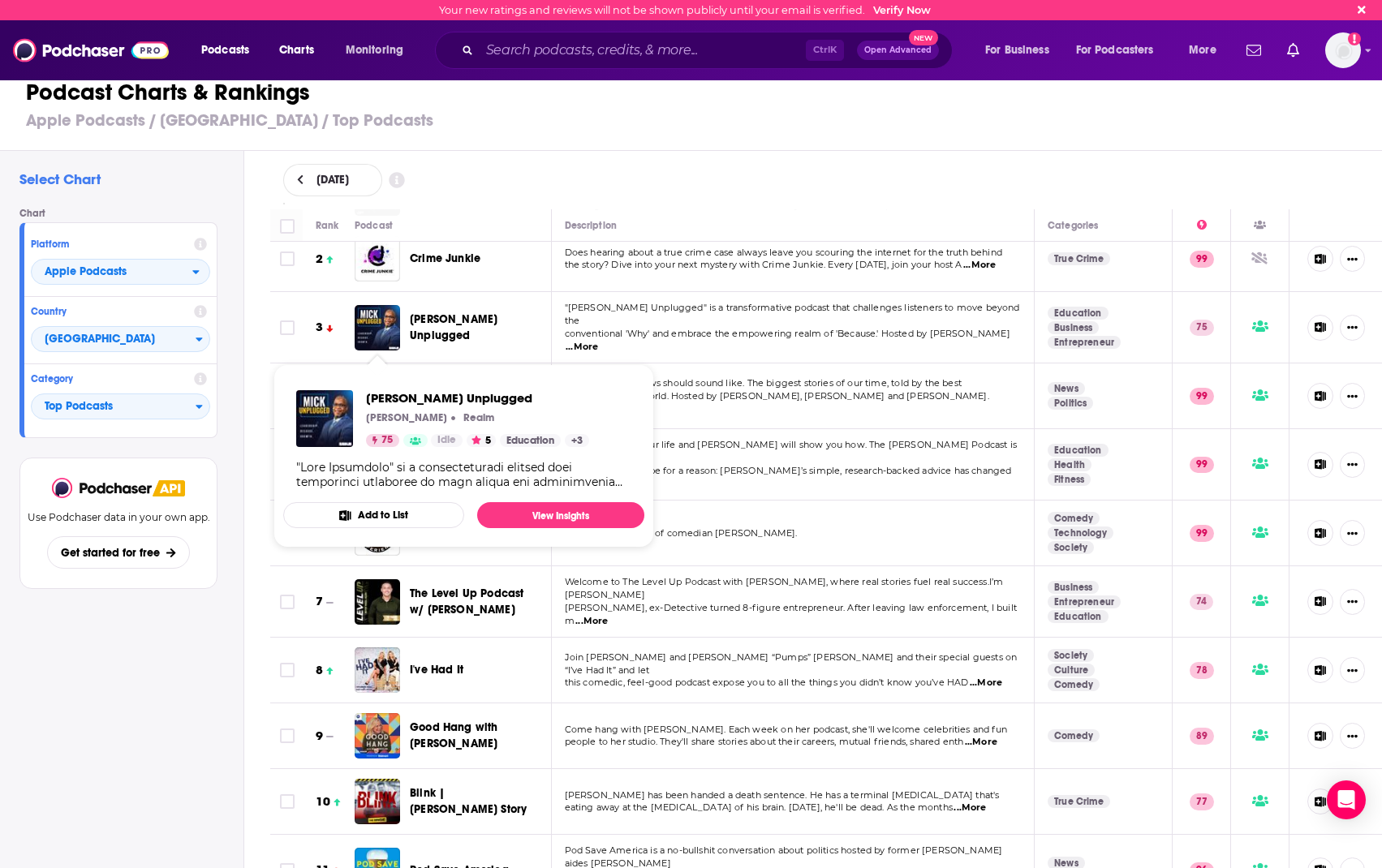
scroll to position [405, 0]
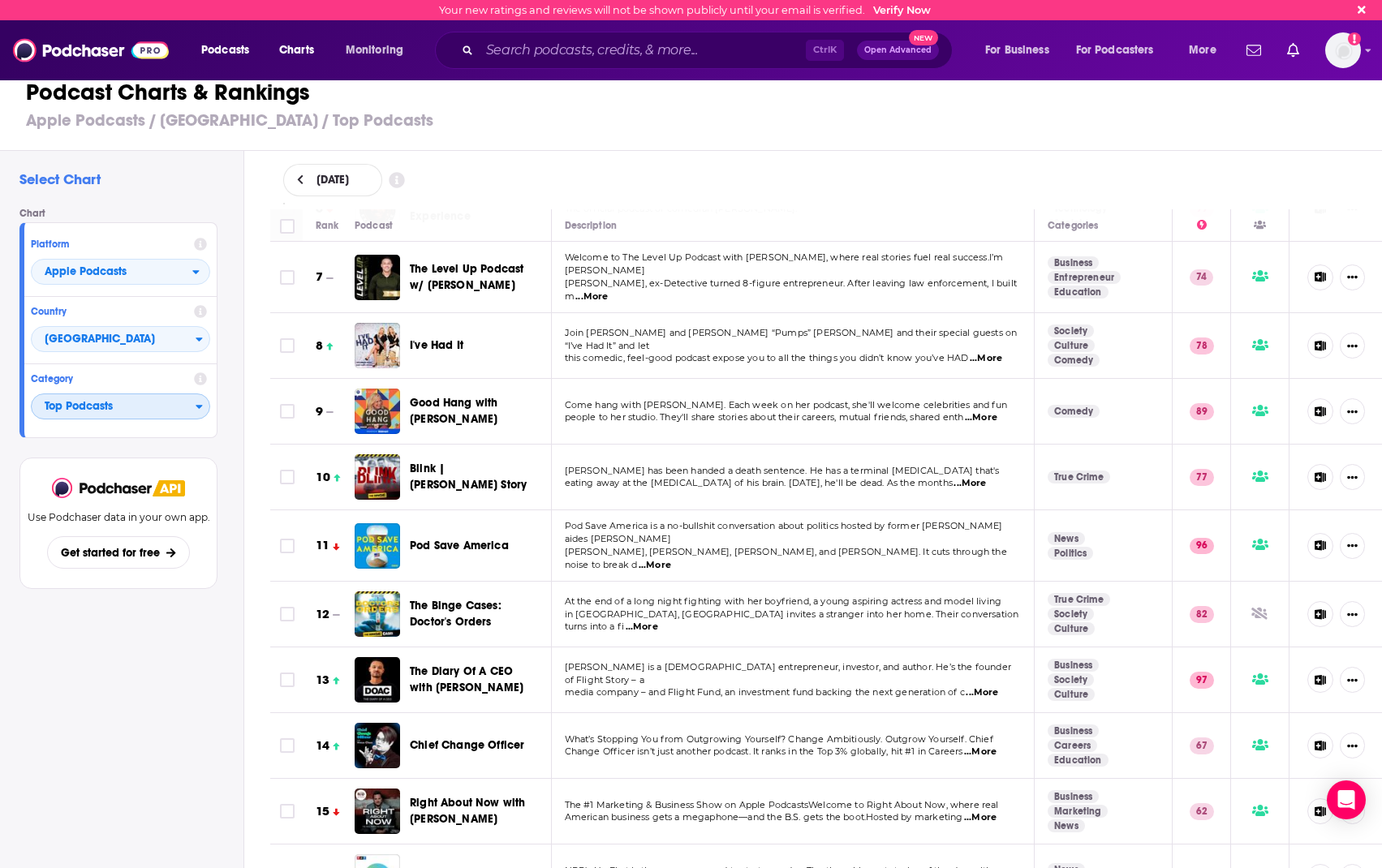
click at [151, 404] on span "Top Podcasts" at bounding box center [113, 407] width 164 height 28
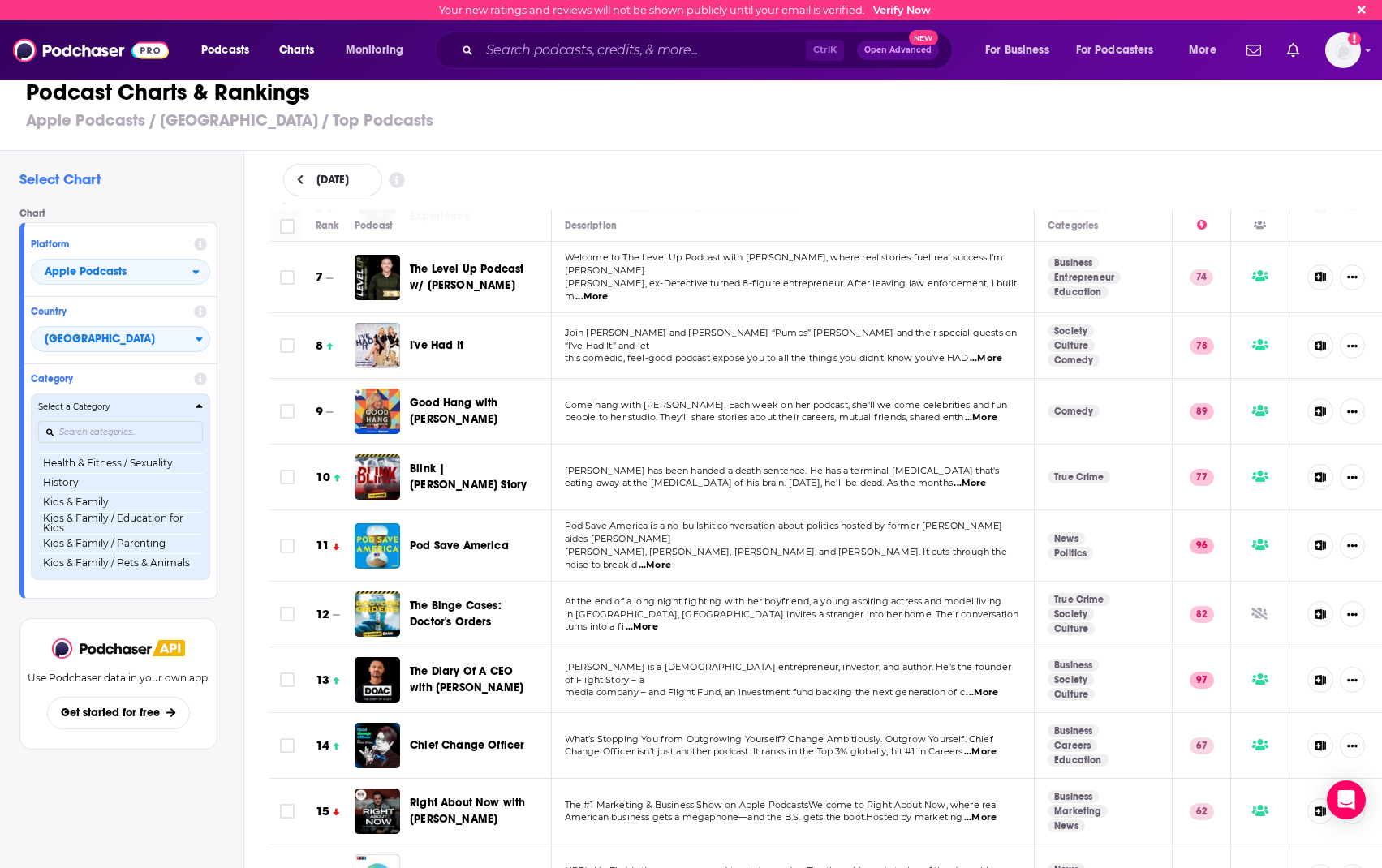
scroll to position [713, 0]
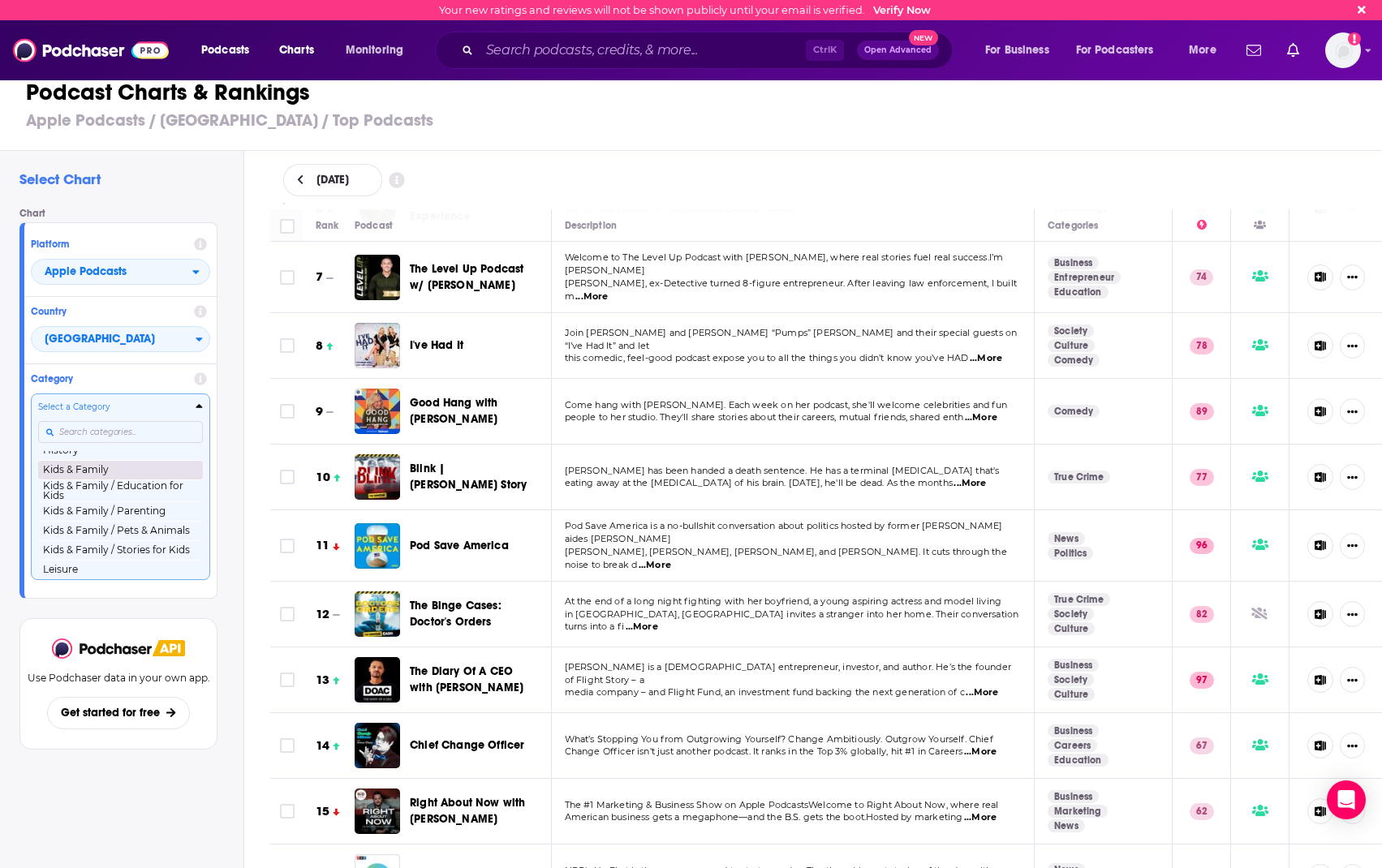
click at [89, 480] on button "Kids & Family" at bounding box center [120, 470] width 165 height 20
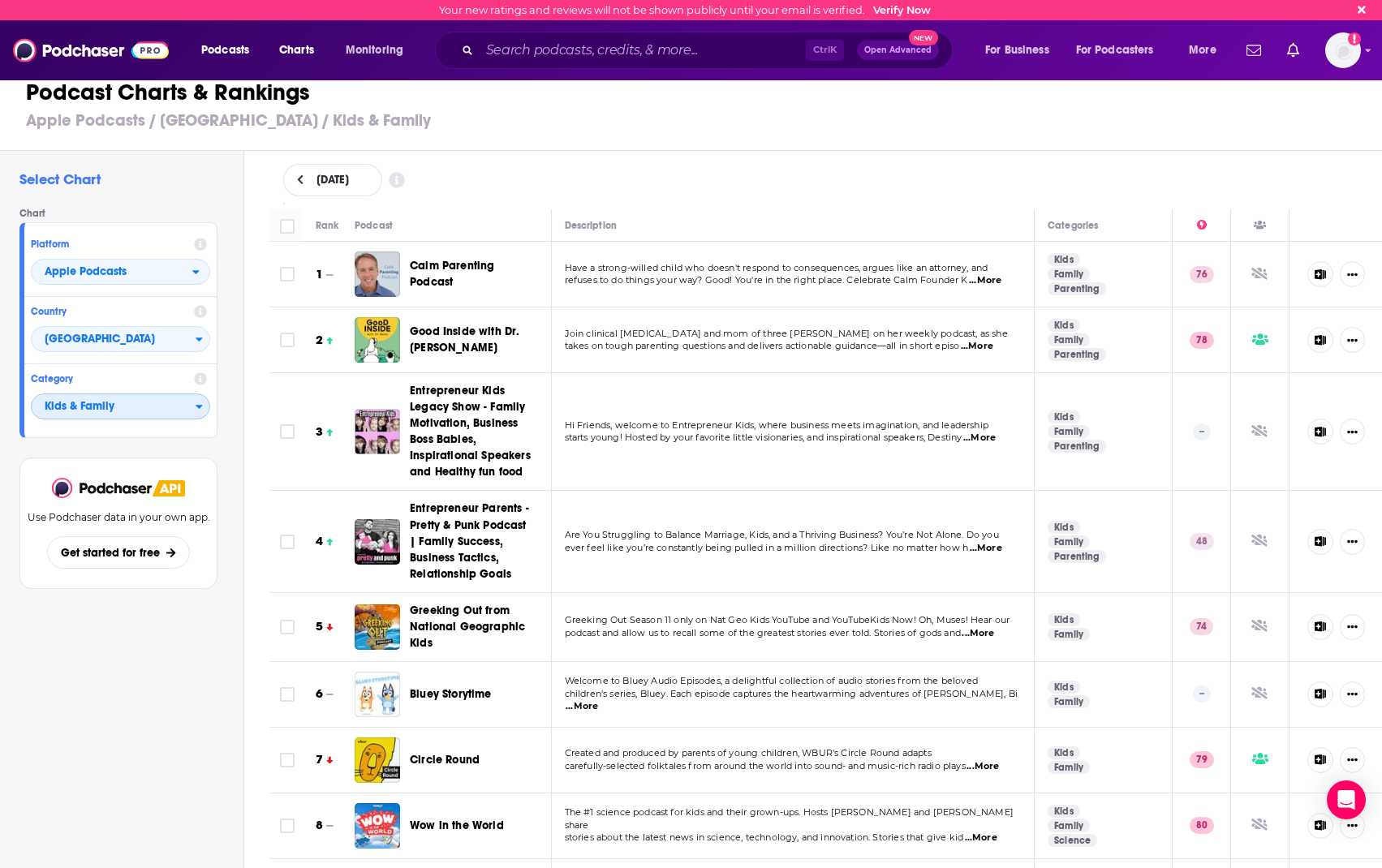
click at [164, 404] on span "Kids & Family" at bounding box center [113, 407] width 164 height 28
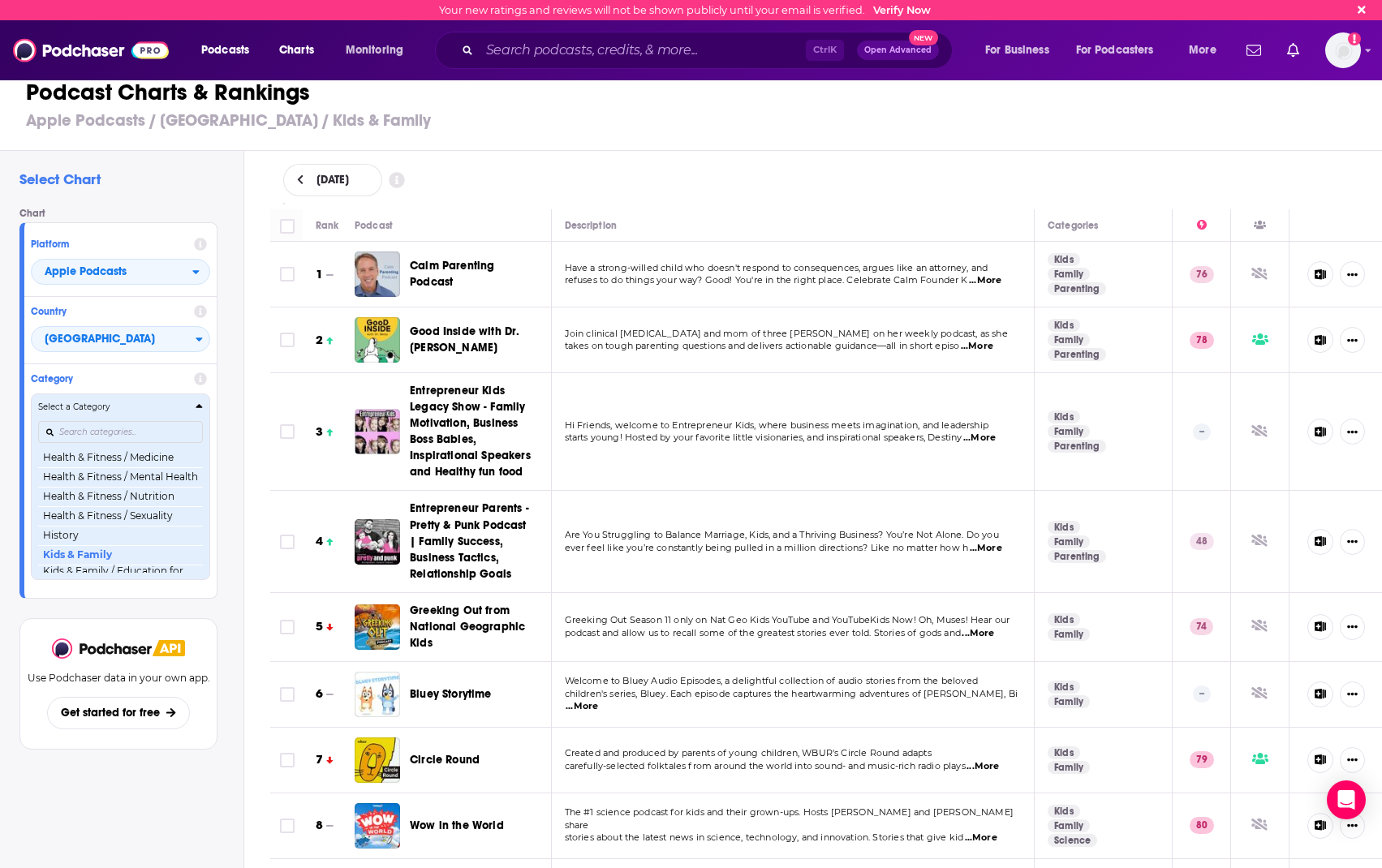
scroll to position [607, 0]
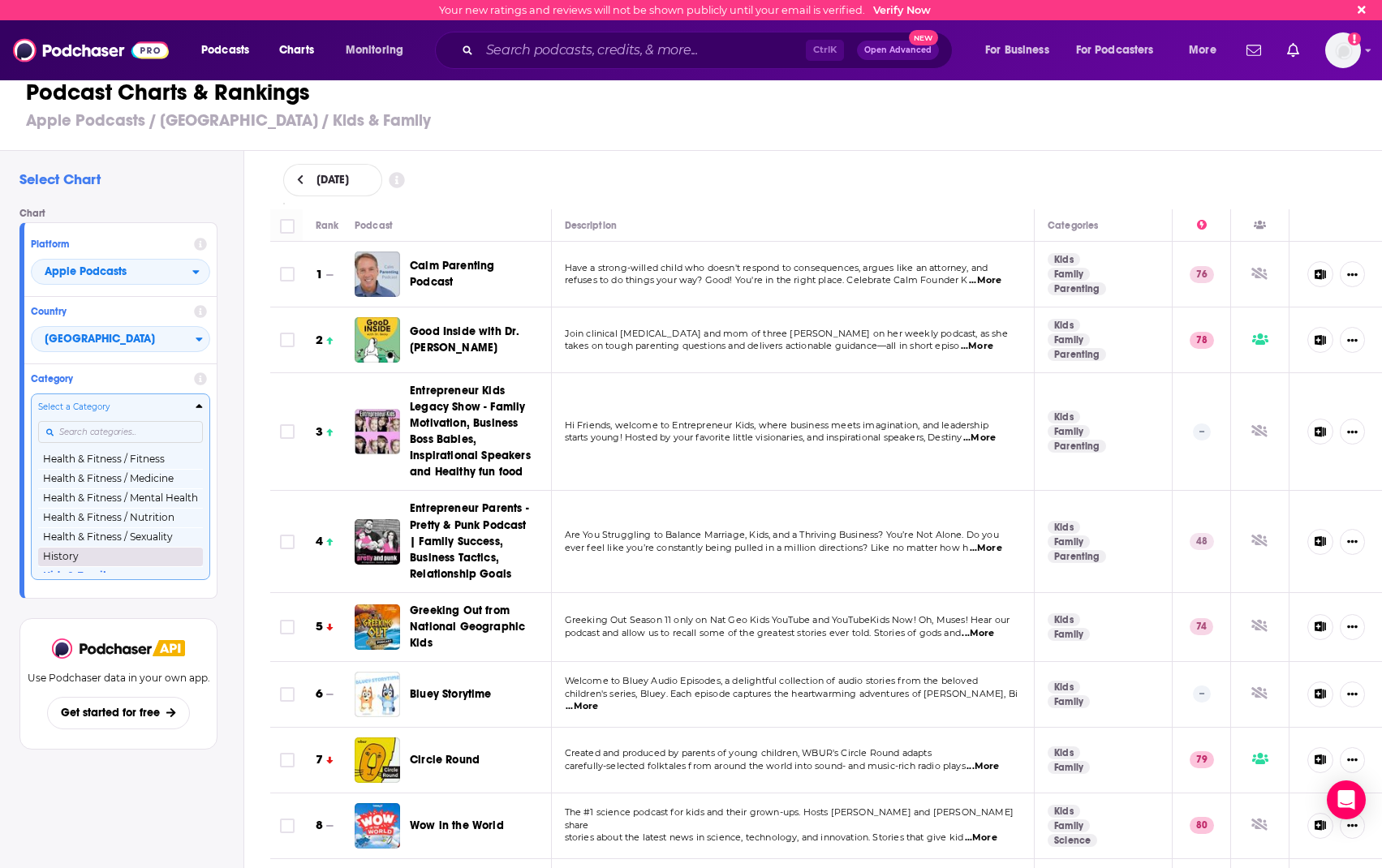
click at [62, 566] on button "History" at bounding box center [120, 557] width 165 height 20
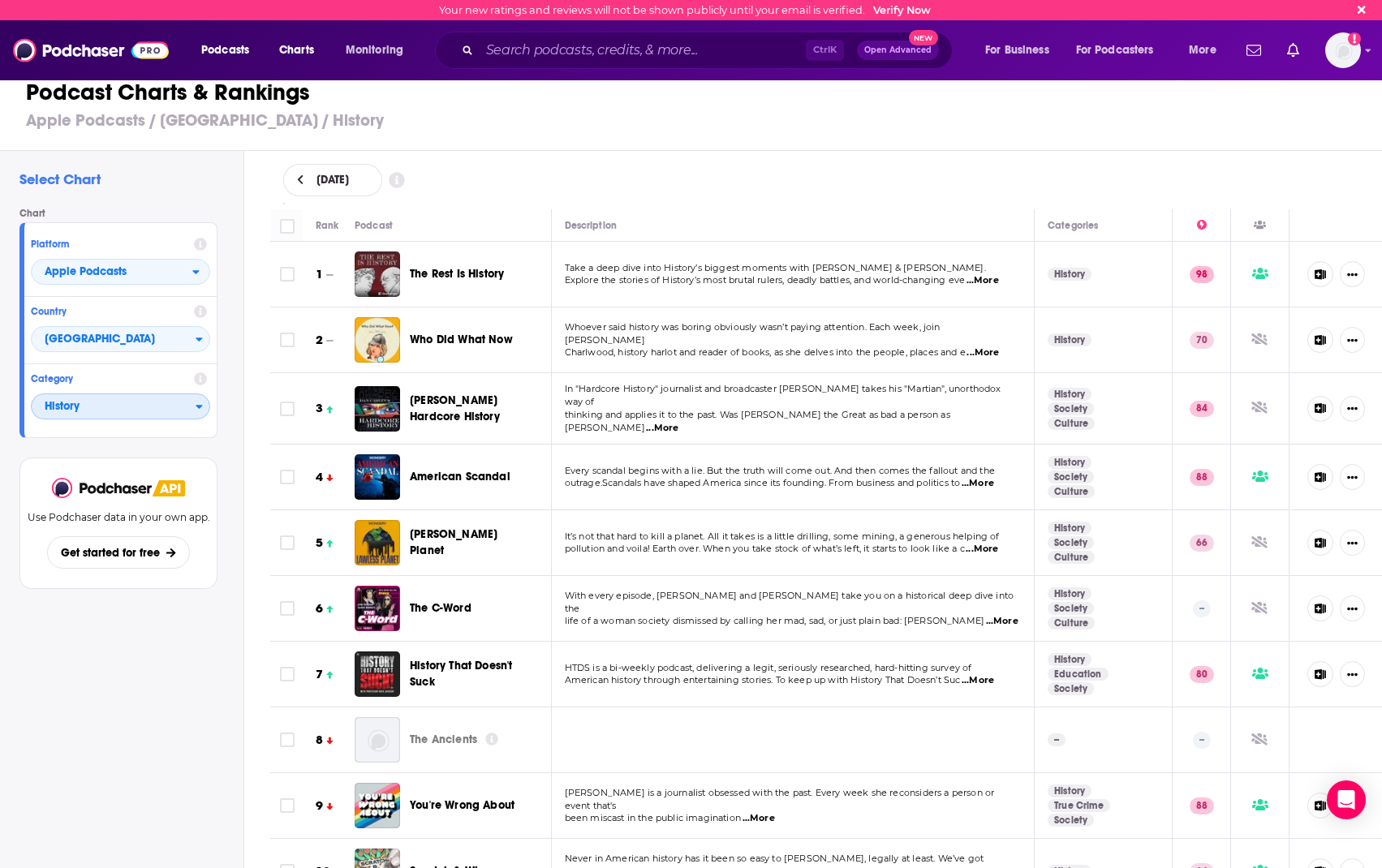
click at [157, 402] on span "History" at bounding box center [113, 407] width 164 height 28
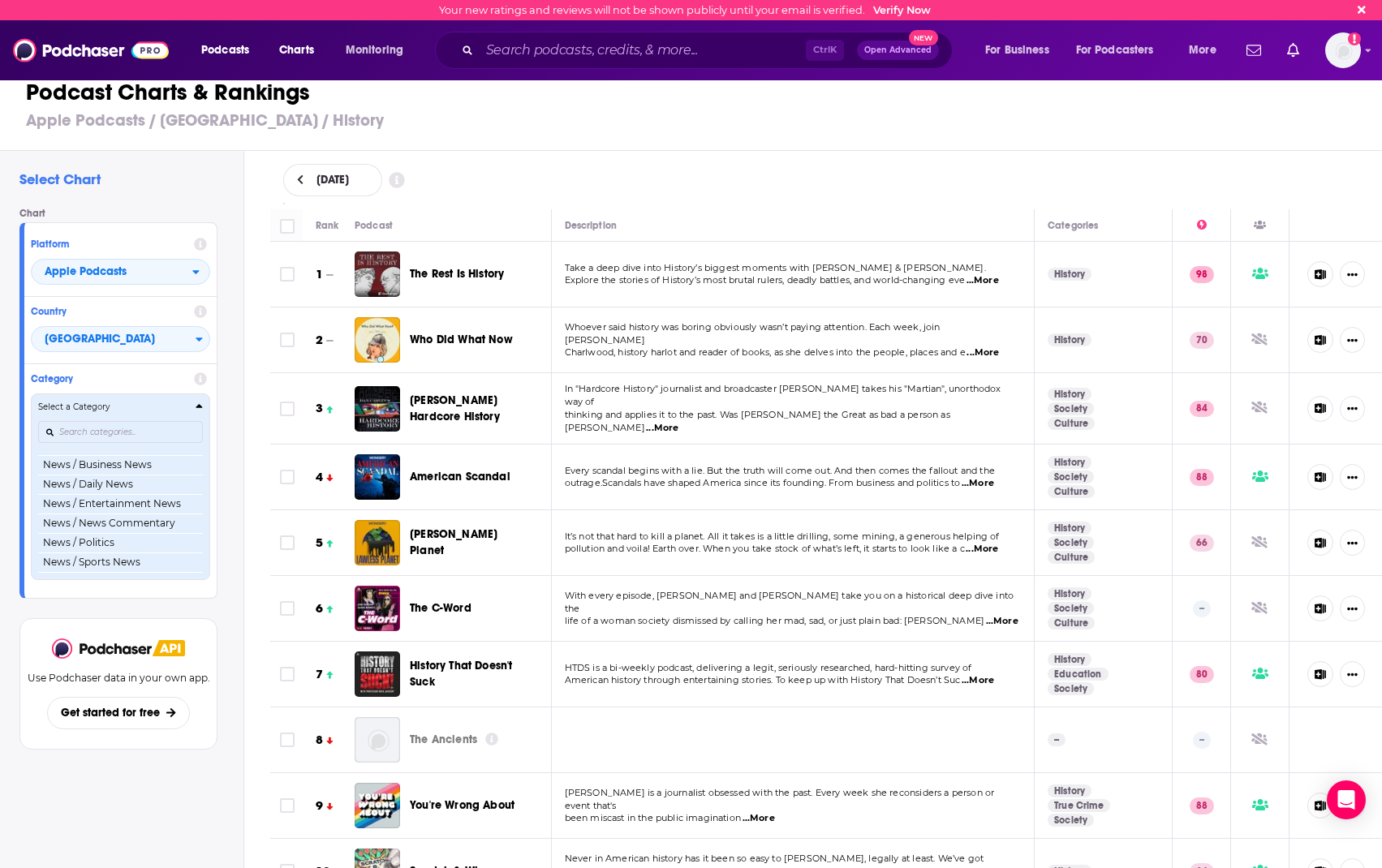
scroll to position [1027, 0]
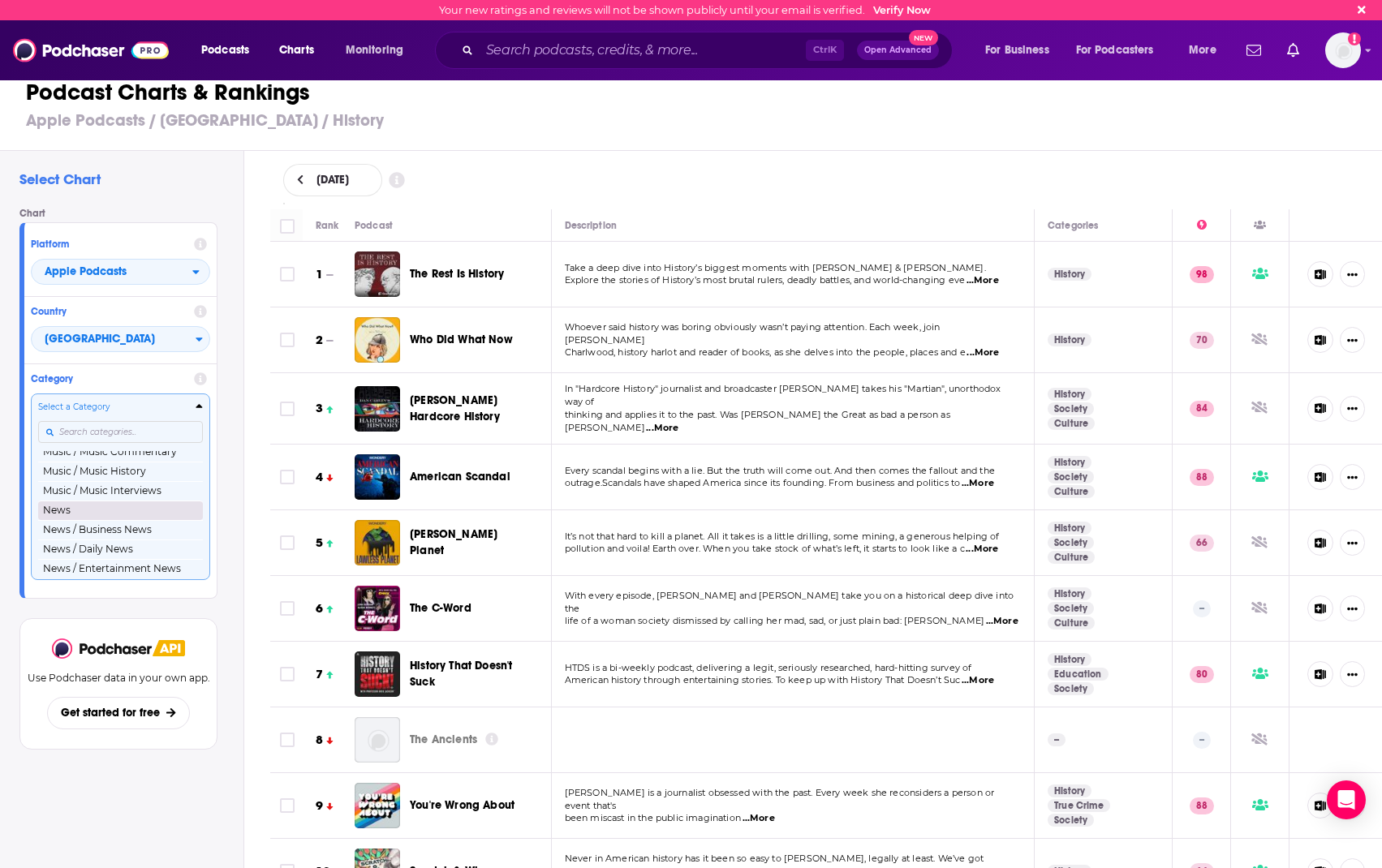
click at [103, 520] on button "News" at bounding box center [120, 510] width 165 height 20
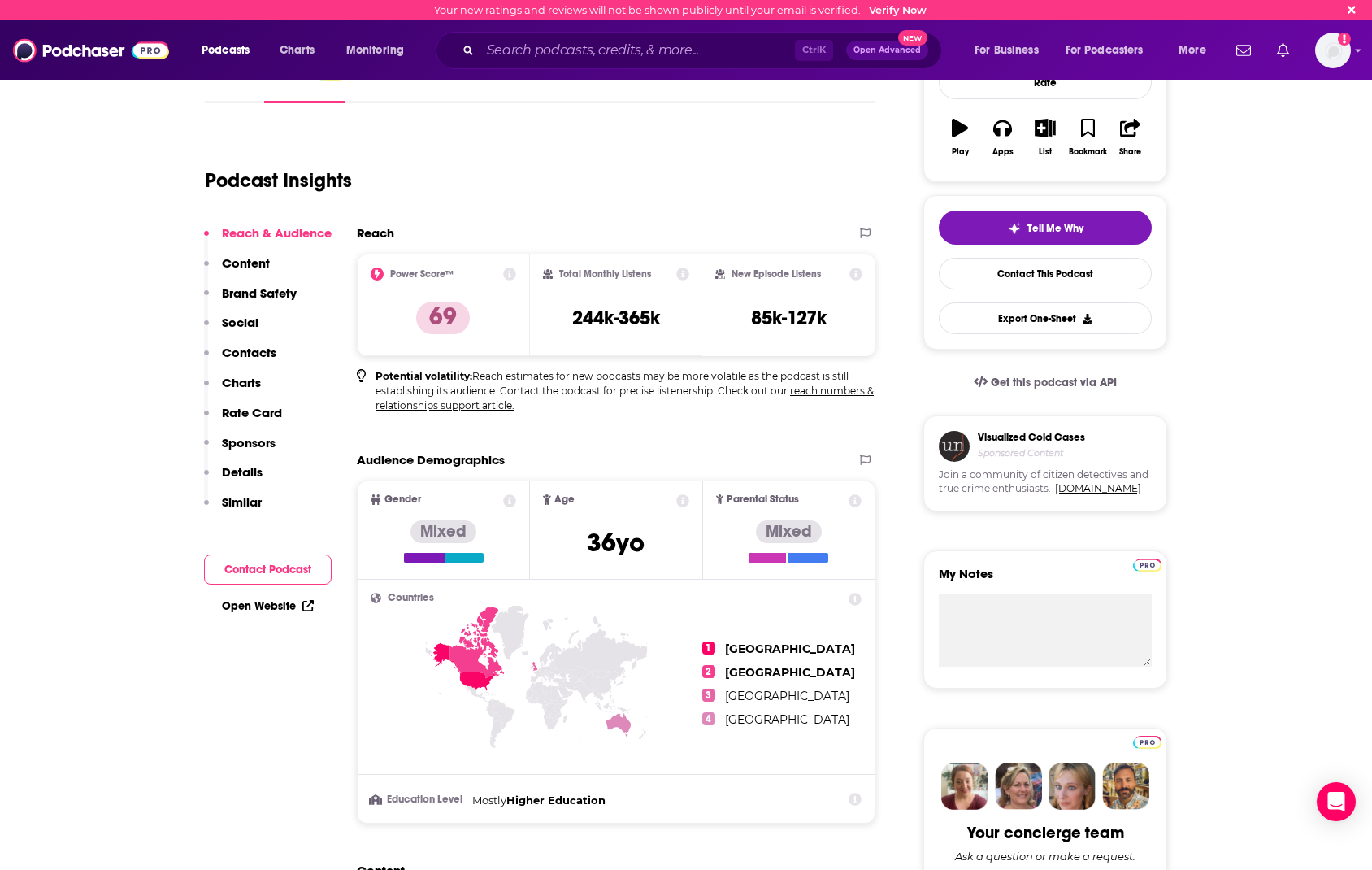
scroll to position [325, 0]
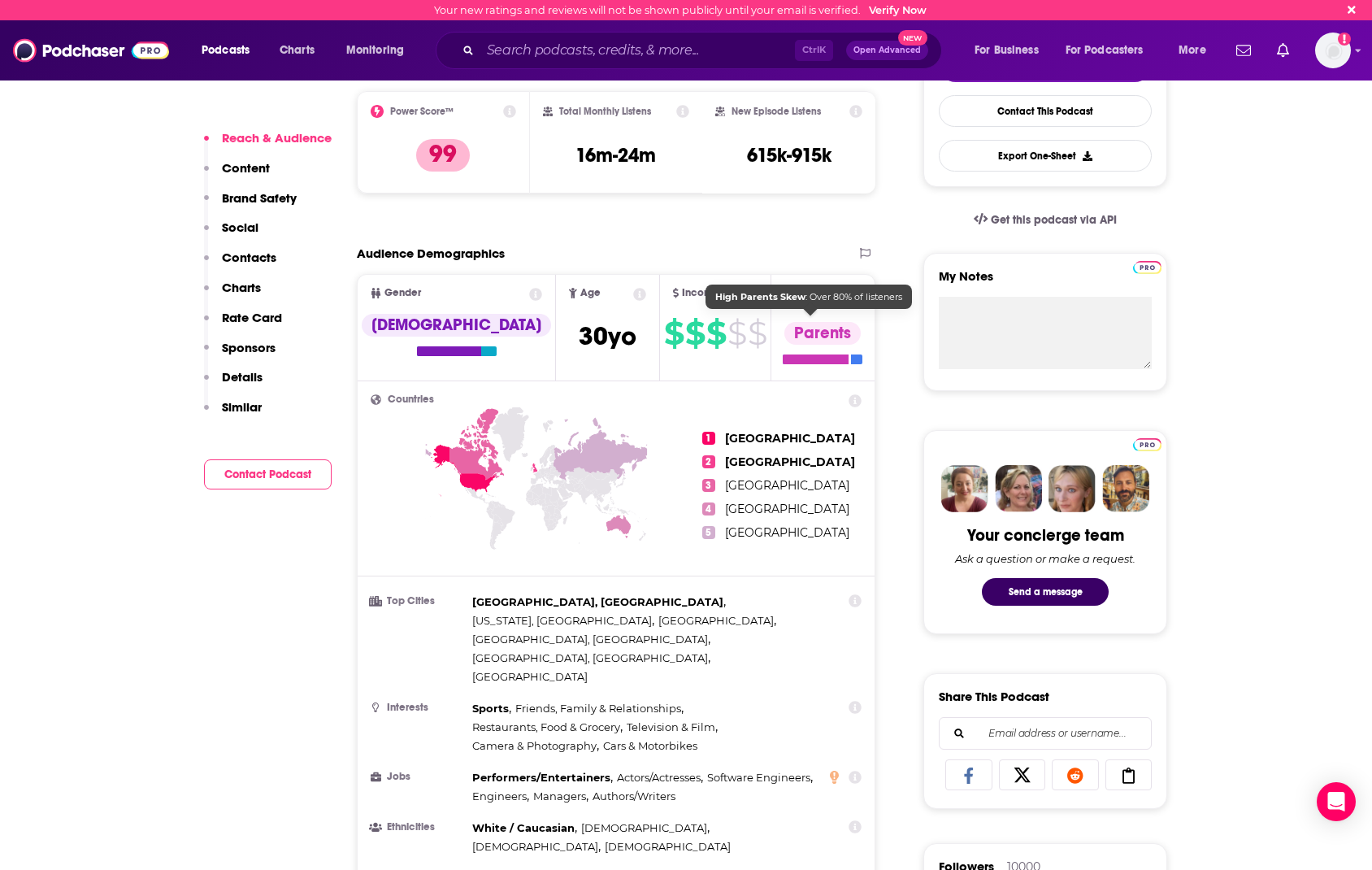
scroll to position [81, 0]
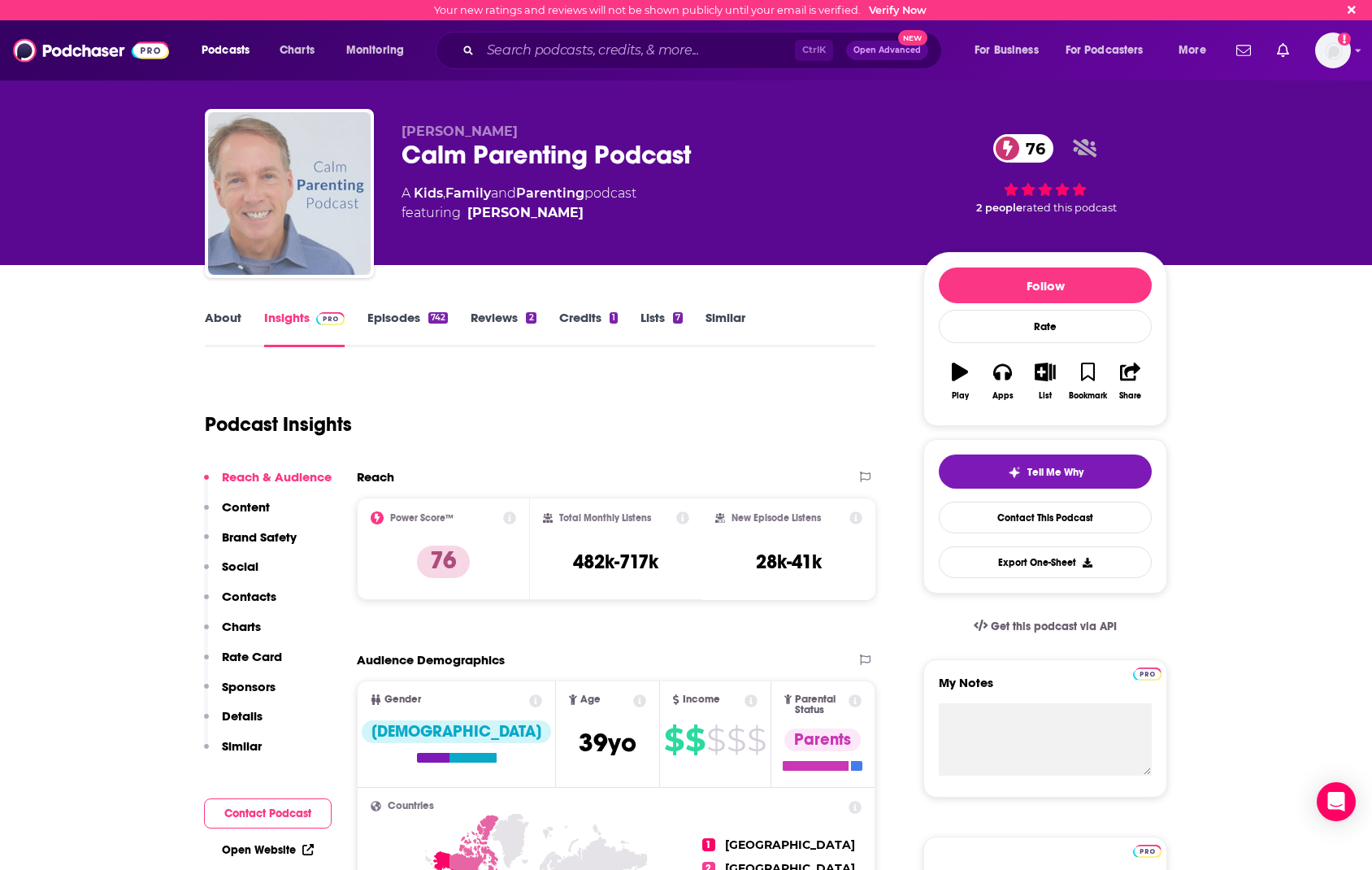
scroll to position [488, 0]
